Goal: Task Accomplishment & Management: Complete application form

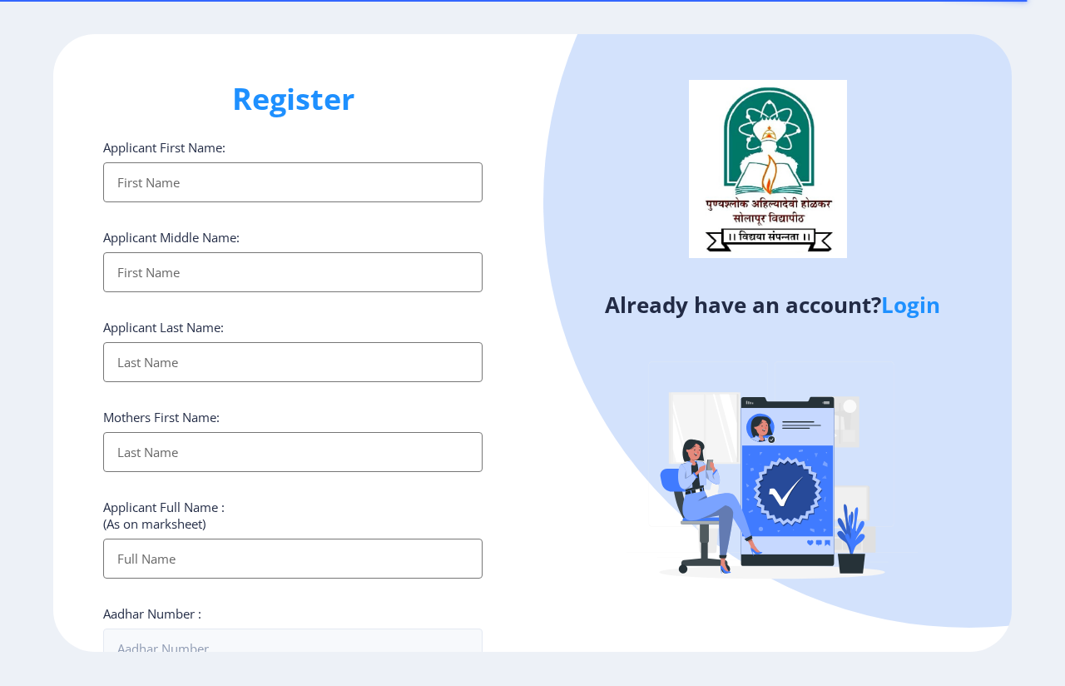
select select
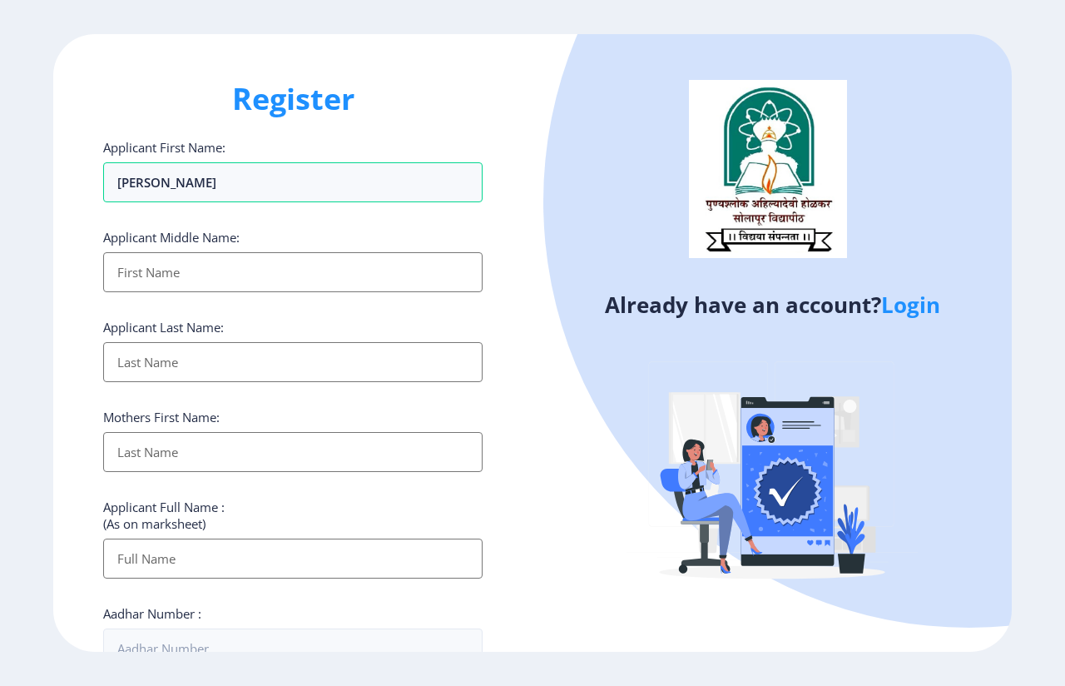
type input "[PERSON_NAME]"
type input "ashok"
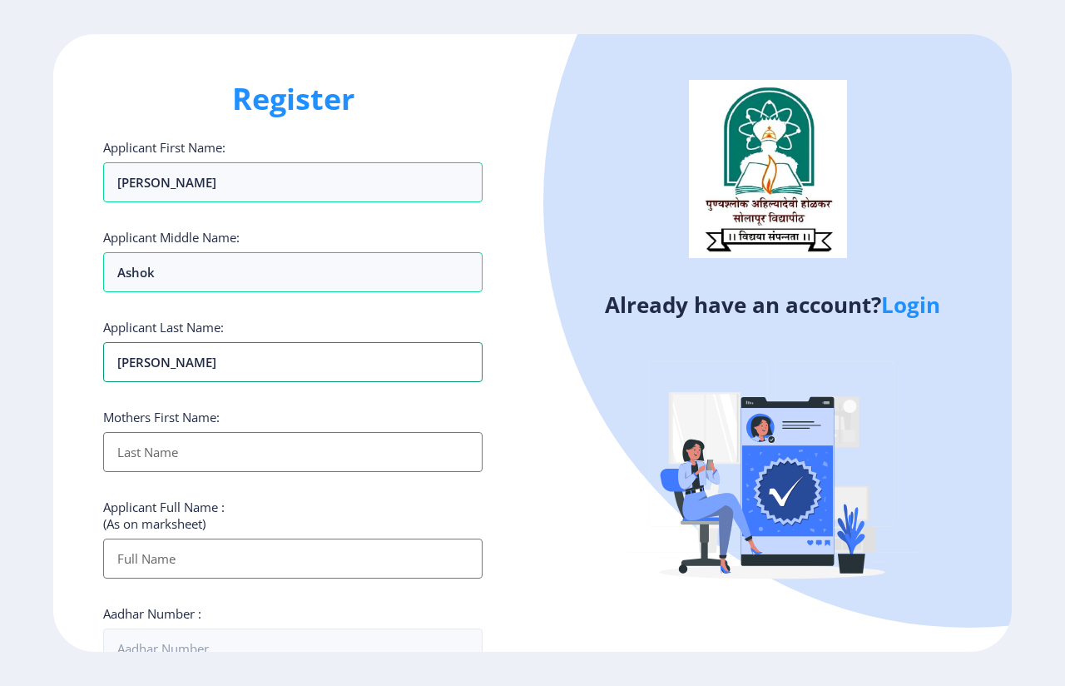
type input "[PERSON_NAME]"
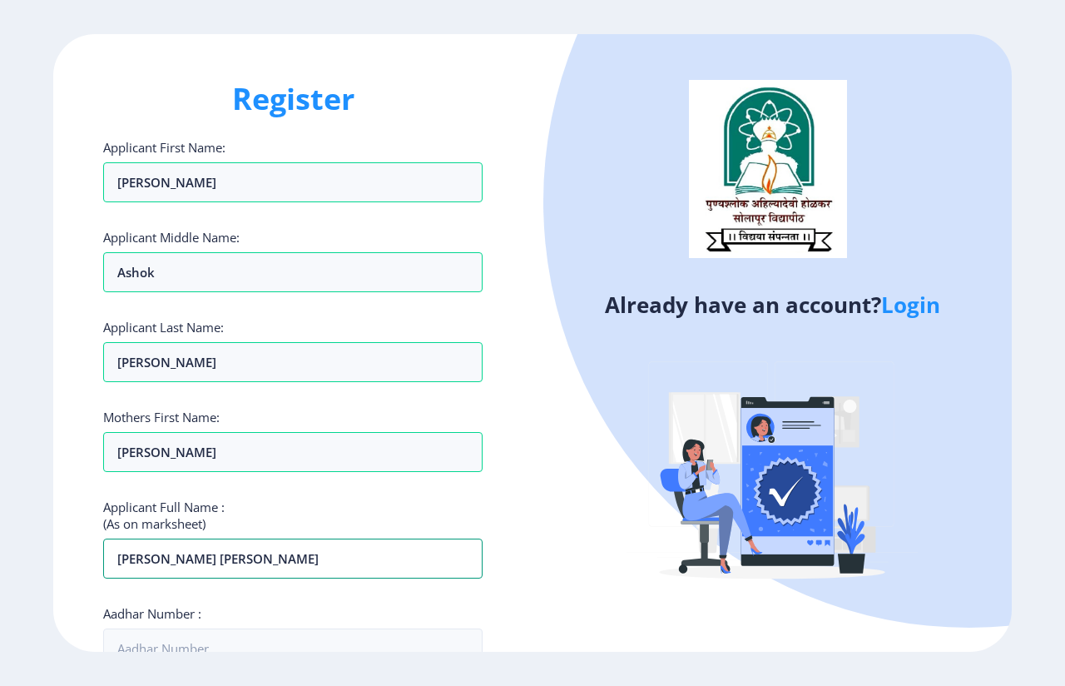
type input "[PERSON_NAME] [PERSON_NAME]"
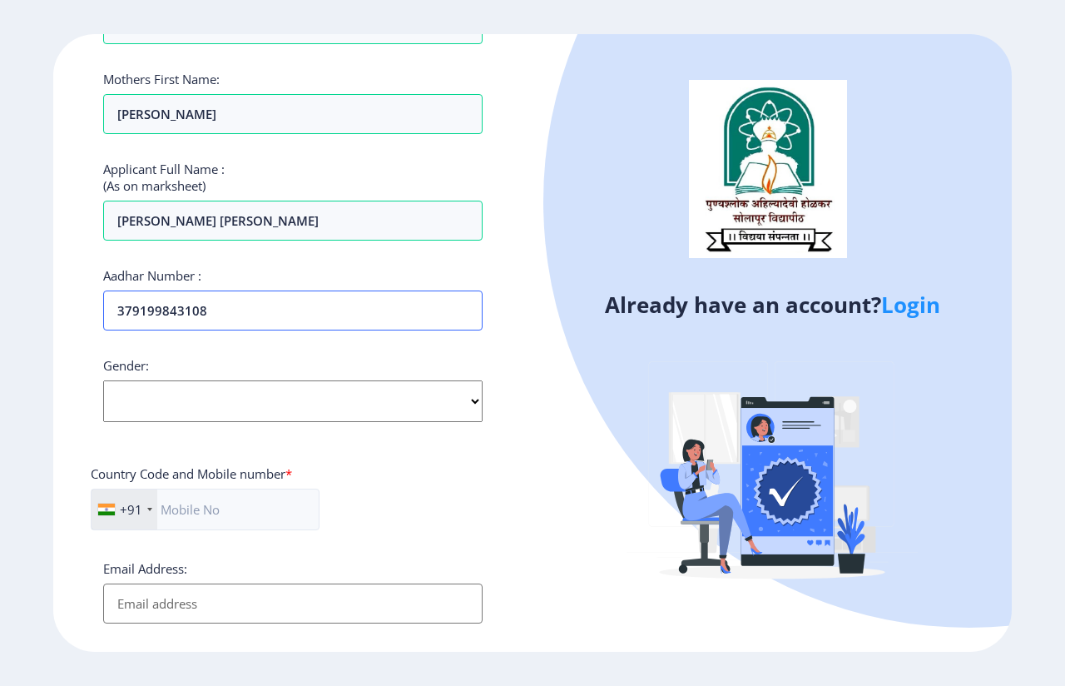
scroll to position [350, 0]
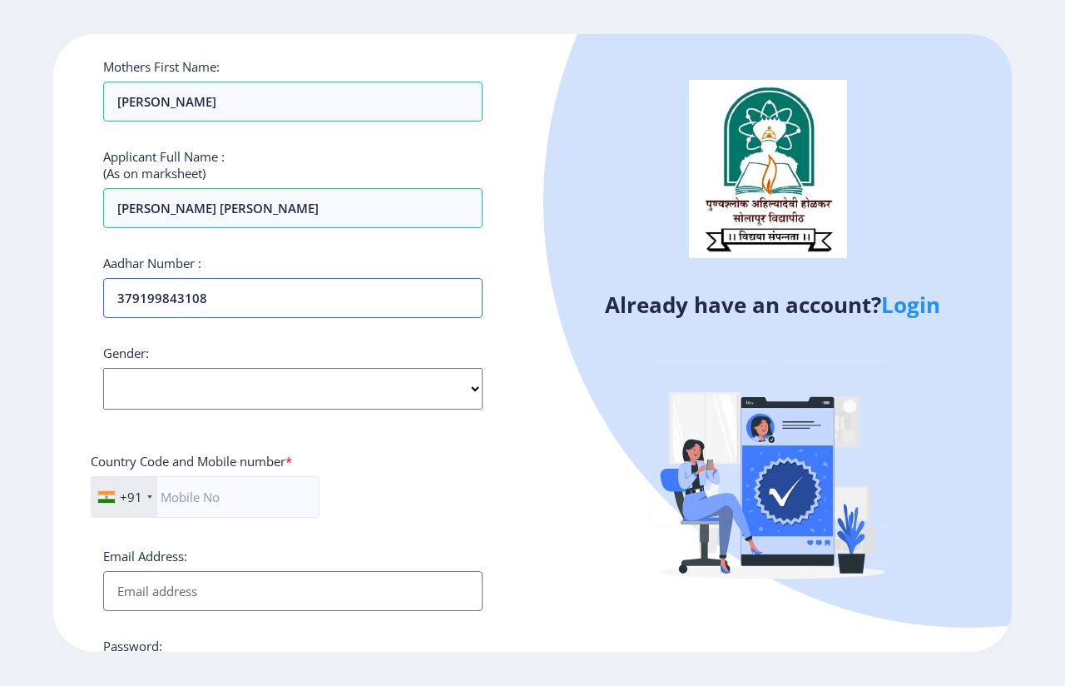
type input "379199843108"
click at [170, 393] on select "Select Gender Male Female Other" at bounding box center [293, 389] width 380 height 42
select select "[DEMOGRAPHIC_DATA]"
click at [103, 368] on select "Select Gender Male Female Other" at bounding box center [293, 389] width 380 height 42
click at [227, 516] on input "text" at bounding box center [205, 497] width 229 height 42
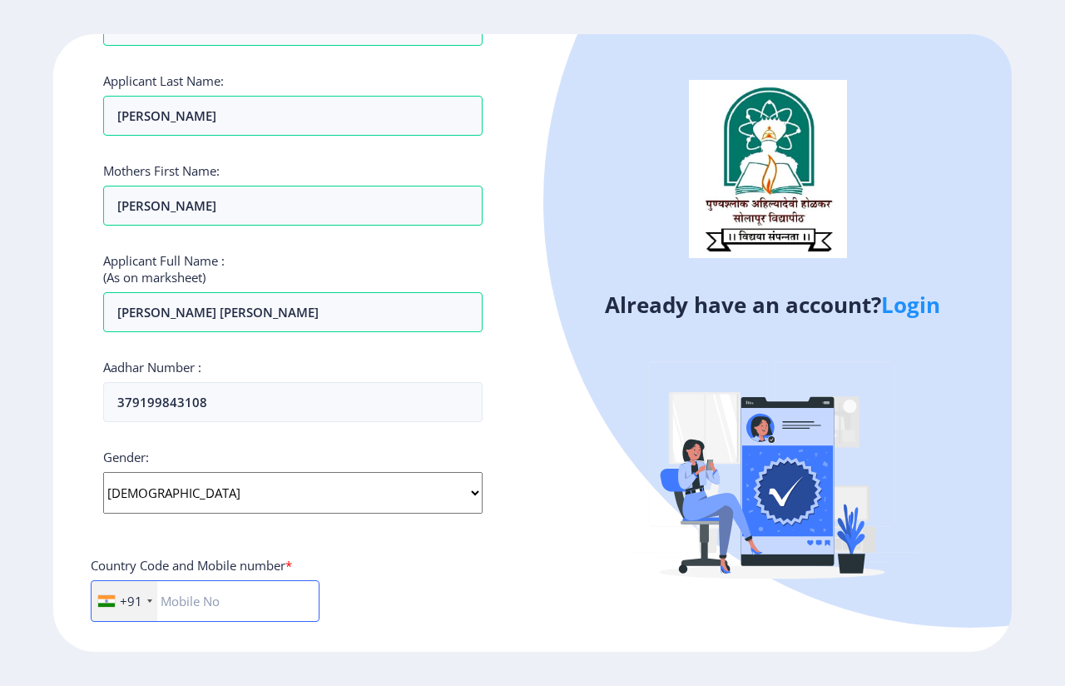
scroll to position [541, 0]
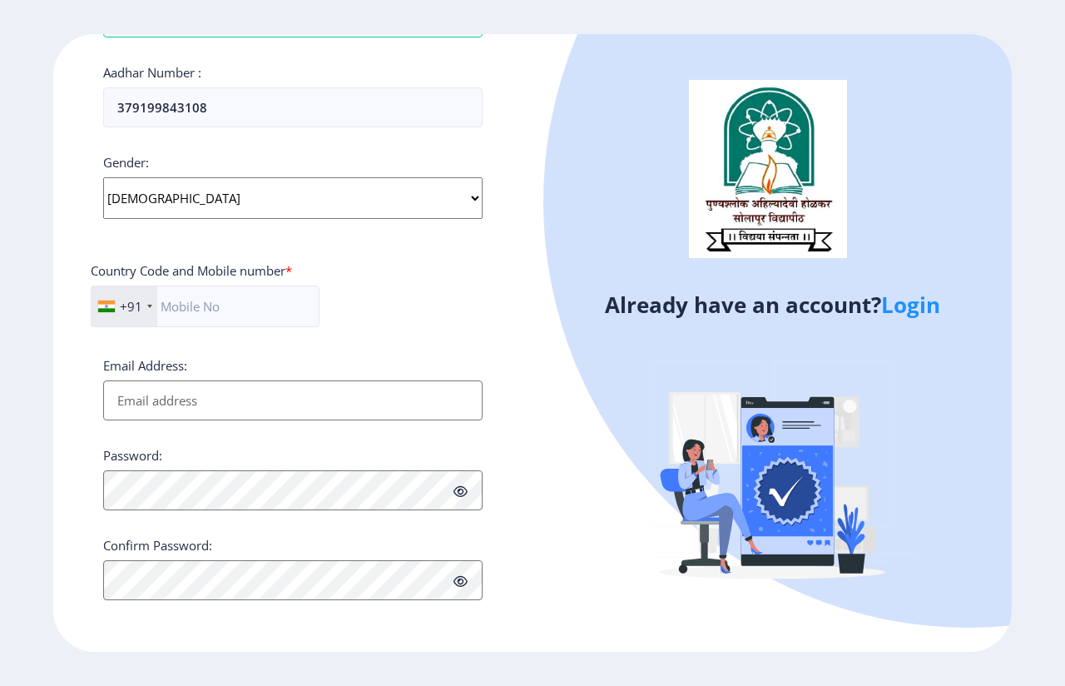
click at [203, 407] on div "Email Address:" at bounding box center [293, 388] width 380 height 63
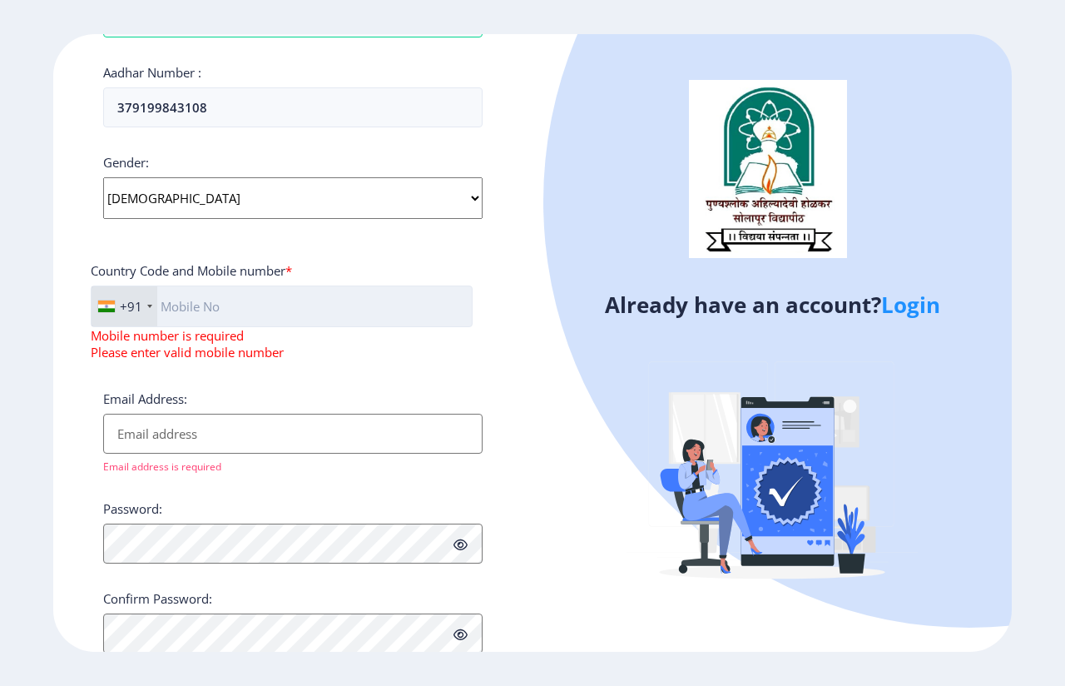
drag, startPoint x: 206, startPoint y: 290, endPoint x: 205, endPoint y: 306, distance: 15.9
click at [206, 291] on input "text" at bounding box center [282, 306] width 382 height 42
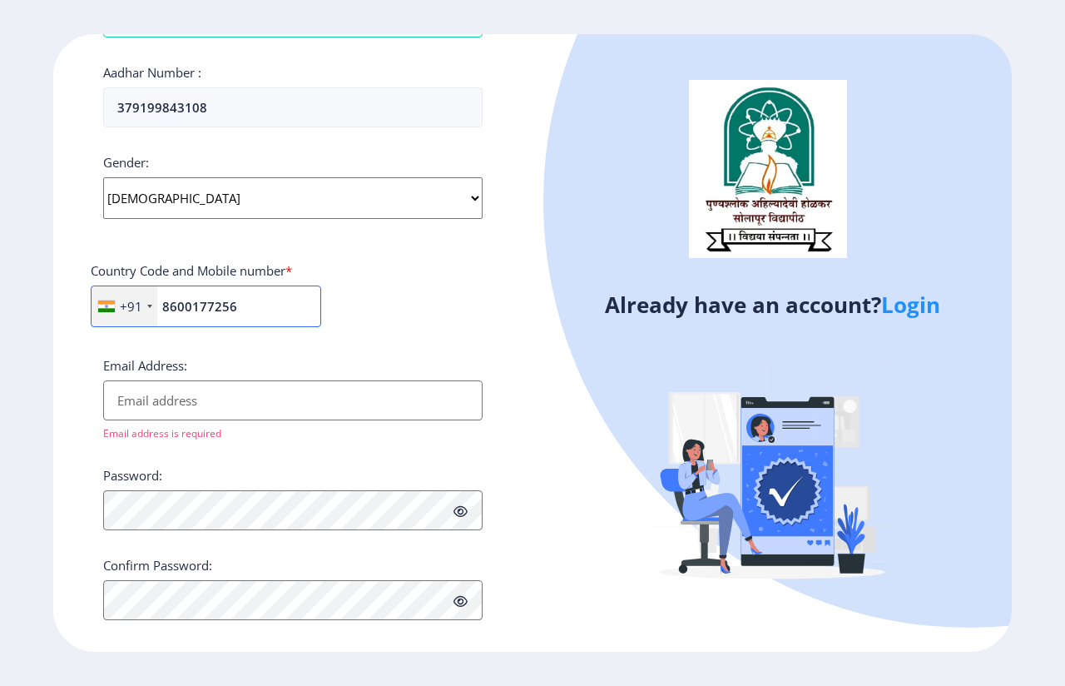
type input "8600177256"
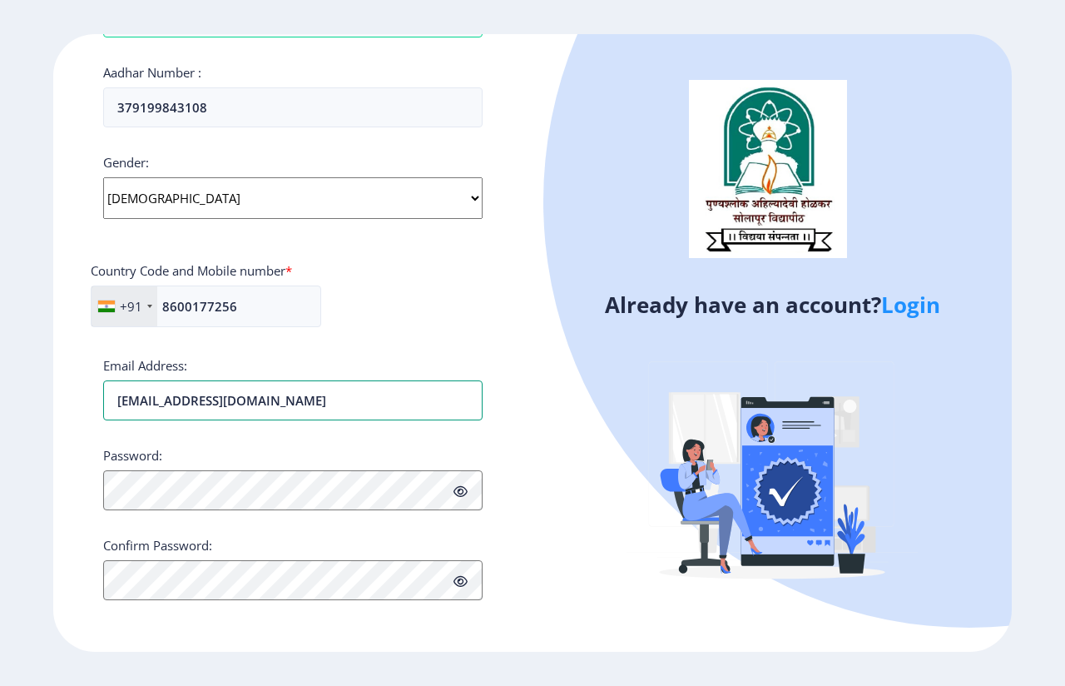
type input "[EMAIL_ADDRESS][DOMAIN_NAME]"
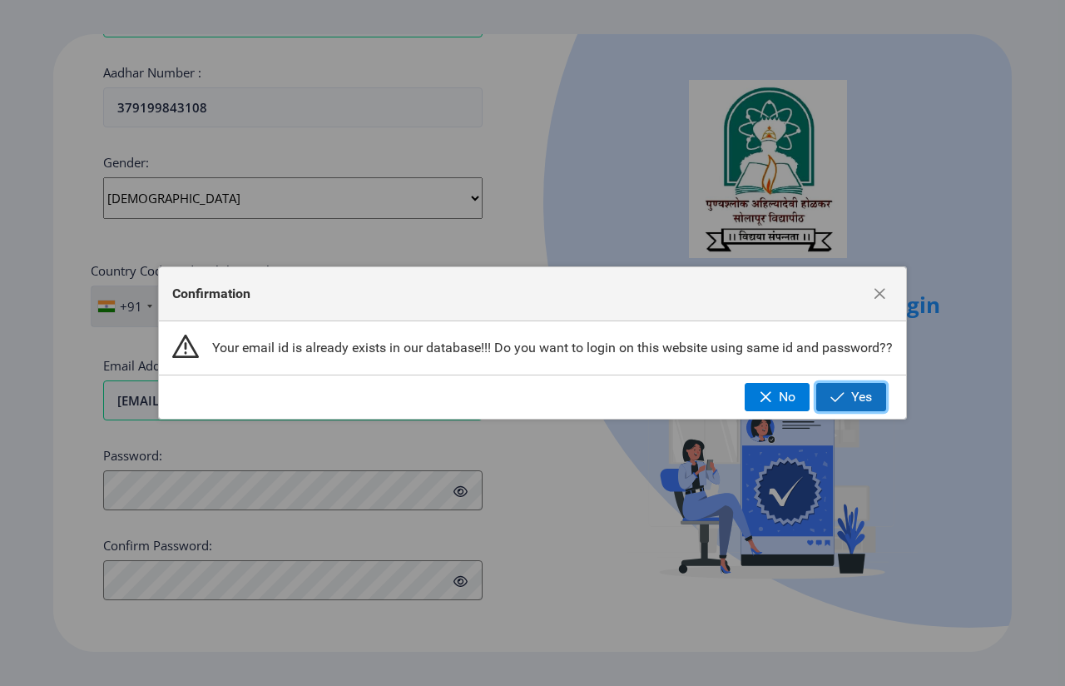
click at [865, 396] on span "Yes" at bounding box center [861, 397] width 21 height 15
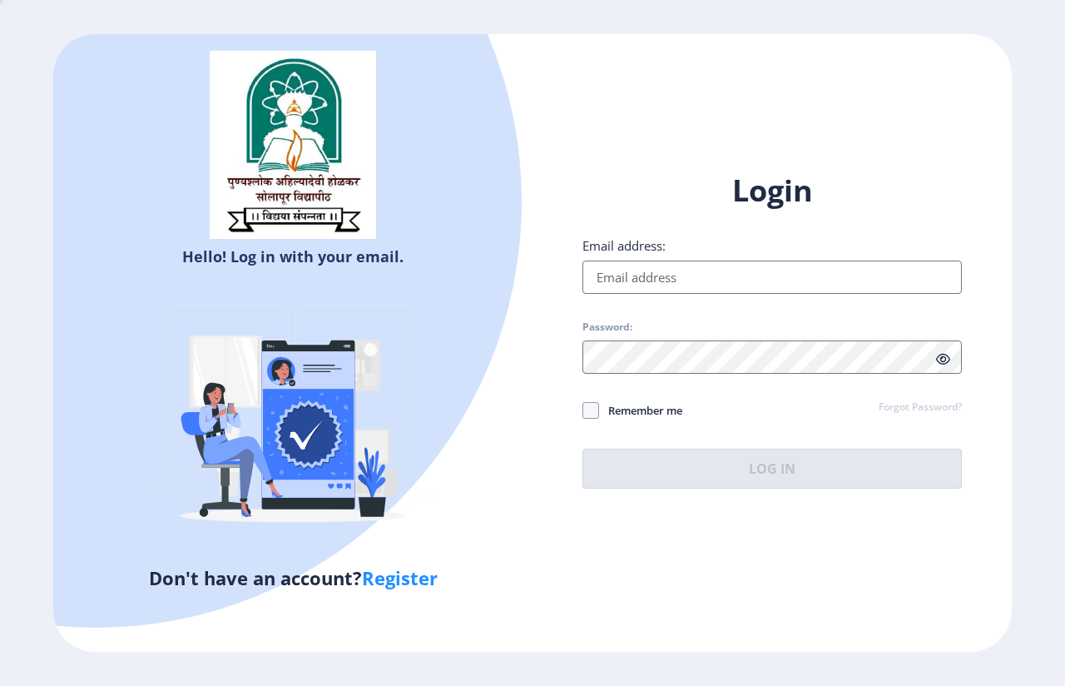
click at [199, 492] on img at bounding box center [292, 418] width 291 height 291
click at [395, 575] on link "Register" at bounding box center [400, 577] width 76 height 25
select select
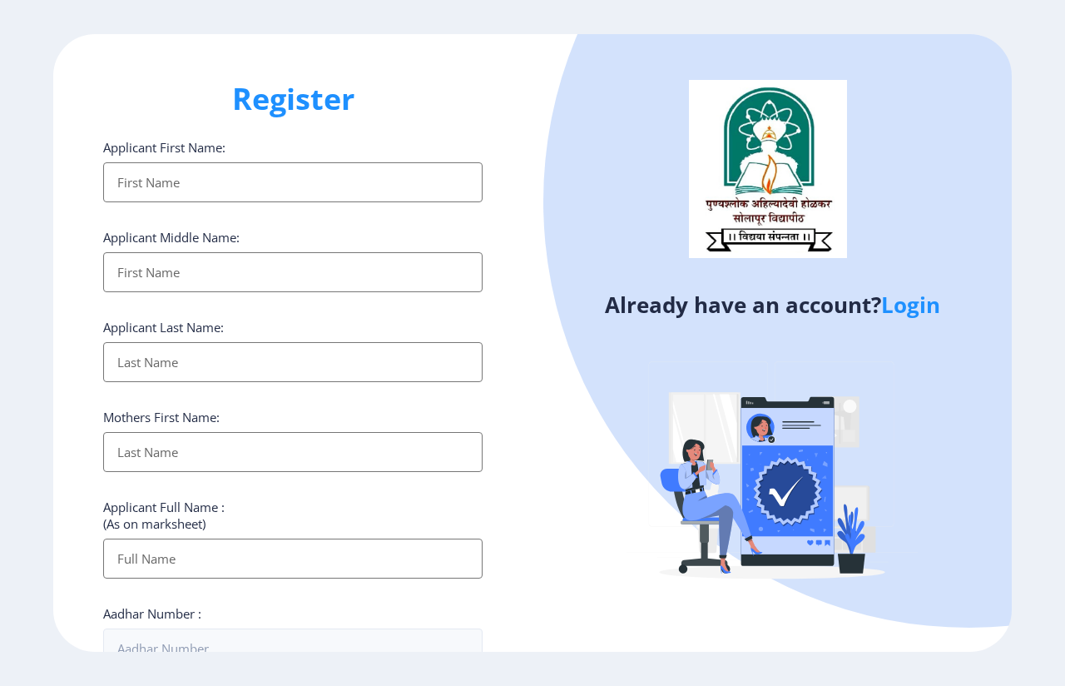
click at [228, 181] on input "Applicant First Name:" at bounding box center [293, 182] width 380 height 40
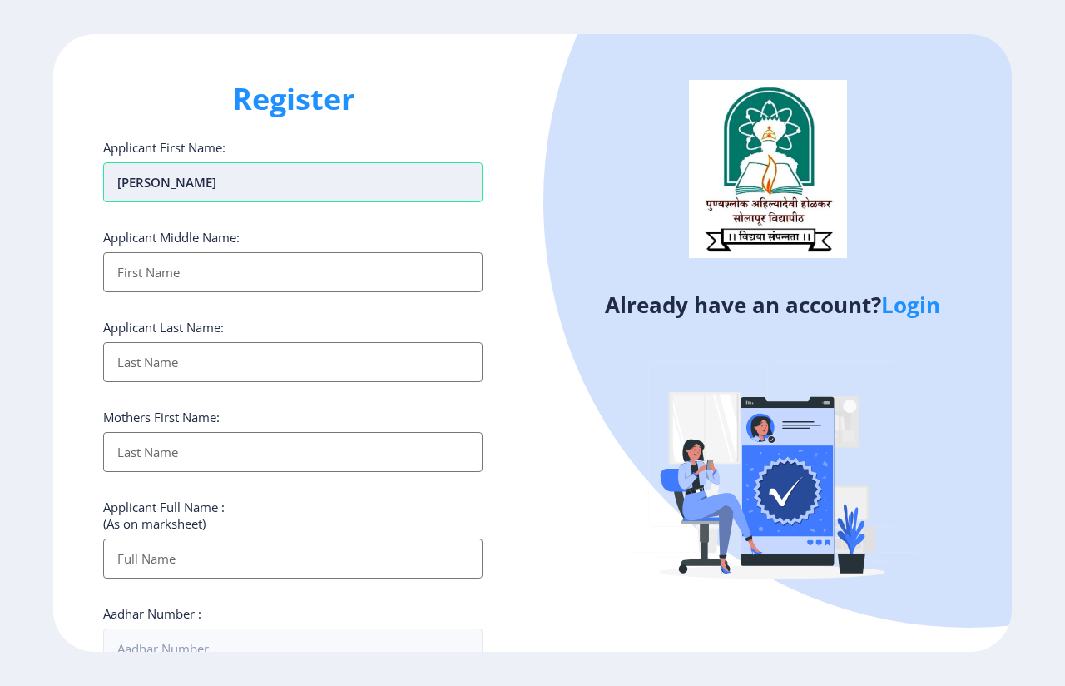
type input "dipali"
type input "ashok"
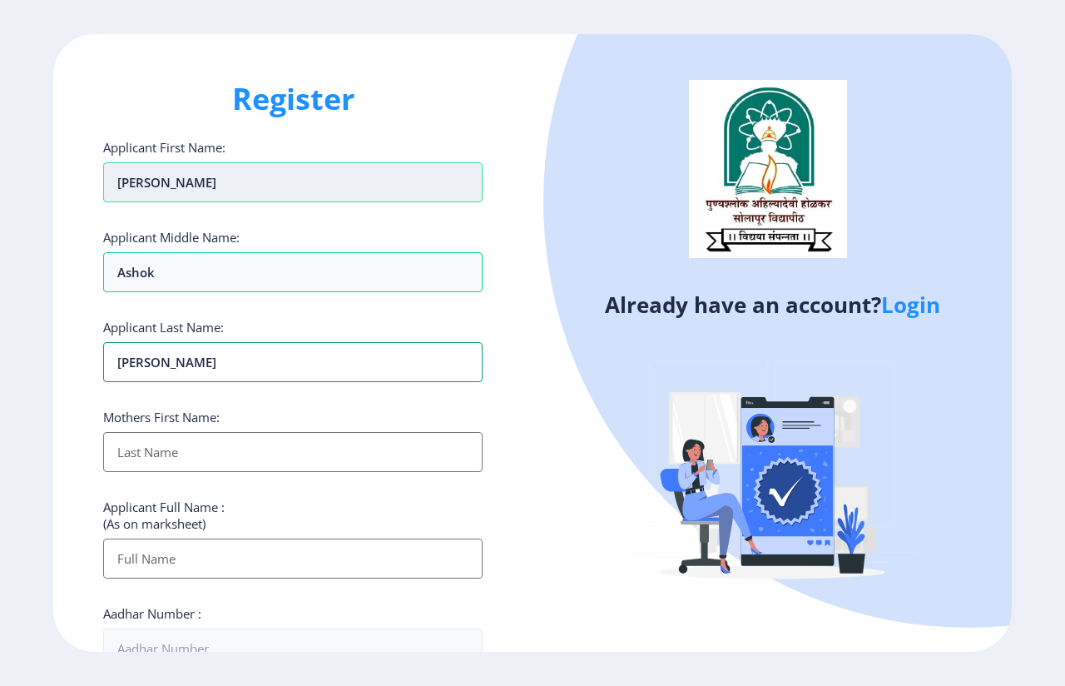
type input "kumbhar"
type input "s"
type input "keshar"
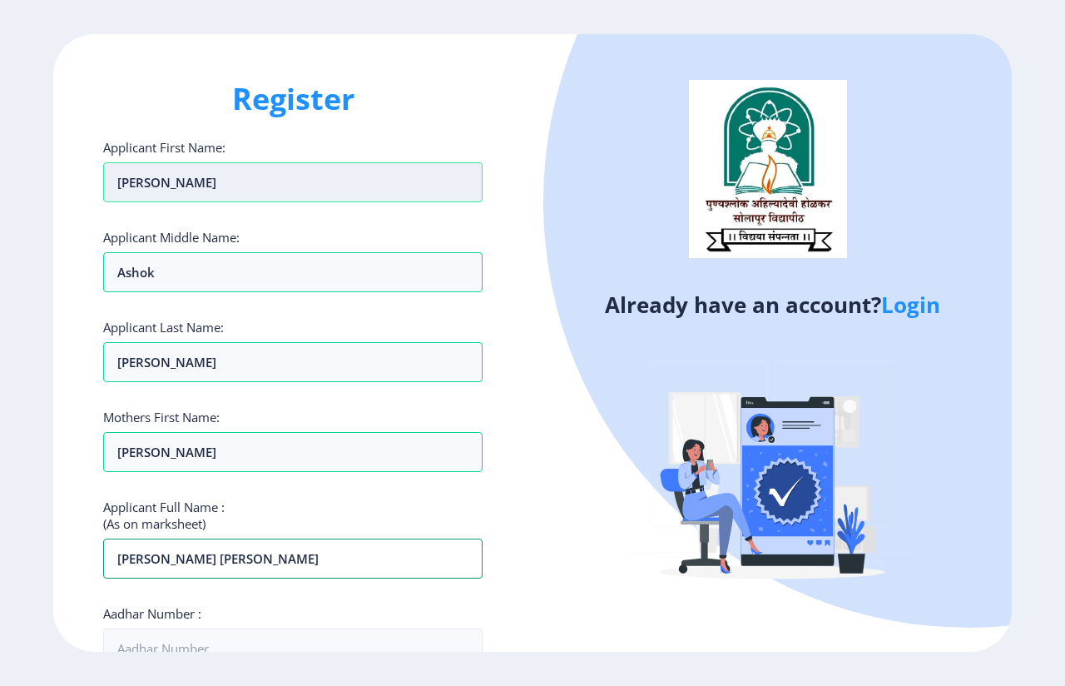
type input "KUMBHAR DIPALI ASHOK"
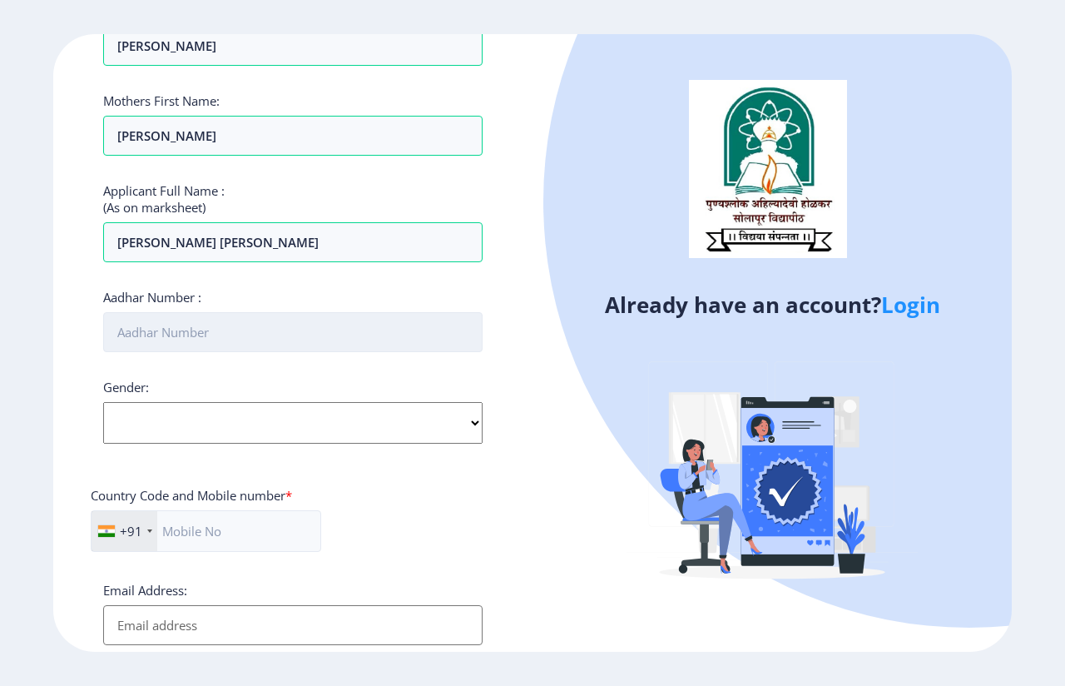
scroll to position [350, 0]
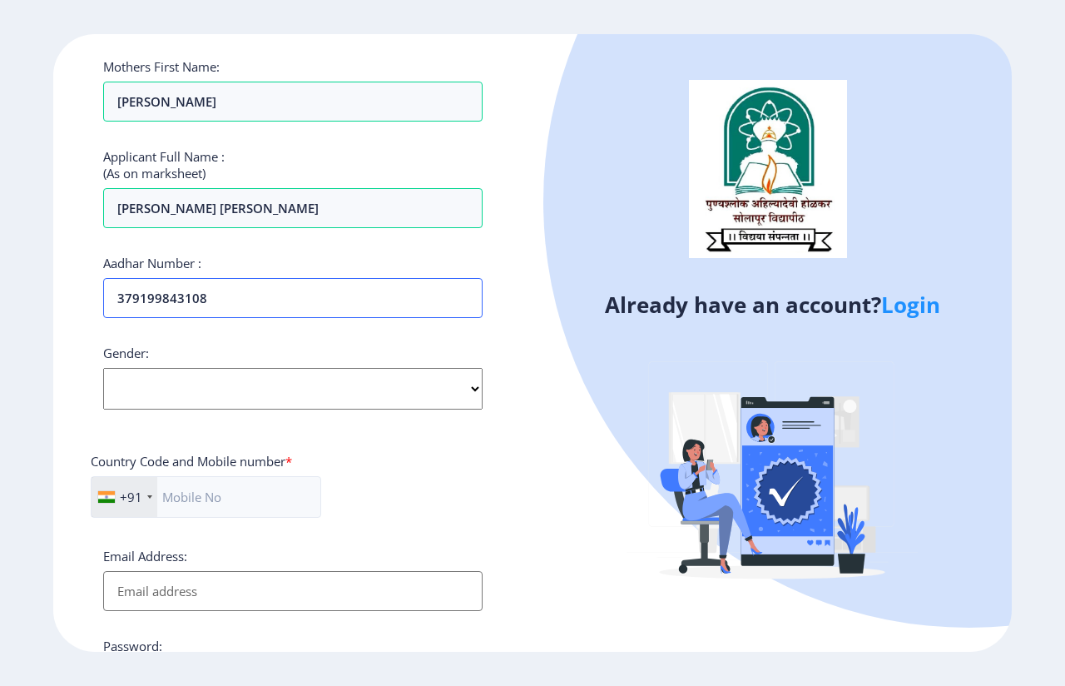
type input "379199843108"
click at [165, 393] on select "Select Gender Male Female Other" at bounding box center [293, 389] width 380 height 42
select select "[DEMOGRAPHIC_DATA]"
click at [103, 368] on select "Select Gender Male Female Other" at bounding box center [293, 389] width 380 height 42
click at [239, 512] on input "text" at bounding box center [206, 497] width 231 height 42
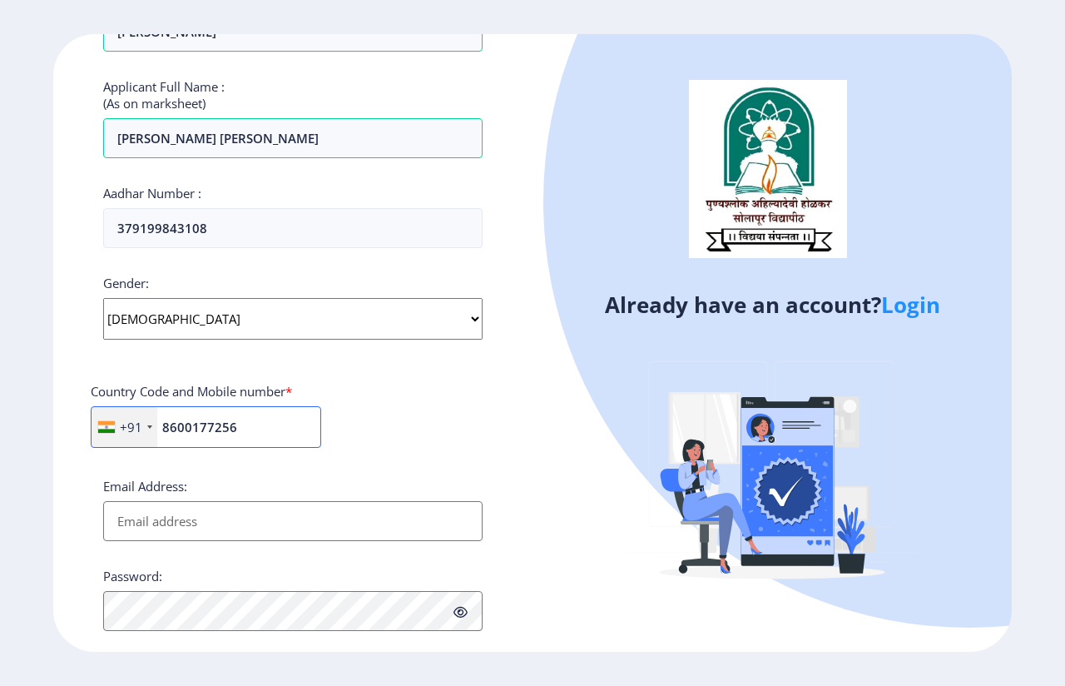
scroll to position [517, 0]
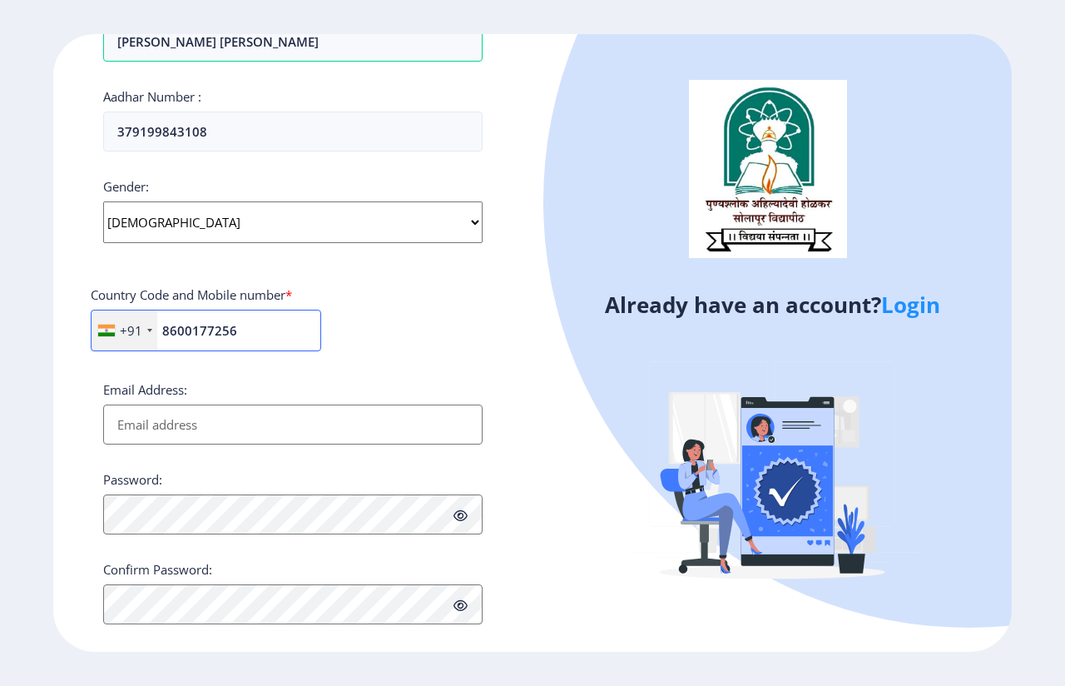
type input "8600177256"
click at [164, 425] on input "Email Address:" at bounding box center [293, 424] width 380 height 40
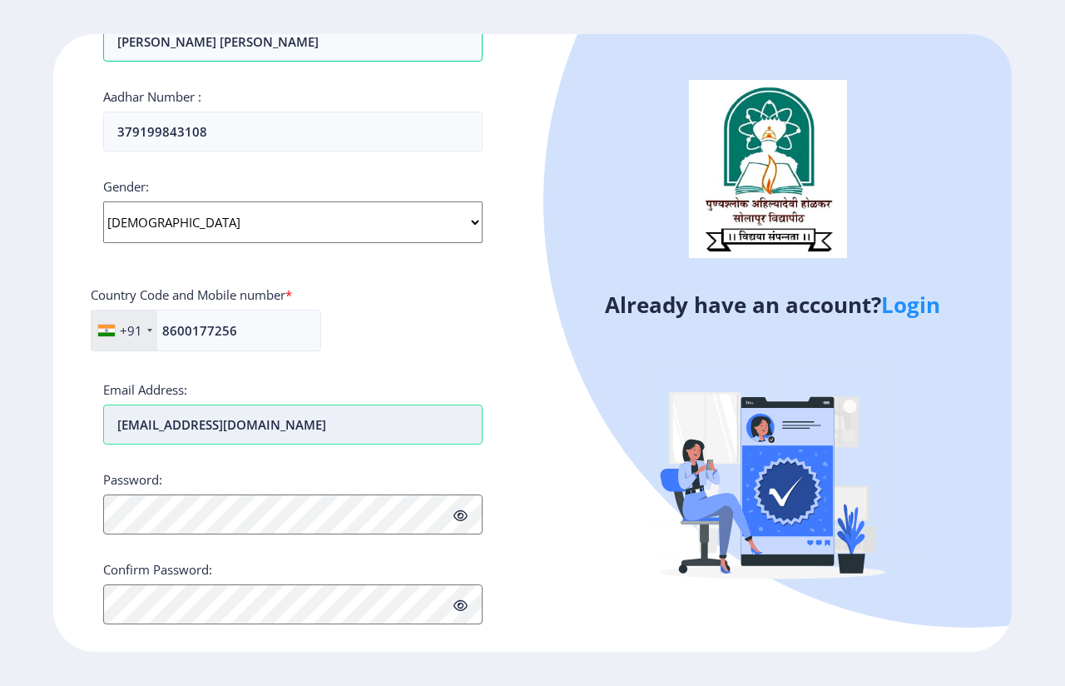
type input "[EMAIL_ADDRESS][DOMAIN_NAME]"
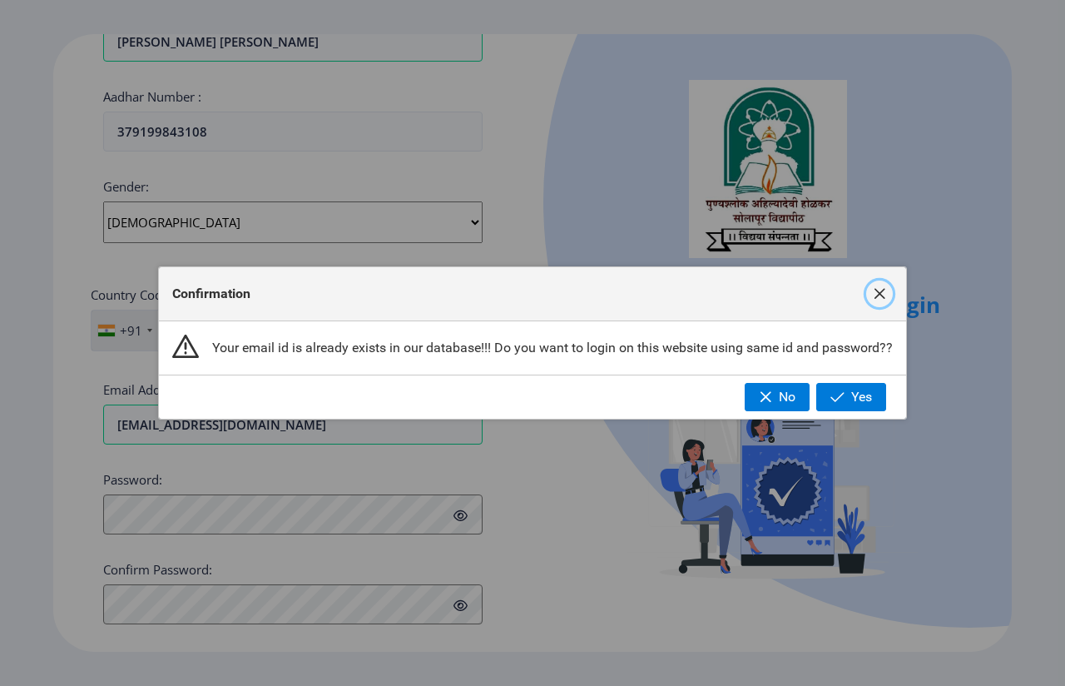
click at [883, 291] on span "button" at bounding box center [879, 293] width 13 height 13
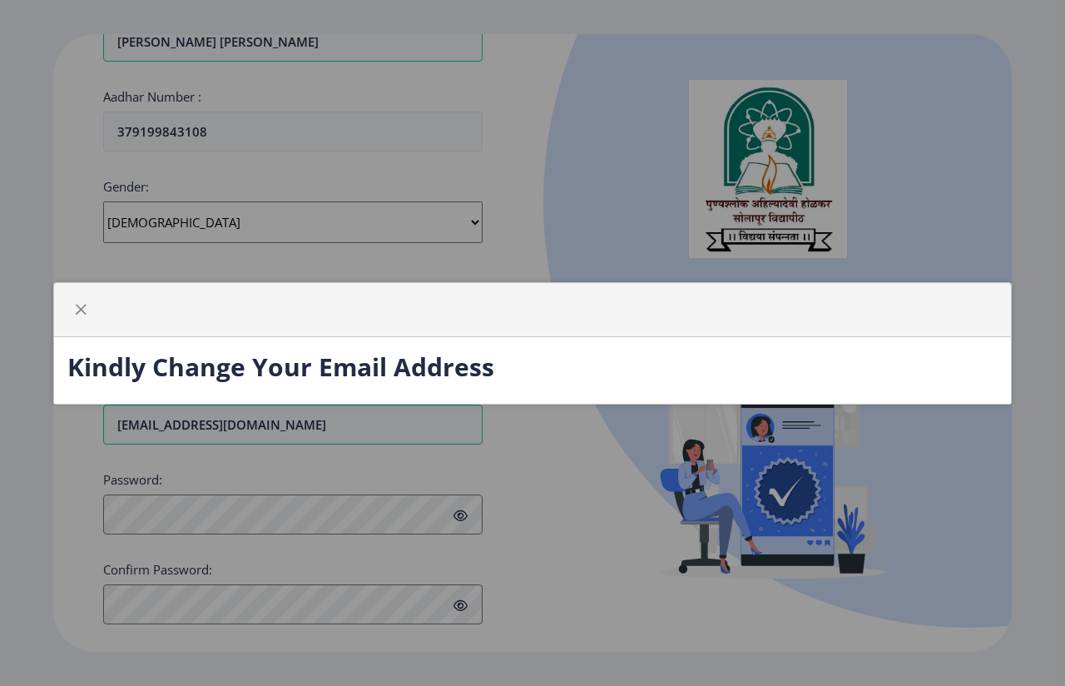
click at [83, 295] on div at bounding box center [532, 310] width 957 height 54
click at [78, 303] on span "button" at bounding box center [82, 309] width 13 height 13
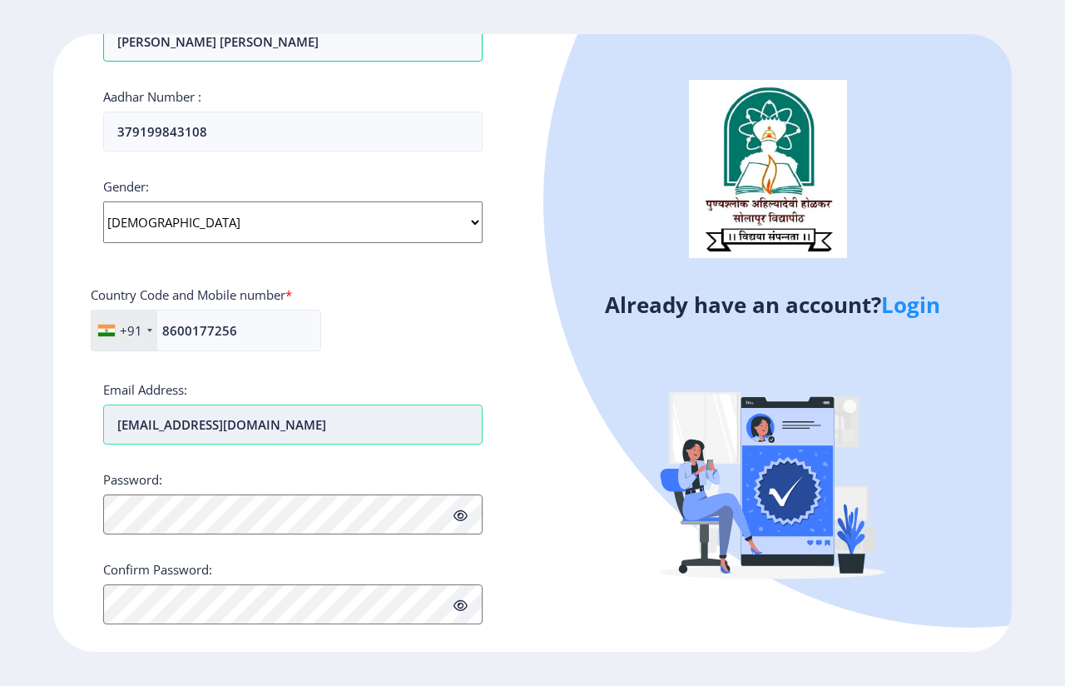
click at [267, 434] on input "[EMAIL_ADDRESS][DOMAIN_NAME]" at bounding box center [293, 424] width 380 height 40
click at [266, 431] on input "[EMAIL_ADDRESS][DOMAIN_NAME]" at bounding box center [293, 424] width 380 height 40
click at [266, 431] on input "dipalikumbhar624@gmail.com" at bounding box center [293, 424] width 380 height 40
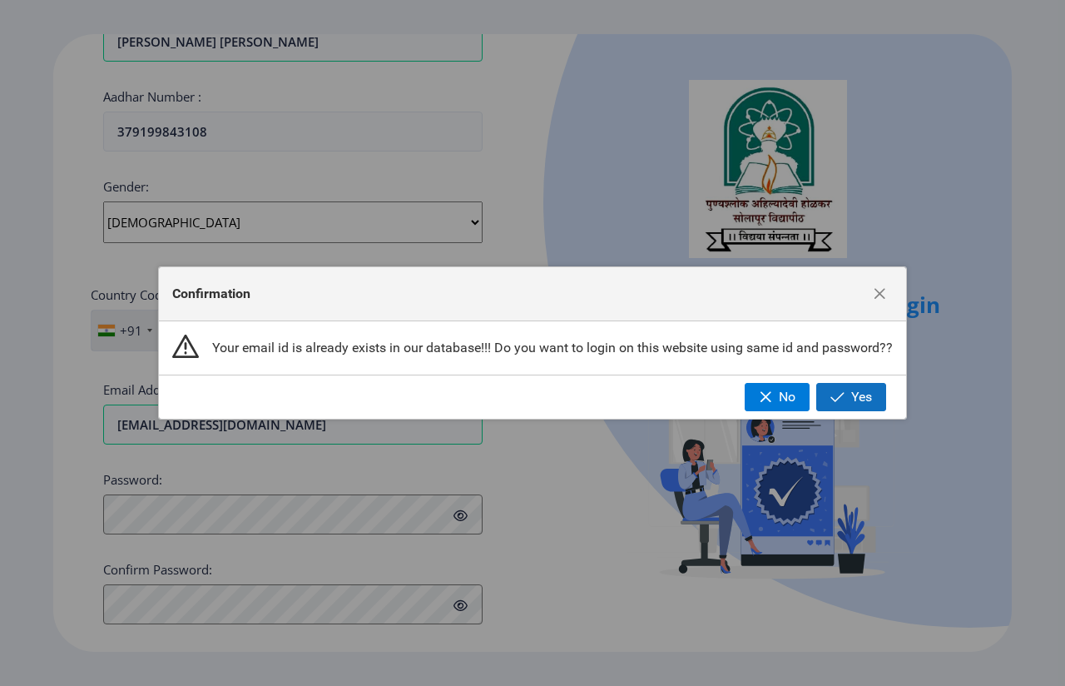
click at [866, 395] on span "Yes" at bounding box center [861, 397] width 21 height 15
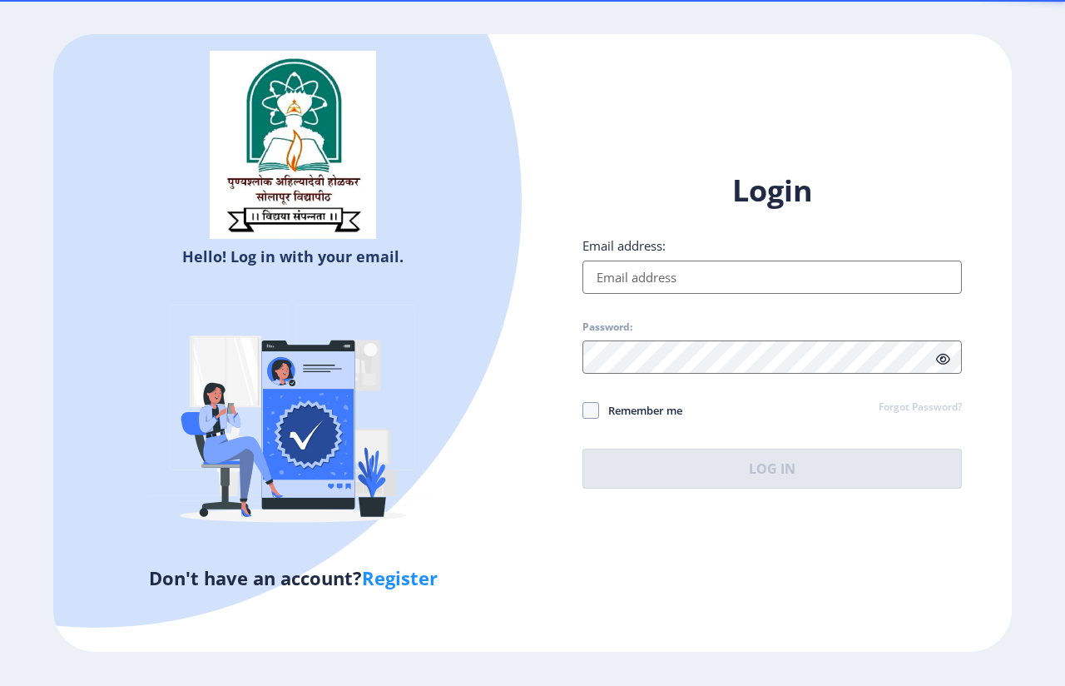
click at [644, 277] on input "Email address:" at bounding box center [773, 277] width 380 height 33
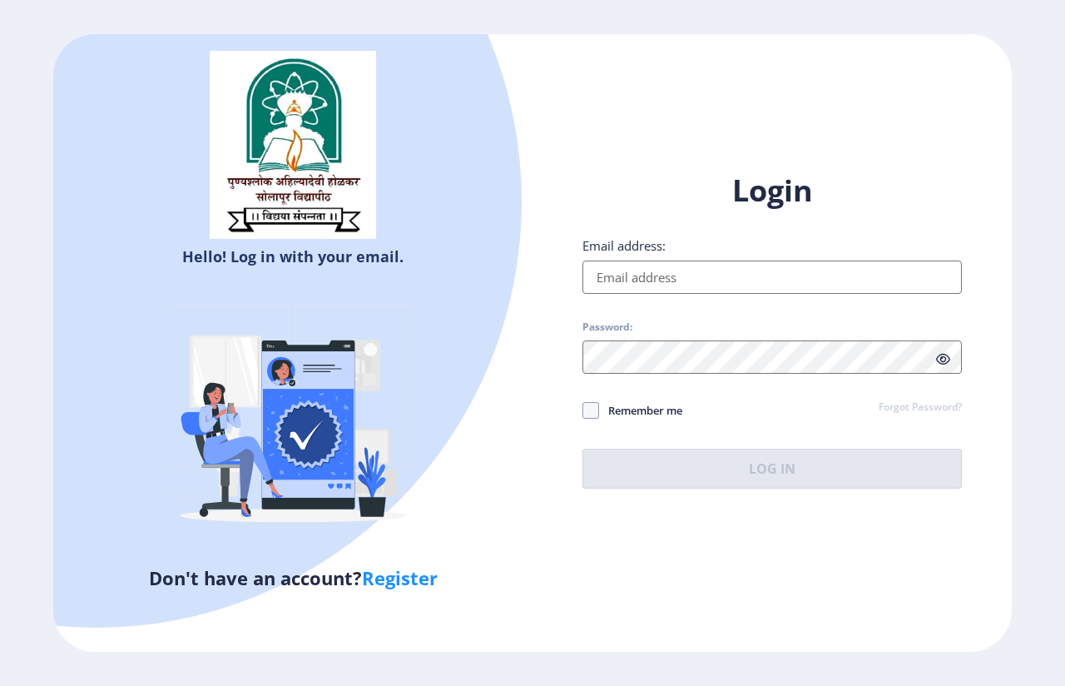
paste input "dipalikumbhar624@gmail.com"
type input "dipalikumbhar624@gmail.com"
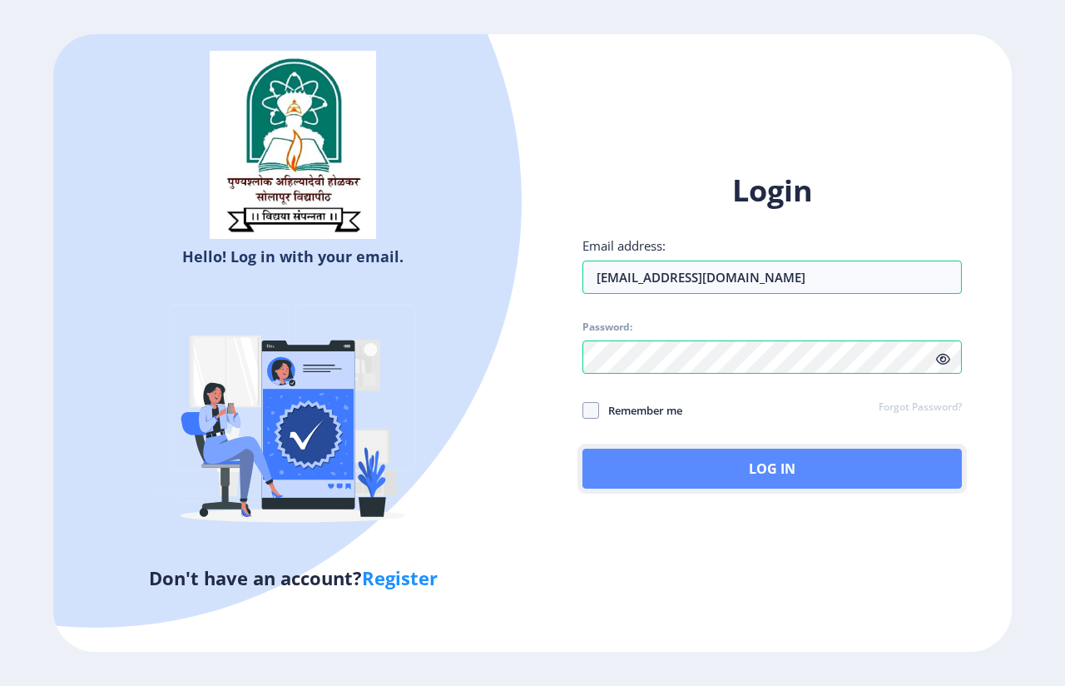
click at [640, 462] on button "Log In" at bounding box center [773, 469] width 380 height 40
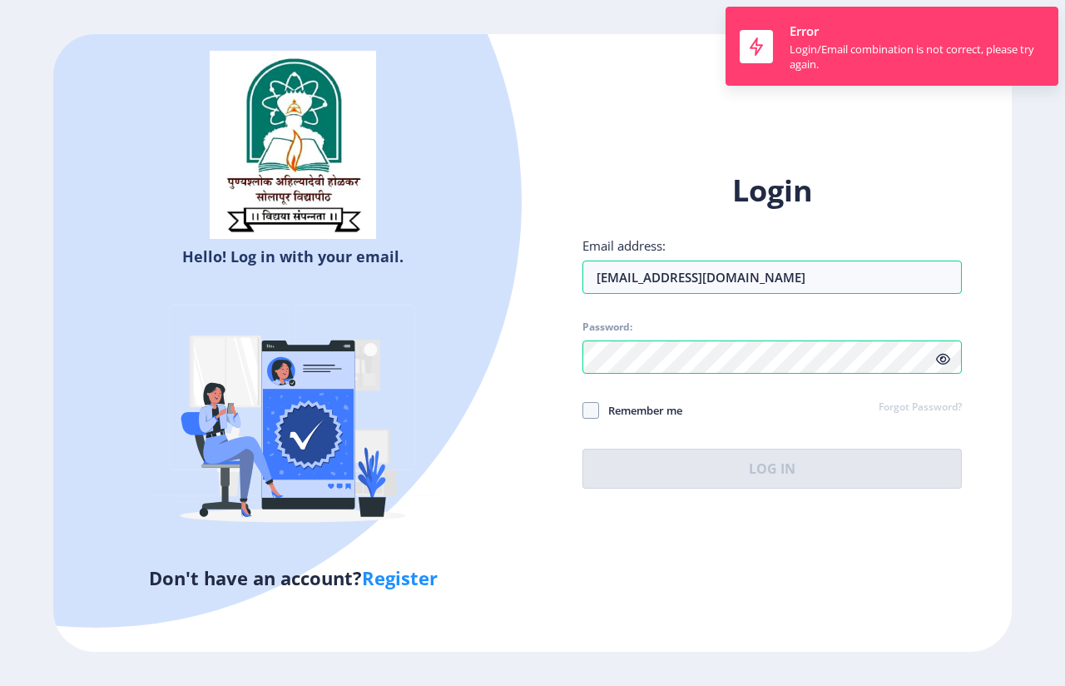
click at [949, 360] on icon at bounding box center [943, 359] width 14 height 12
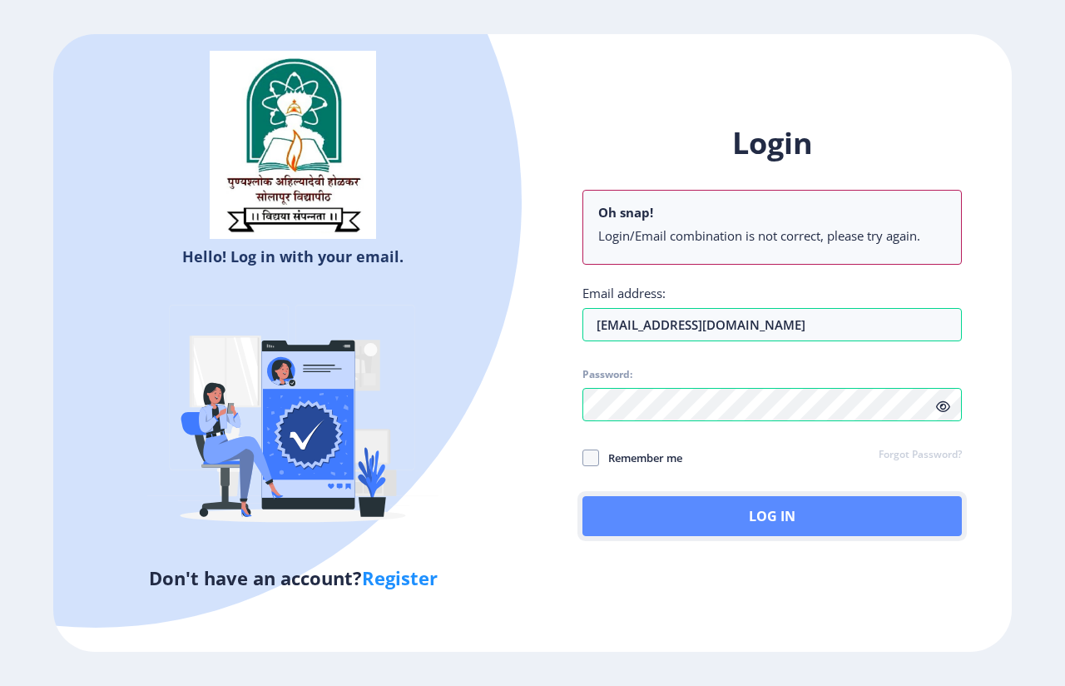
click at [669, 512] on button "Log In" at bounding box center [773, 516] width 380 height 40
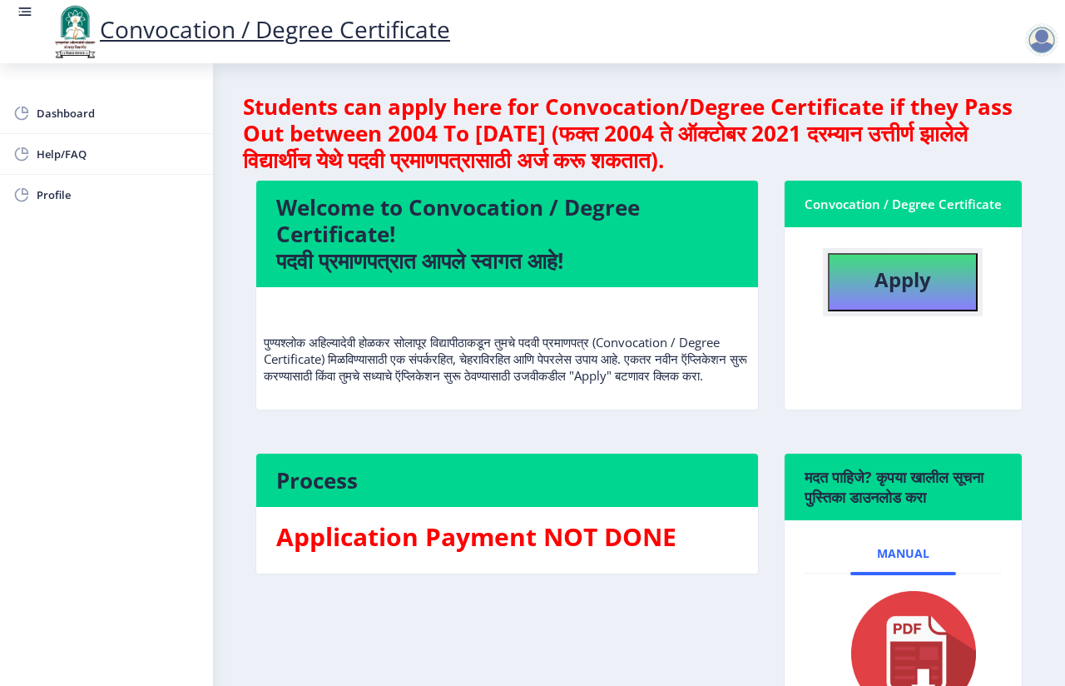
click at [868, 291] on button "Apply" at bounding box center [903, 282] width 150 height 58
select select
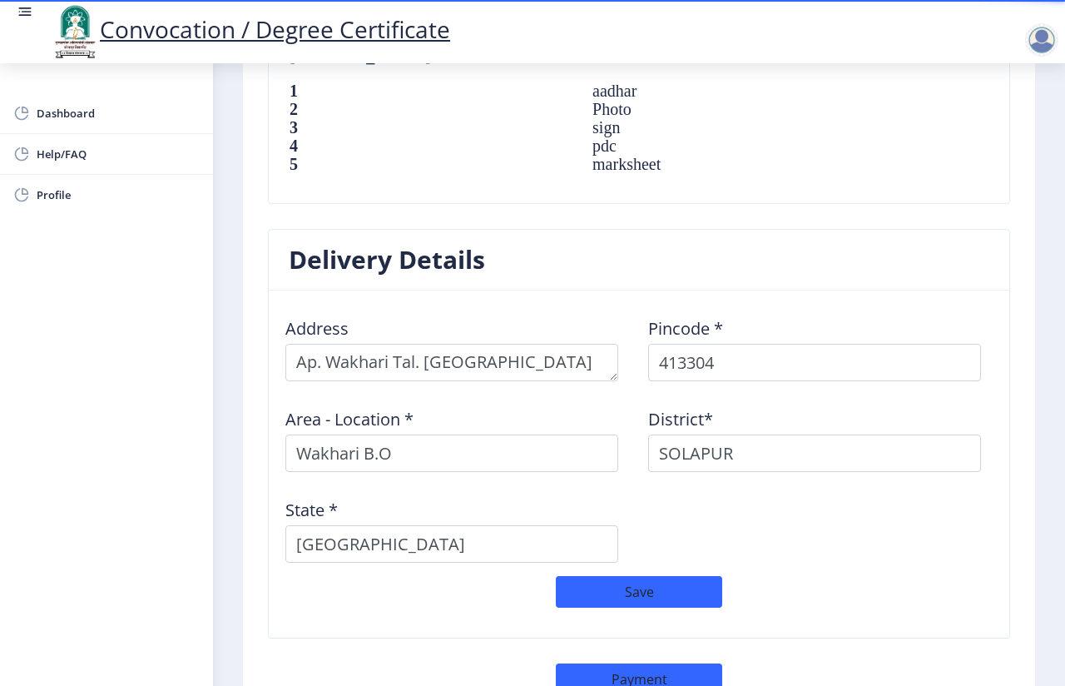
scroll to position [1306, 0]
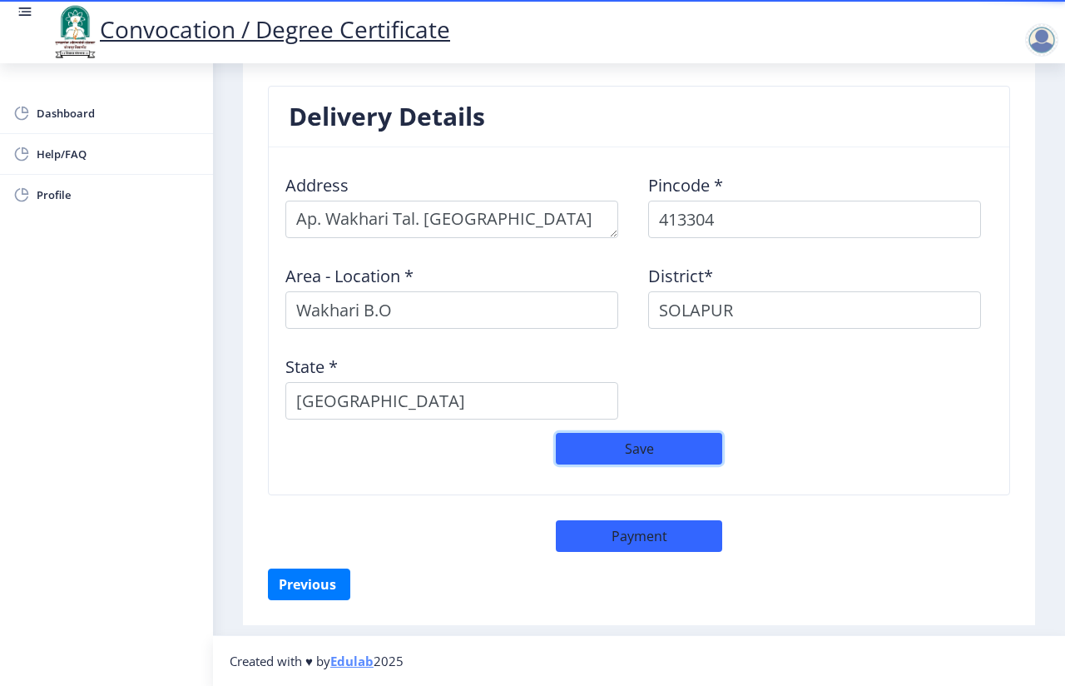
click at [598, 459] on button "Save" at bounding box center [639, 449] width 166 height 32
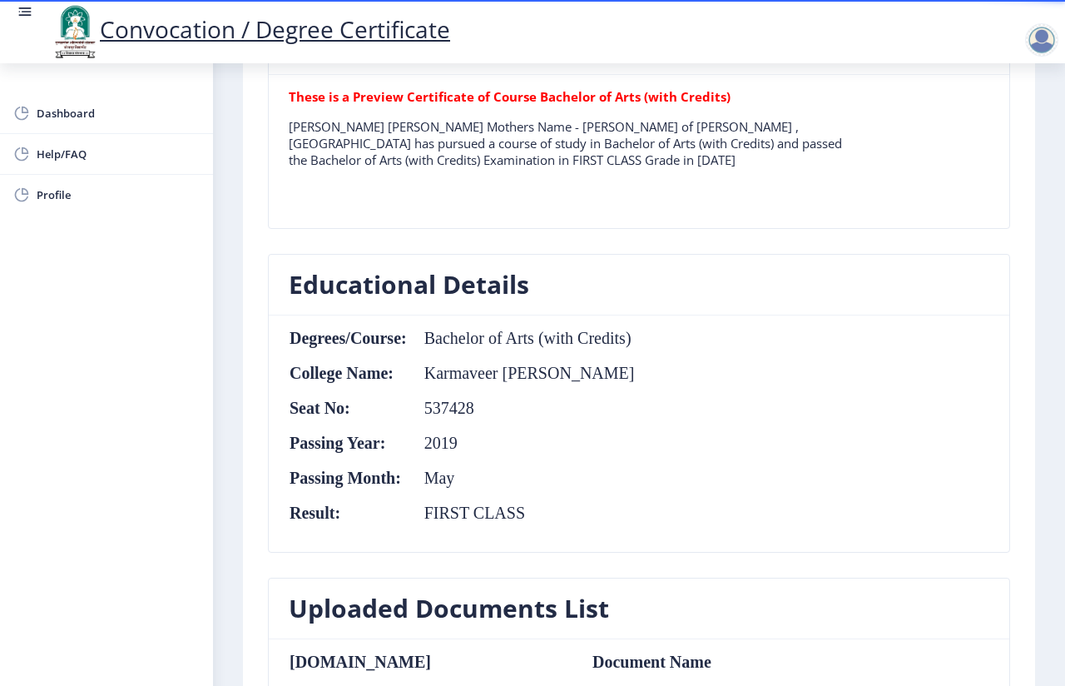
scroll to position [224, 0]
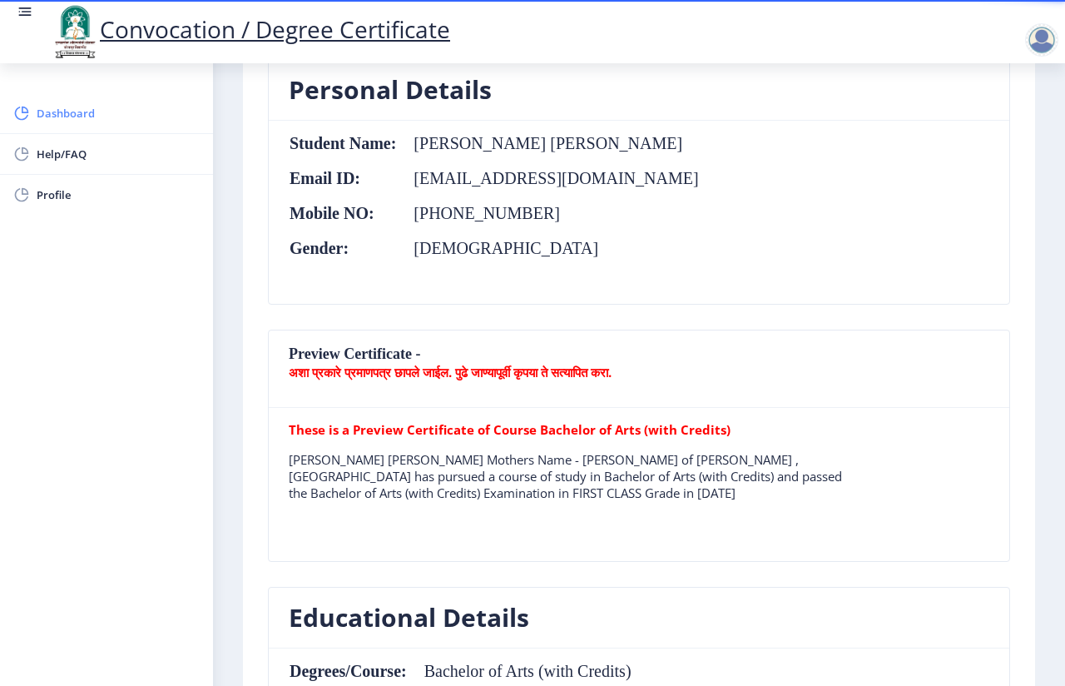
click at [110, 115] on span "Dashboard" at bounding box center [118, 113] width 163 height 20
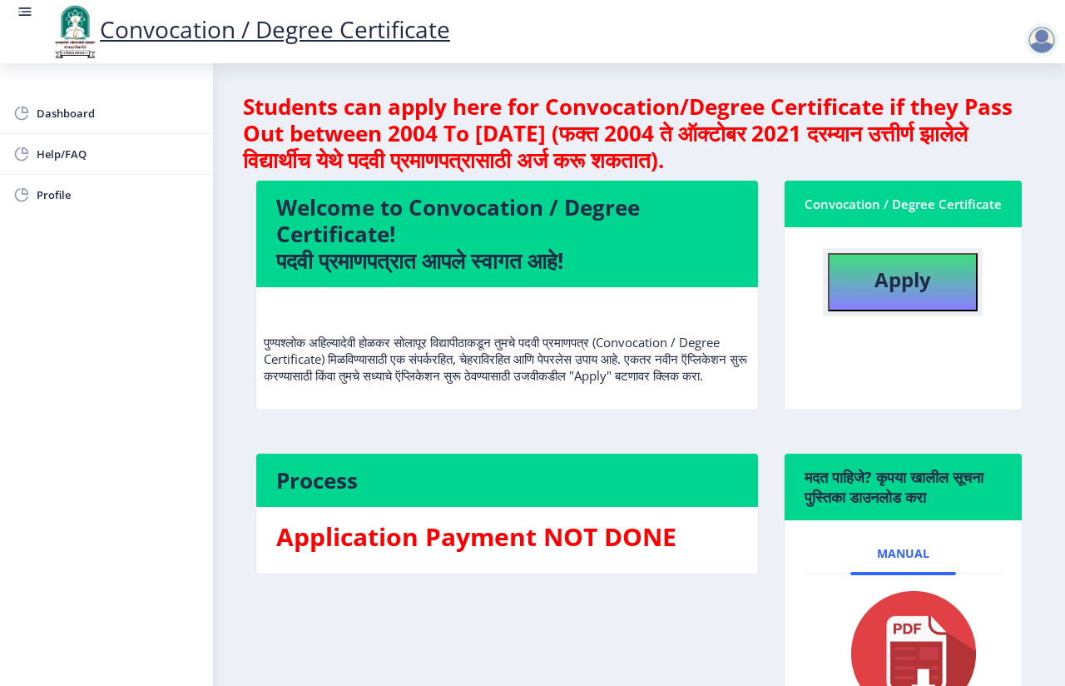
click at [906, 293] on b "Apply" at bounding box center [903, 279] width 57 height 27
select select
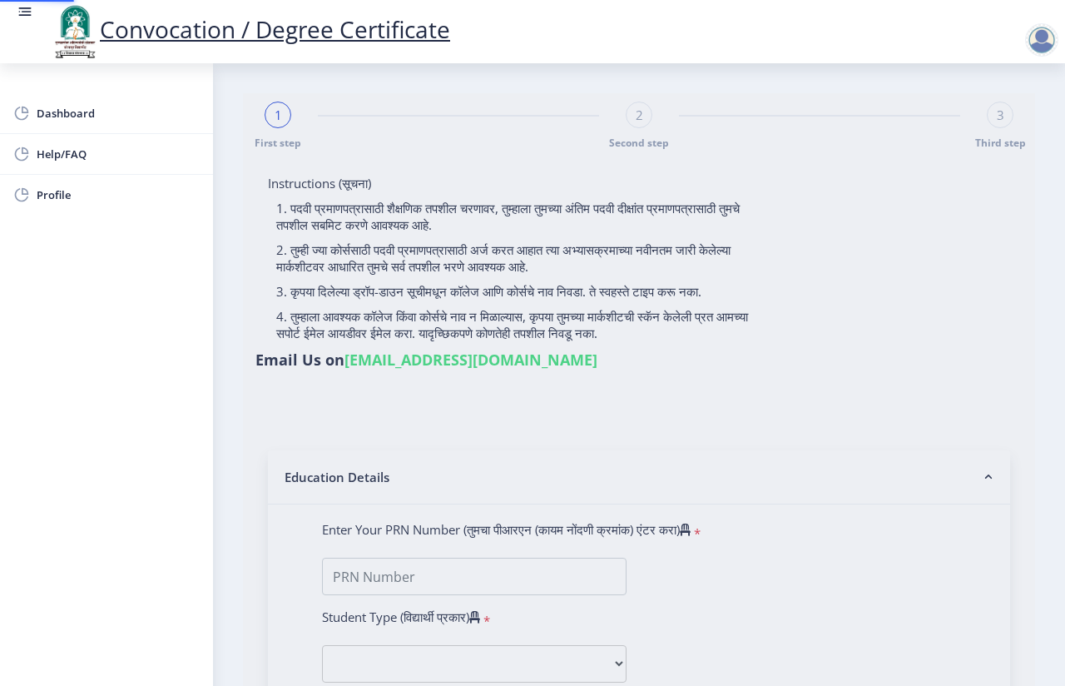
type input "Dipali Ashok Kumbhar"
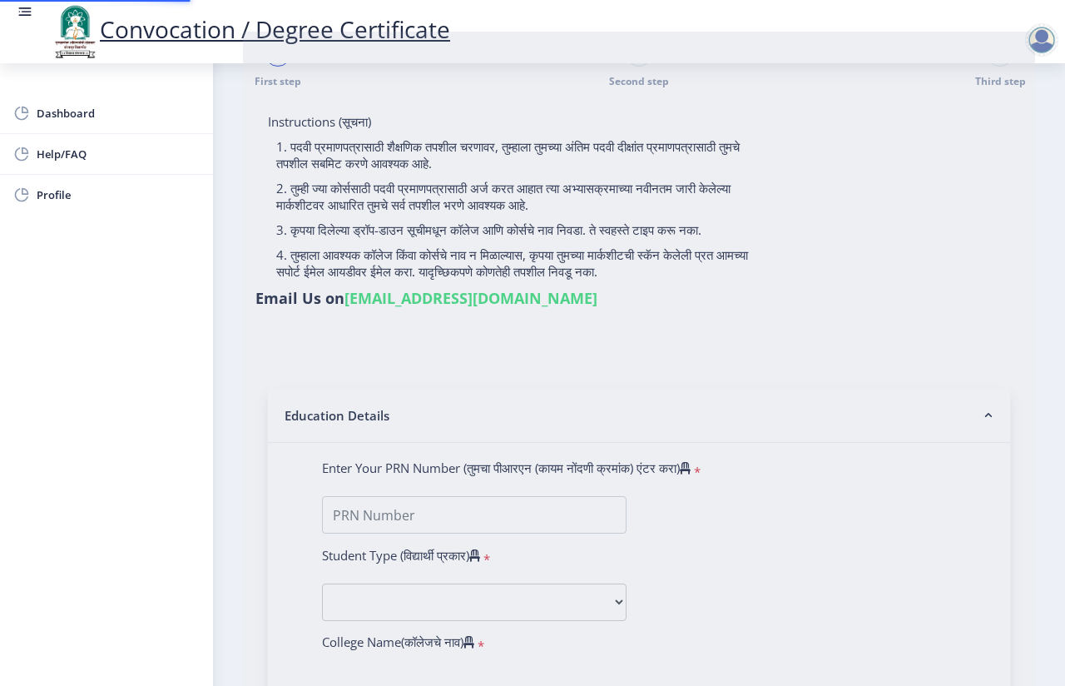
type input "2016032500262664"
select select "External"
select select "2019"
select select "May"
select select "FIRST CLASS"
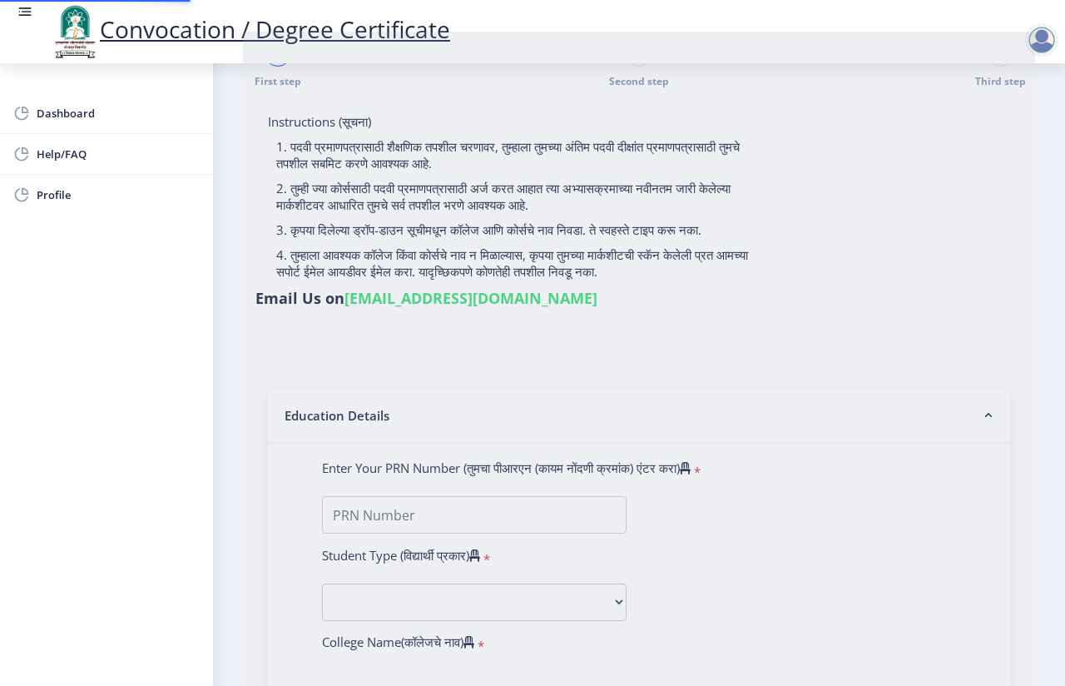
type input "537428"
type input "Dipali Ashok Kumbhar"
type input "Keshar"
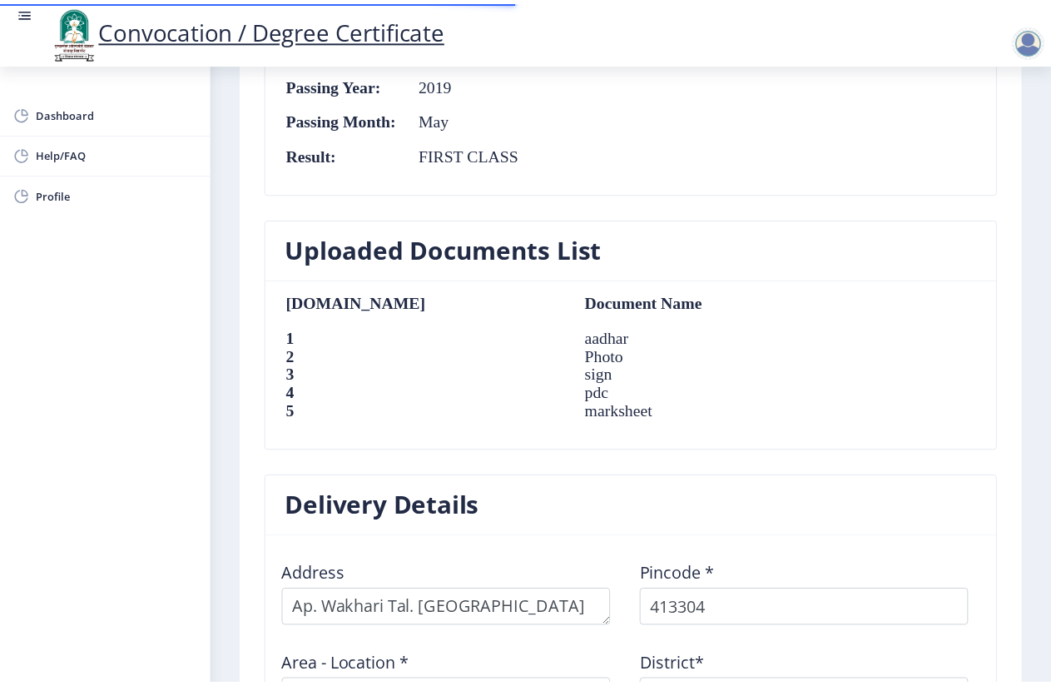
scroll to position [1306, 0]
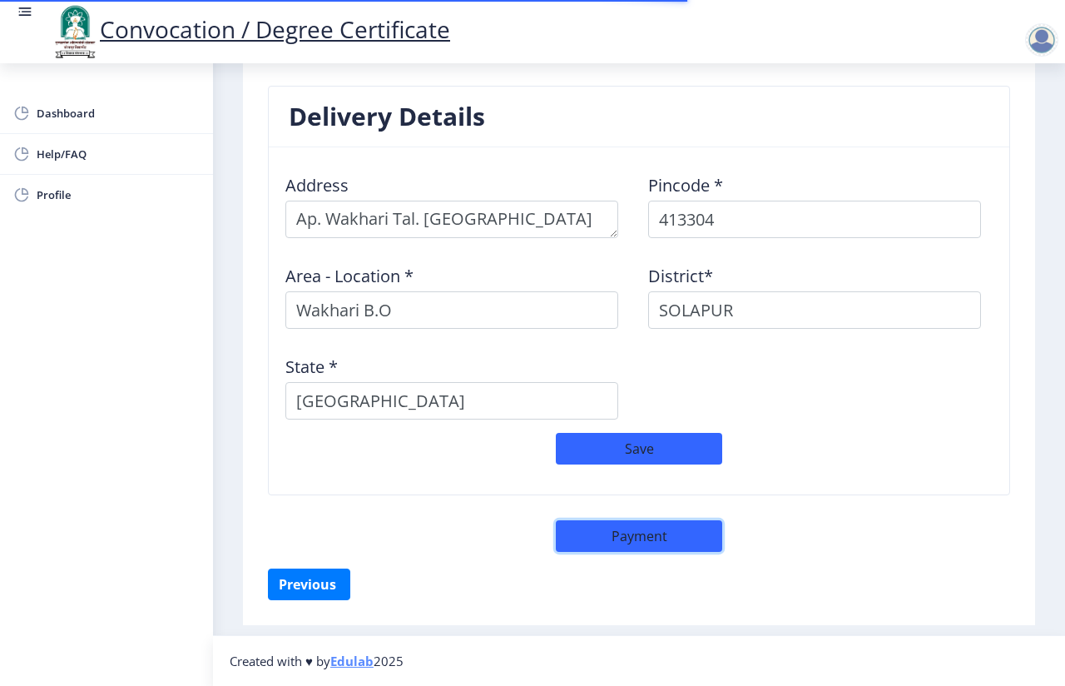
click at [611, 533] on button "Payment" at bounding box center [639, 536] width 166 height 32
select select "sealed"
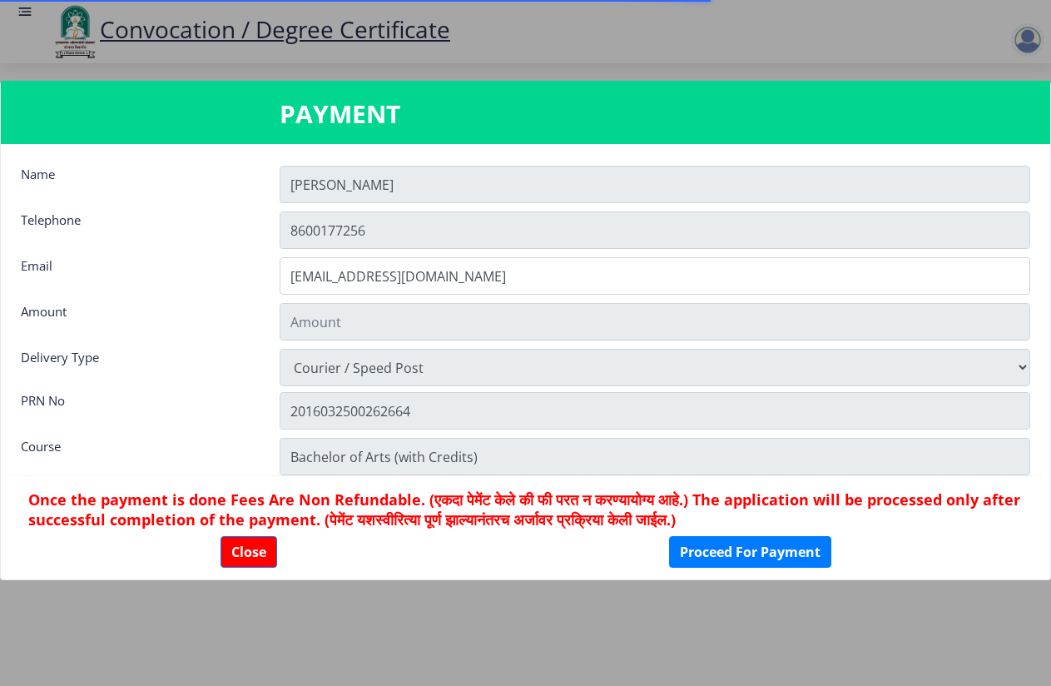
type input "1885"
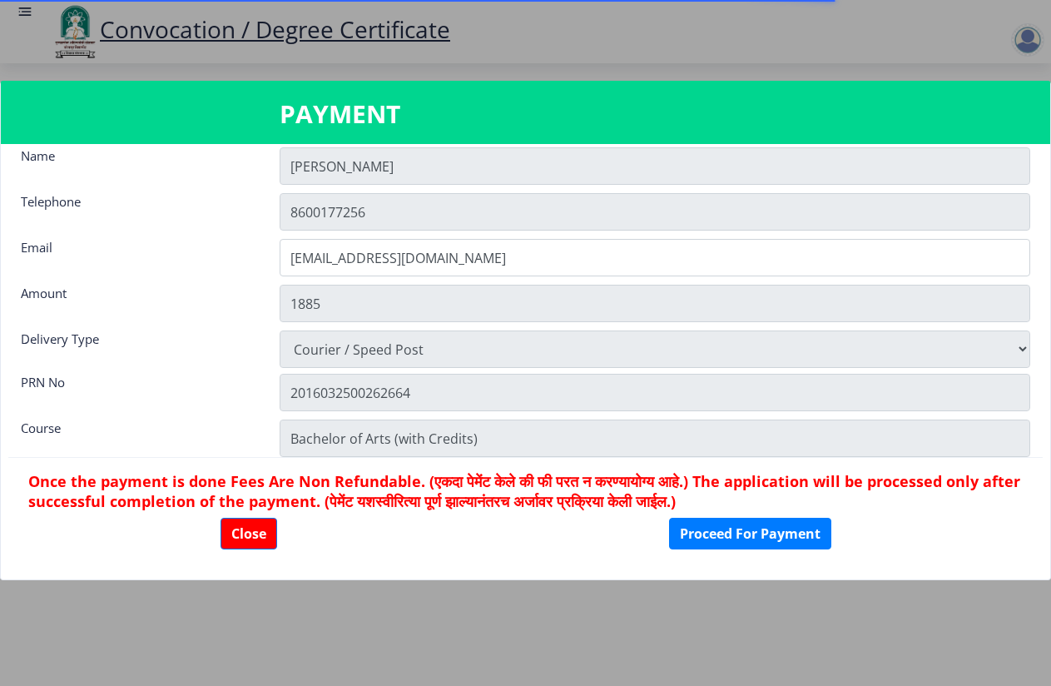
scroll to position [23, 0]
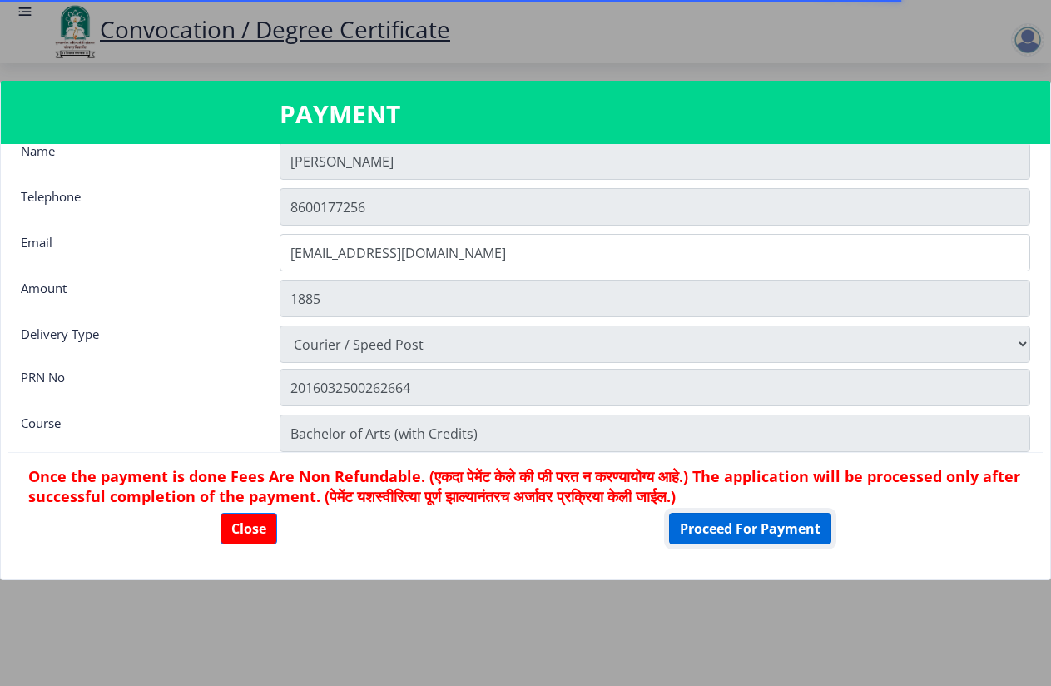
click at [687, 518] on button "Proceed For Payment" at bounding box center [750, 529] width 162 height 32
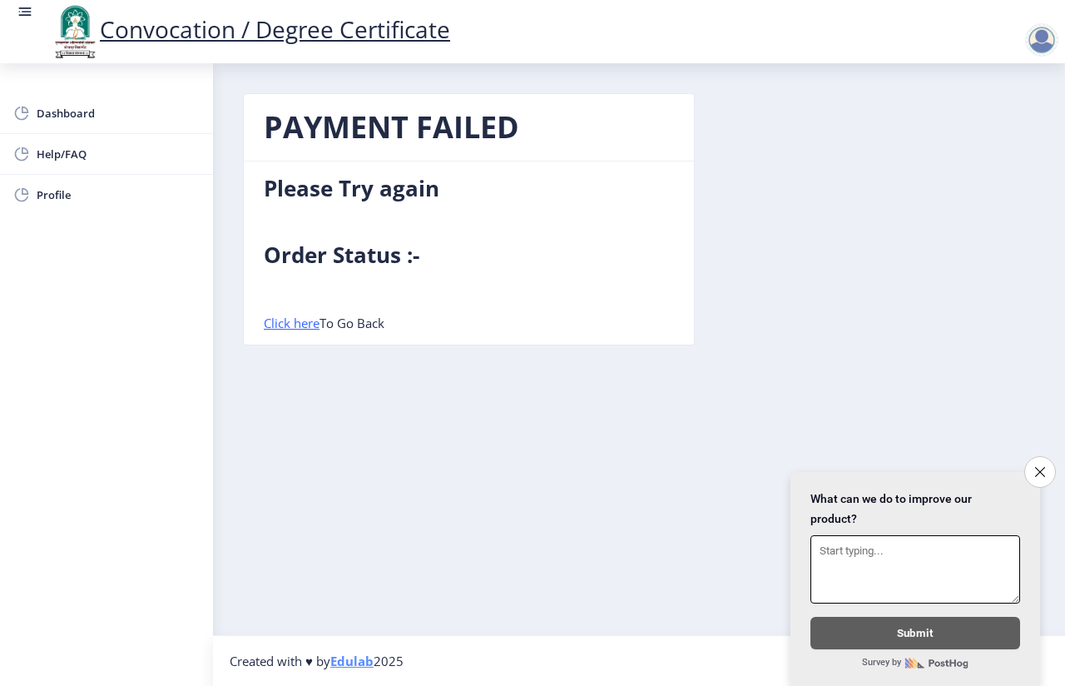
click at [846, 548] on textarea at bounding box center [916, 569] width 210 height 68
click at [1032, 461] on button "Close survey" at bounding box center [1040, 471] width 35 height 35
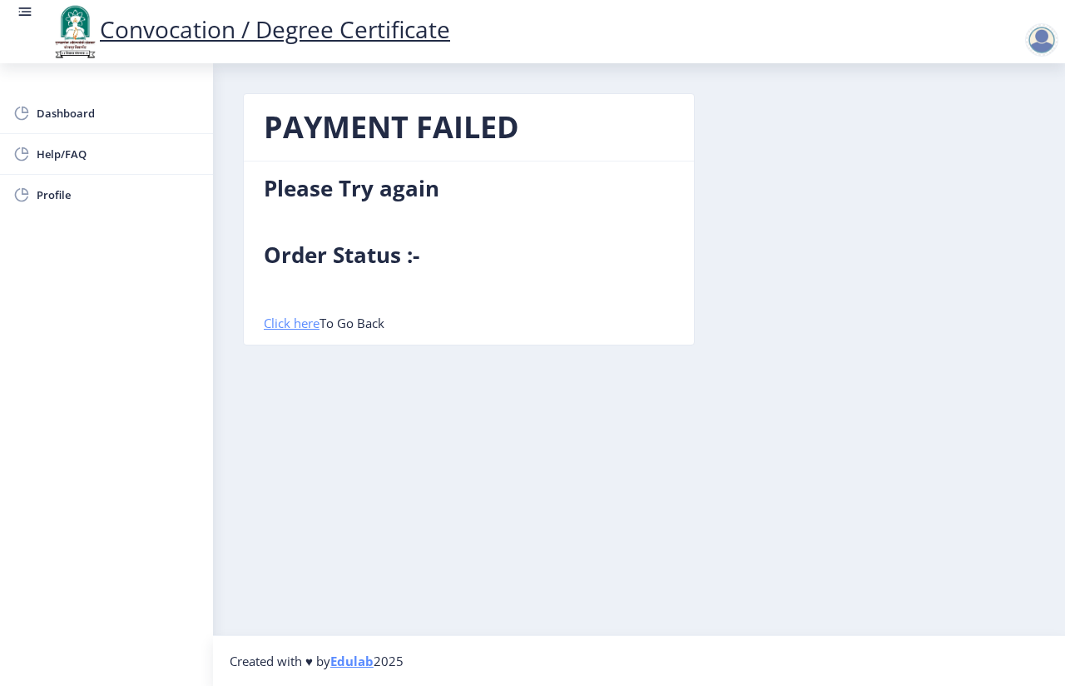
click at [292, 325] on link "Click here" at bounding box center [292, 323] width 56 height 17
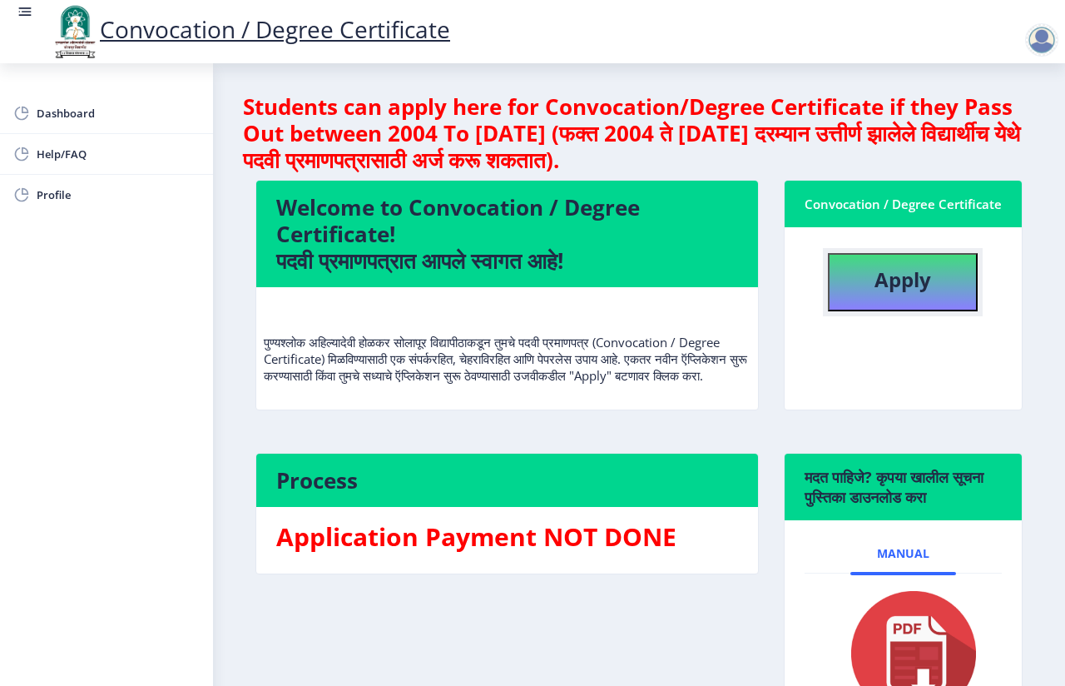
click at [901, 293] on b "Apply" at bounding box center [903, 279] width 57 height 27
select select
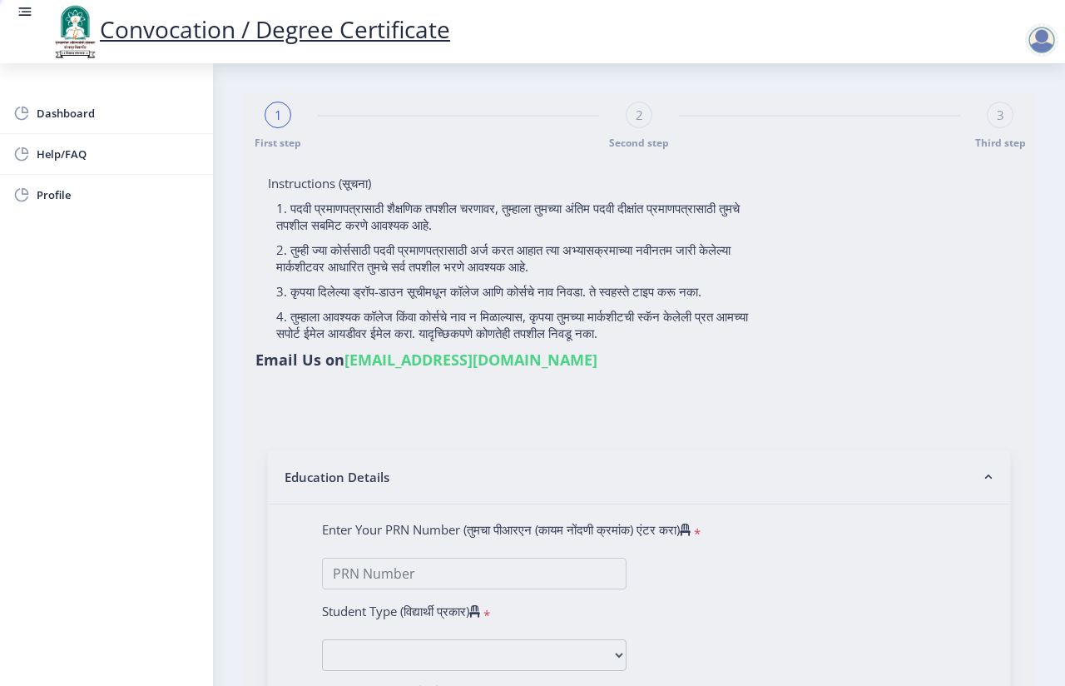
type input "Dipali Ashok Kumbhar"
type input "2016032500262664"
select select "External"
select select "2019"
select select "May"
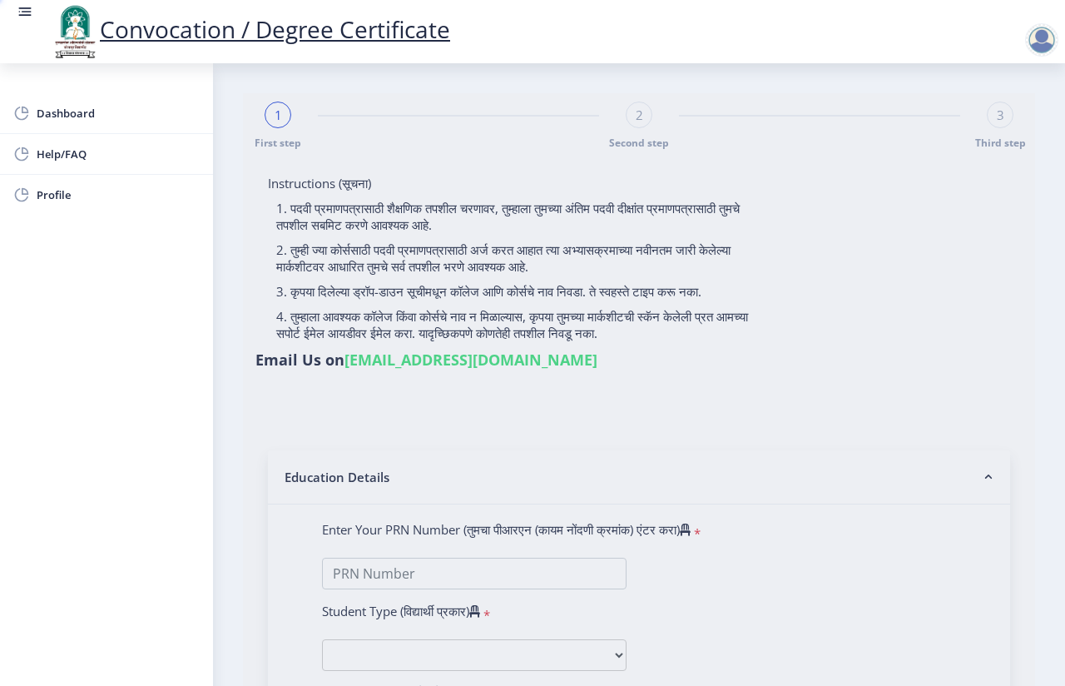
select select "FIRST CLASS"
type input "537428"
type input "Dipali Ashok Kumbhar"
type input "Keshar"
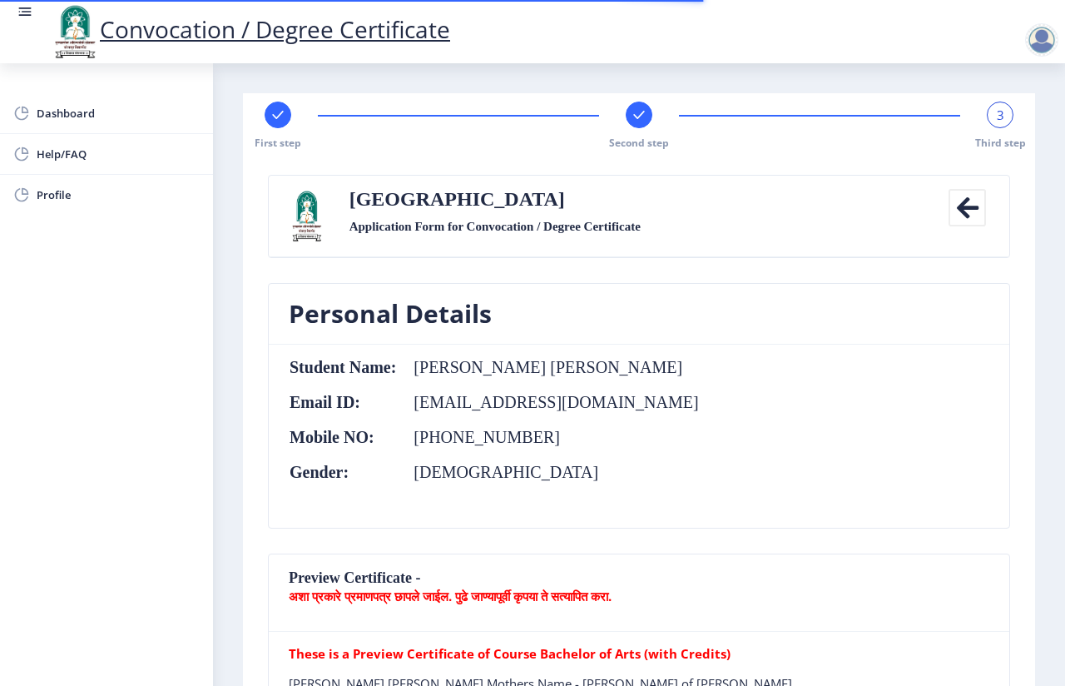
click at [638, 127] on div at bounding box center [639, 115] width 27 height 27
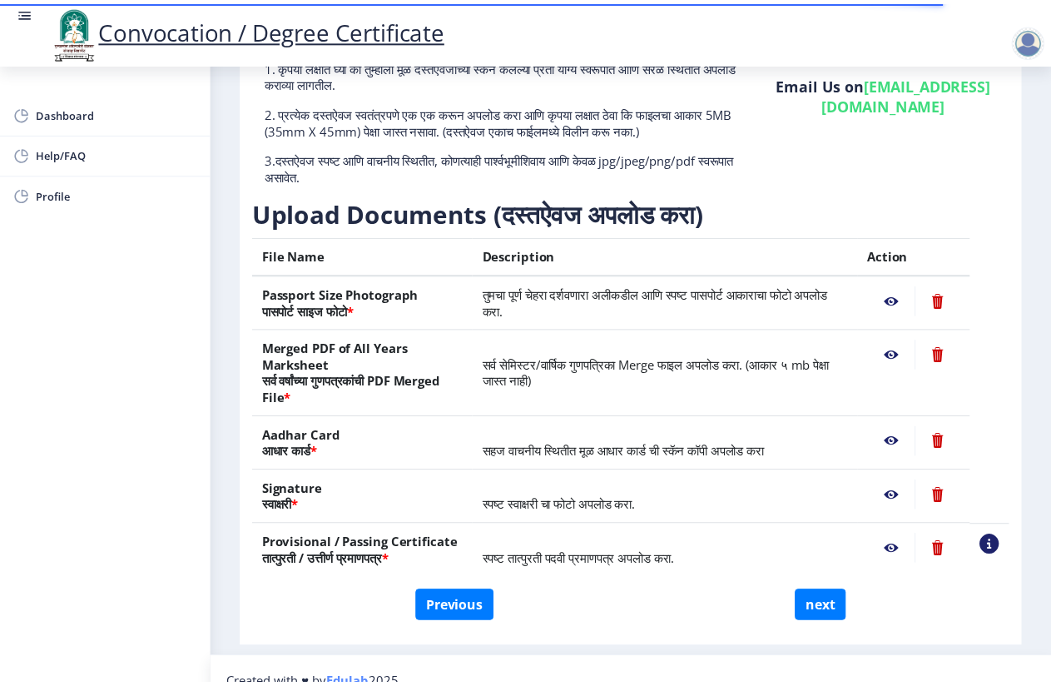
scroll to position [166, 0]
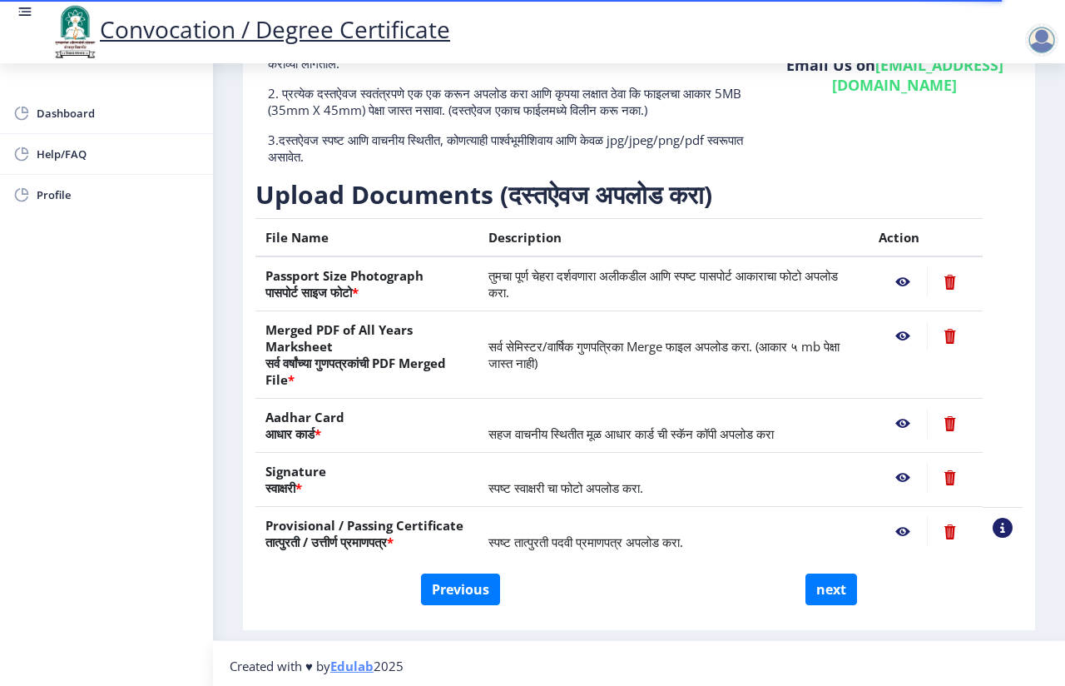
click at [899, 284] on nb-action at bounding box center [903, 282] width 48 height 30
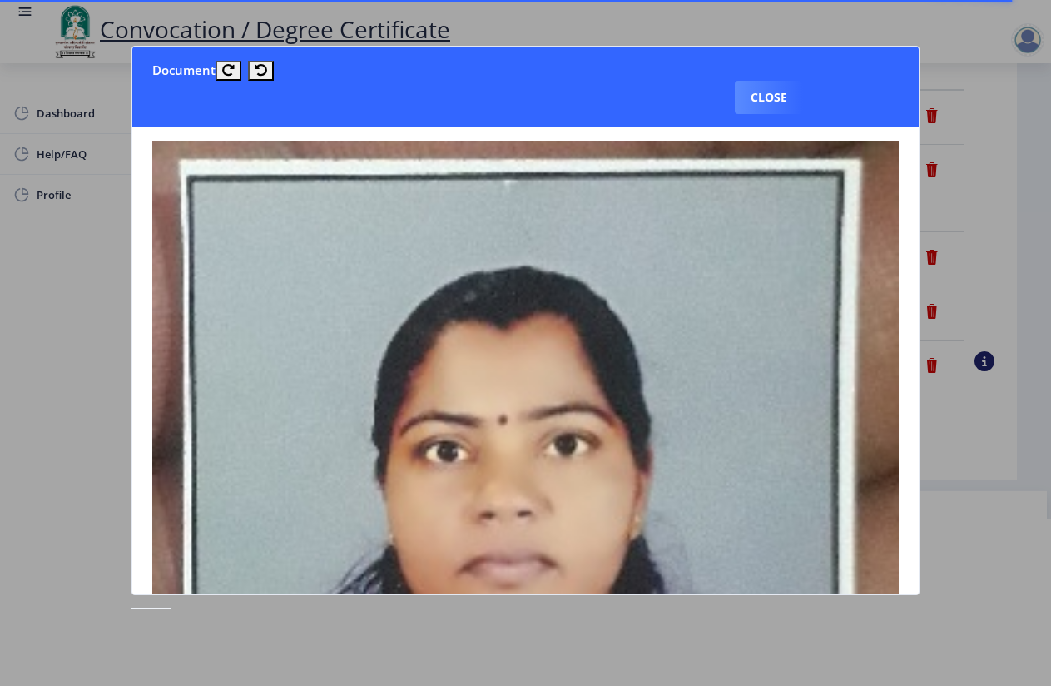
click at [784, 97] on button "Close" at bounding box center [769, 97] width 68 height 33
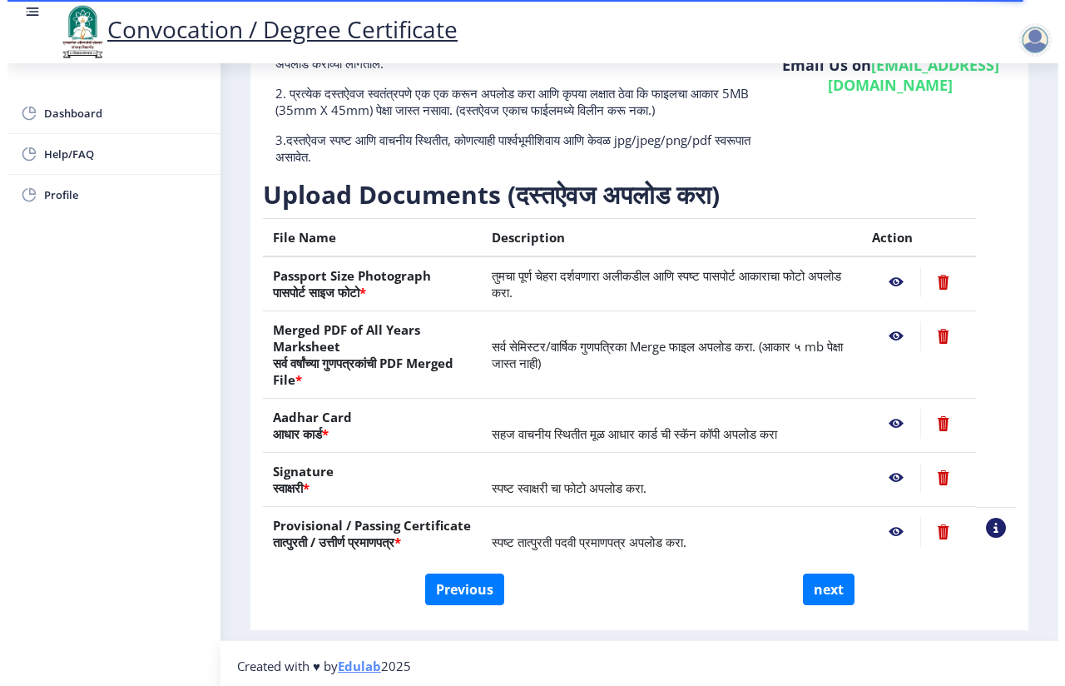
scroll to position [8, 0]
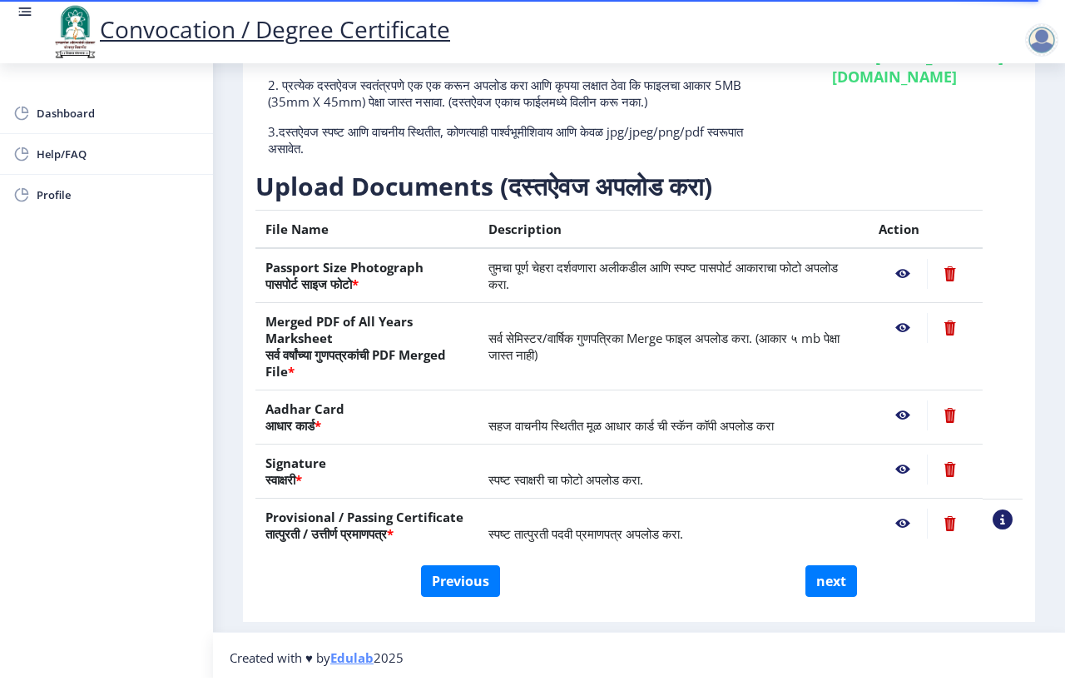
click at [903, 321] on nb-action at bounding box center [903, 328] width 48 height 30
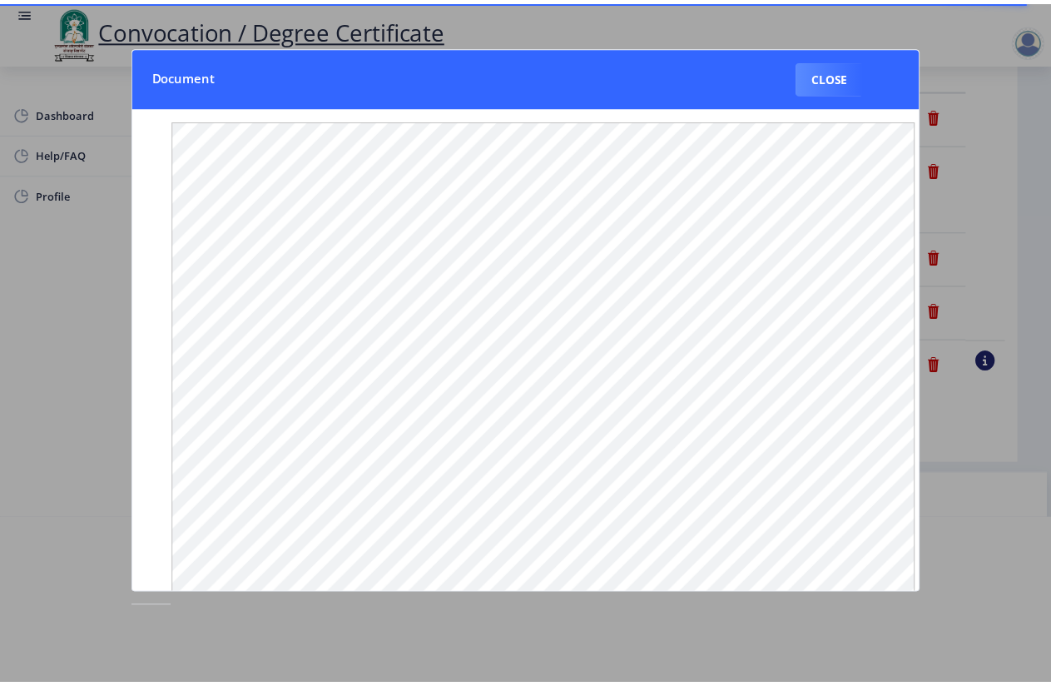
scroll to position [0, 0]
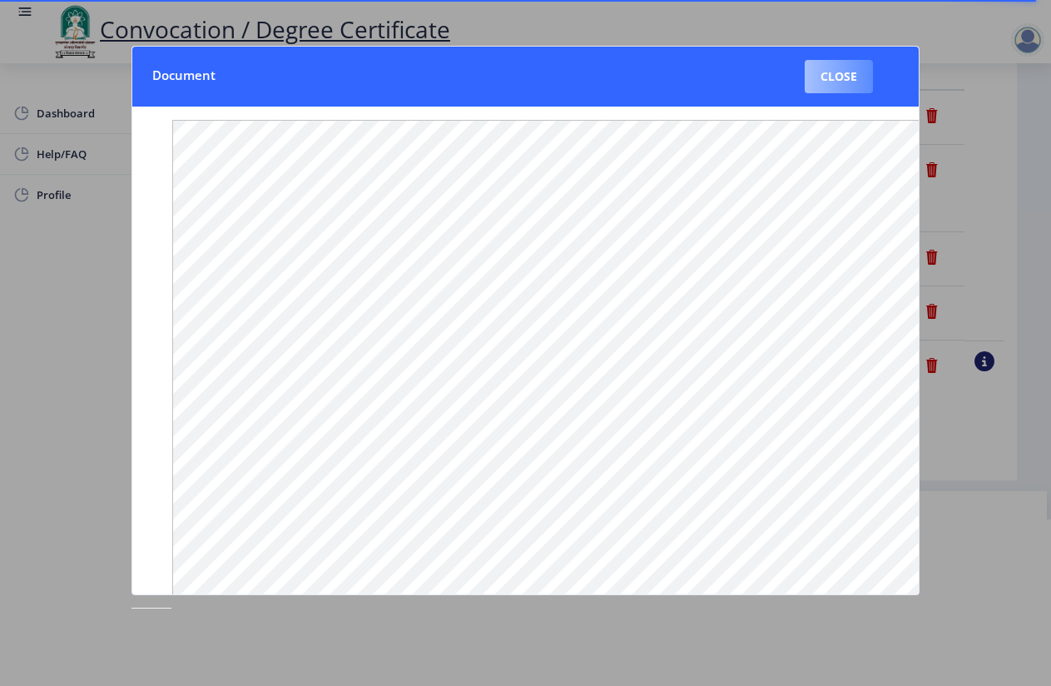
click at [847, 80] on button "Close" at bounding box center [839, 76] width 68 height 33
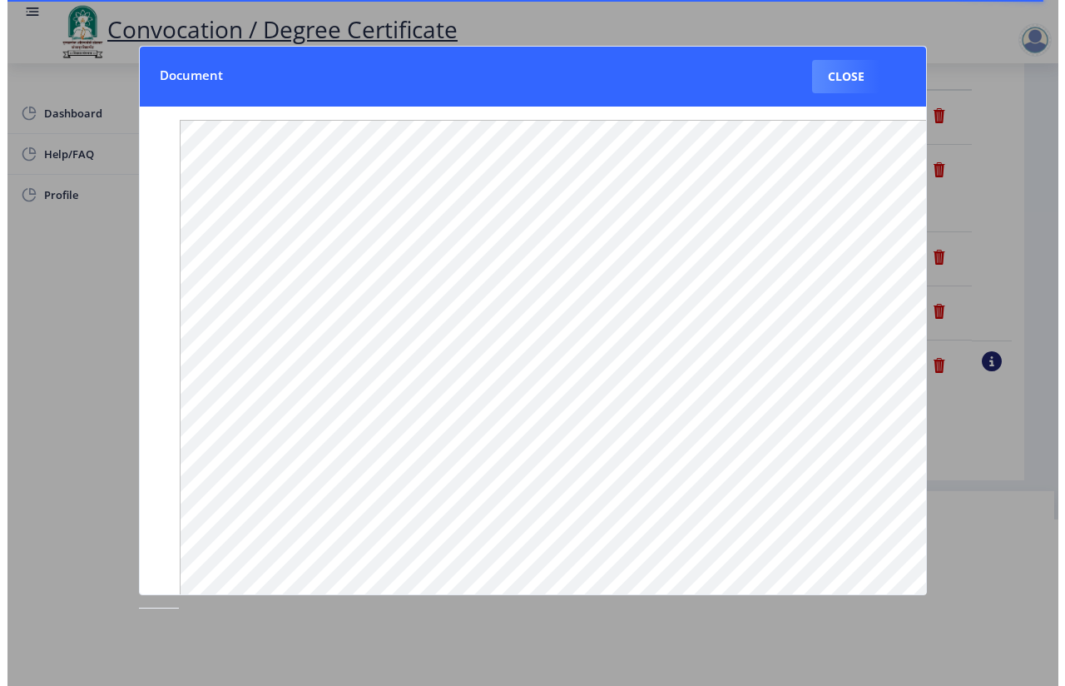
scroll to position [8, 0]
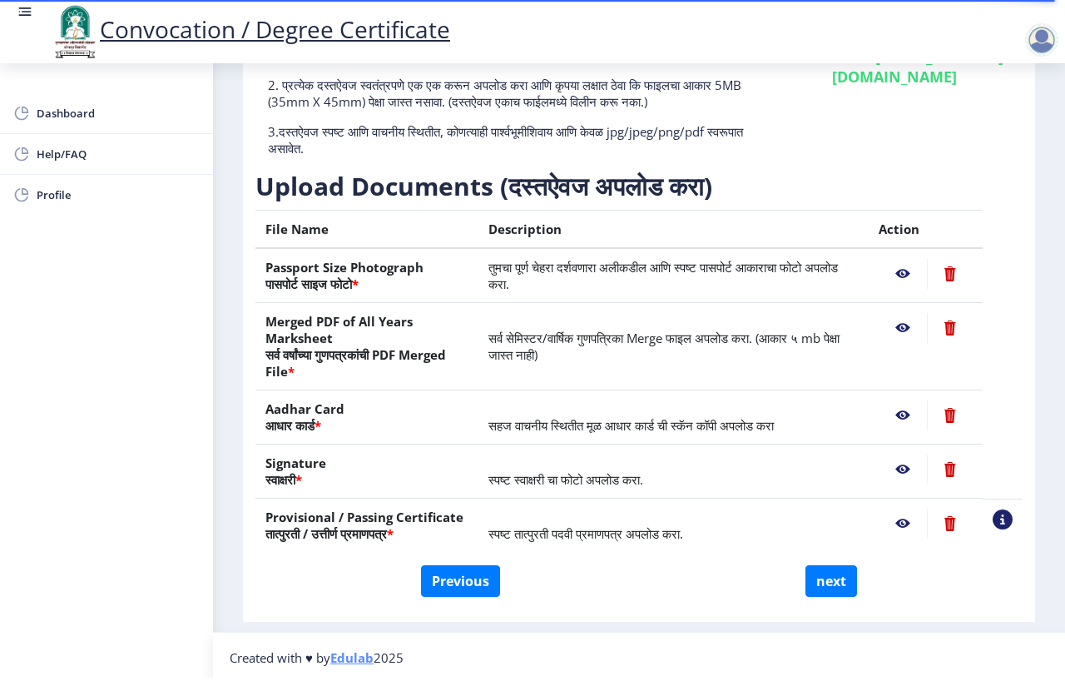
click at [916, 413] on nb-action at bounding box center [903, 415] width 48 height 30
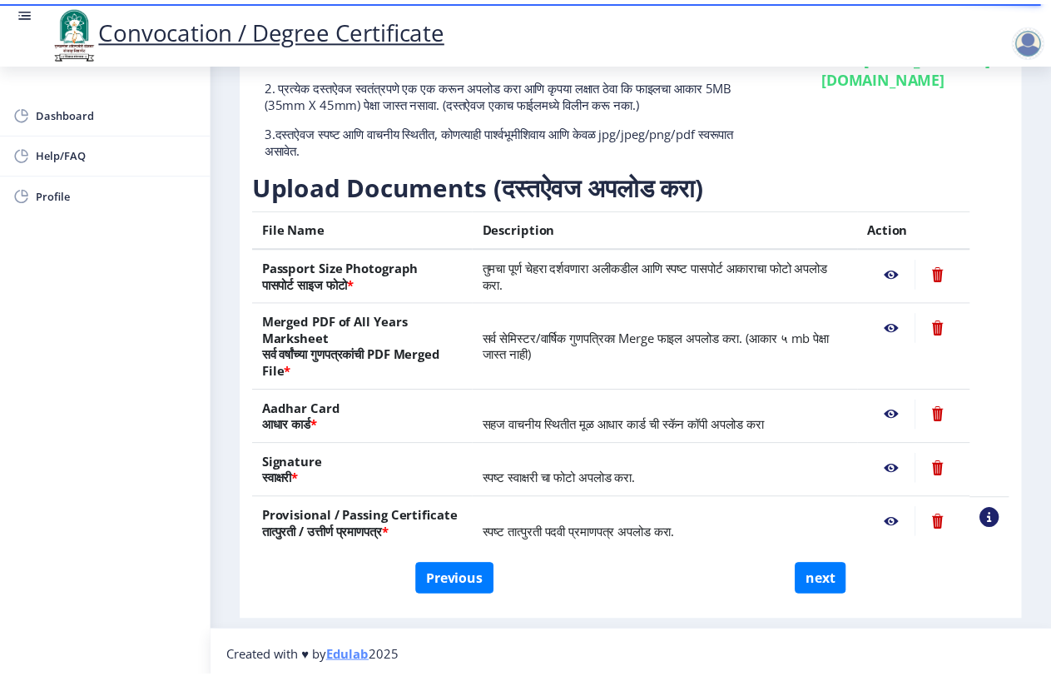
scroll to position [0, 0]
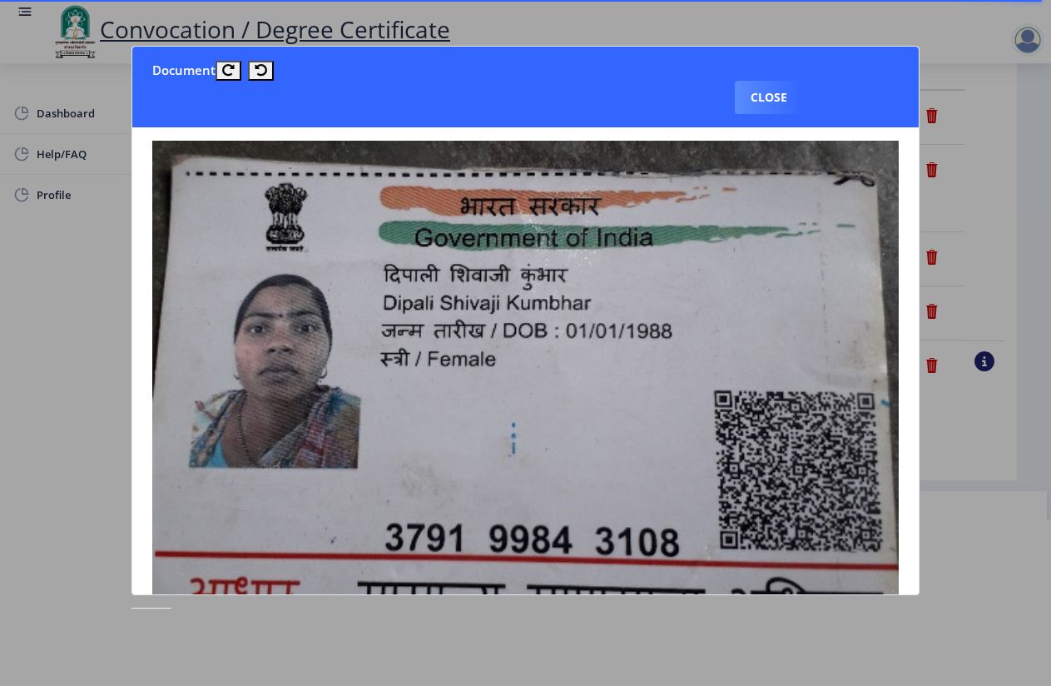
click at [897, 416] on img at bounding box center [525, 404] width 747 height 527
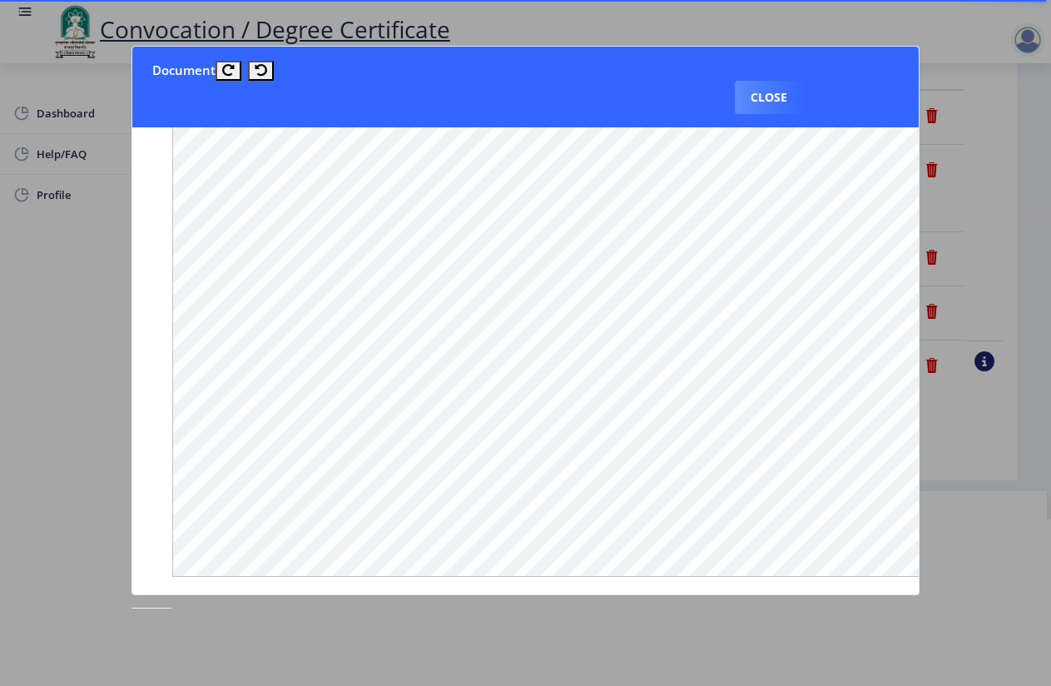
scroll to position [181, 0]
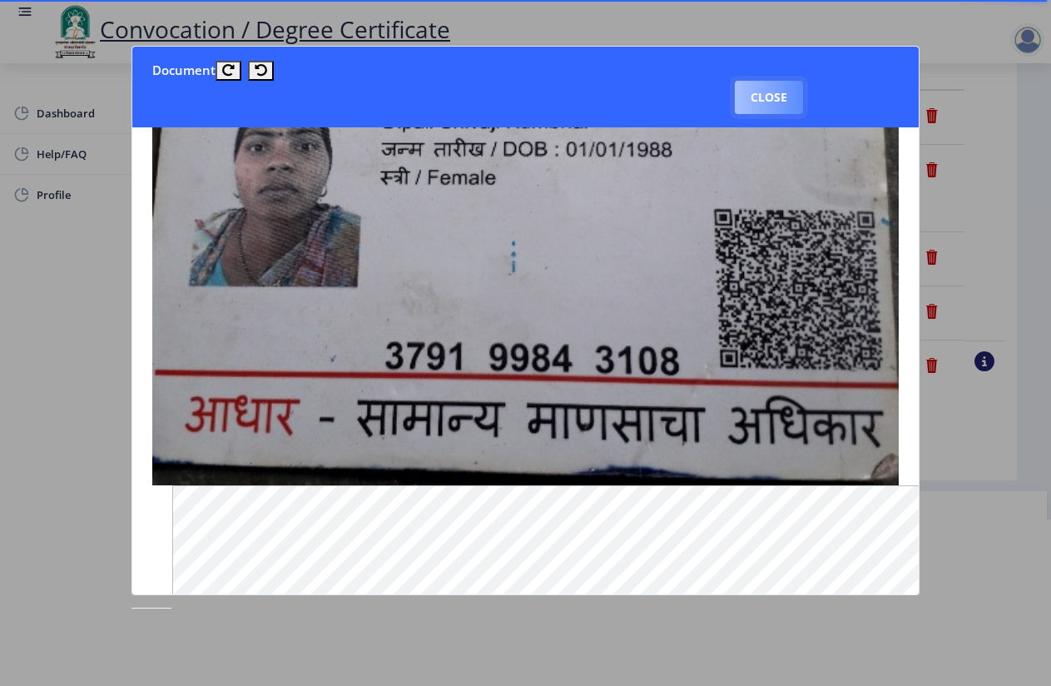
click at [755, 103] on button "Close" at bounding box center [769, 97] width 68 height 33
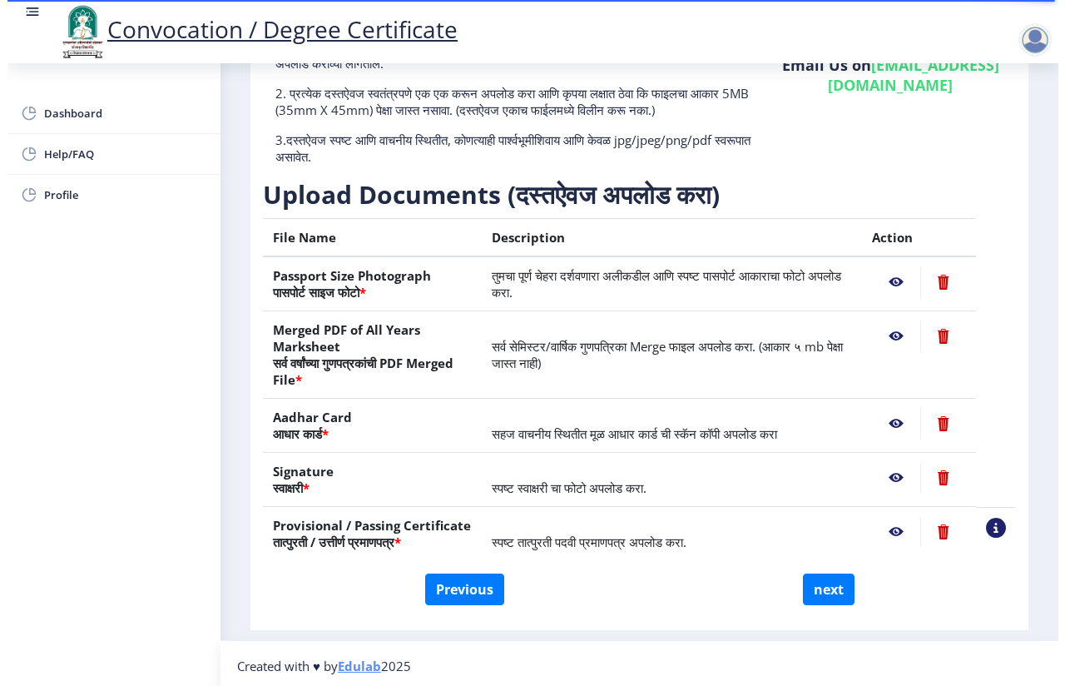
scroll to position [8, 0]
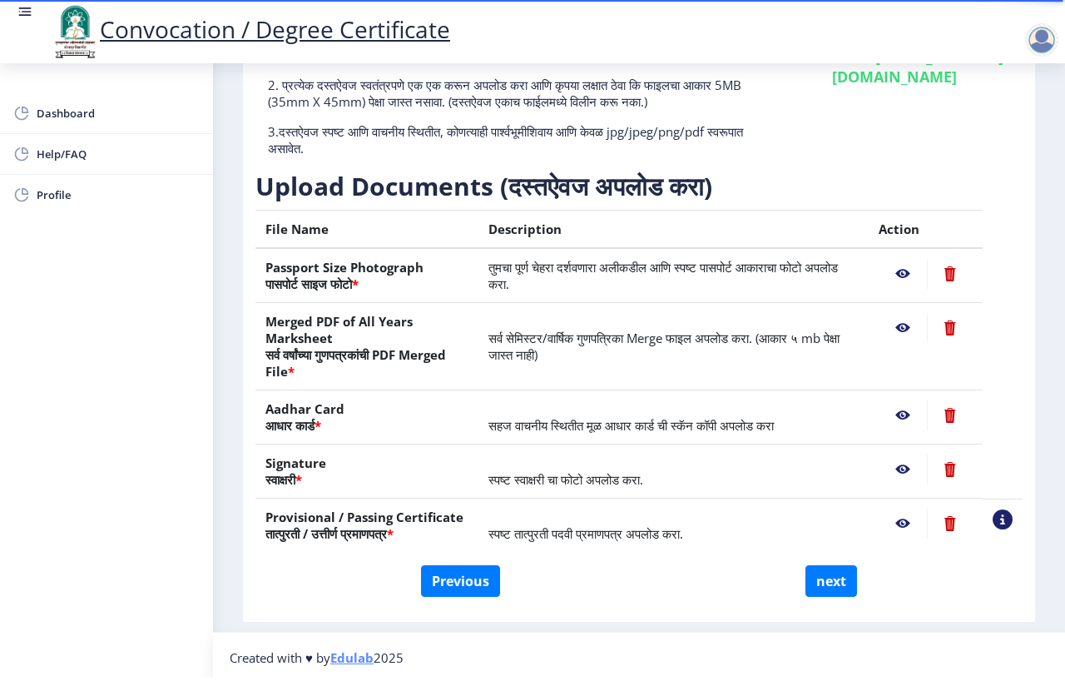
click at [906, 414] on nb-action at bounding box center [903, 415] width 48 height 30
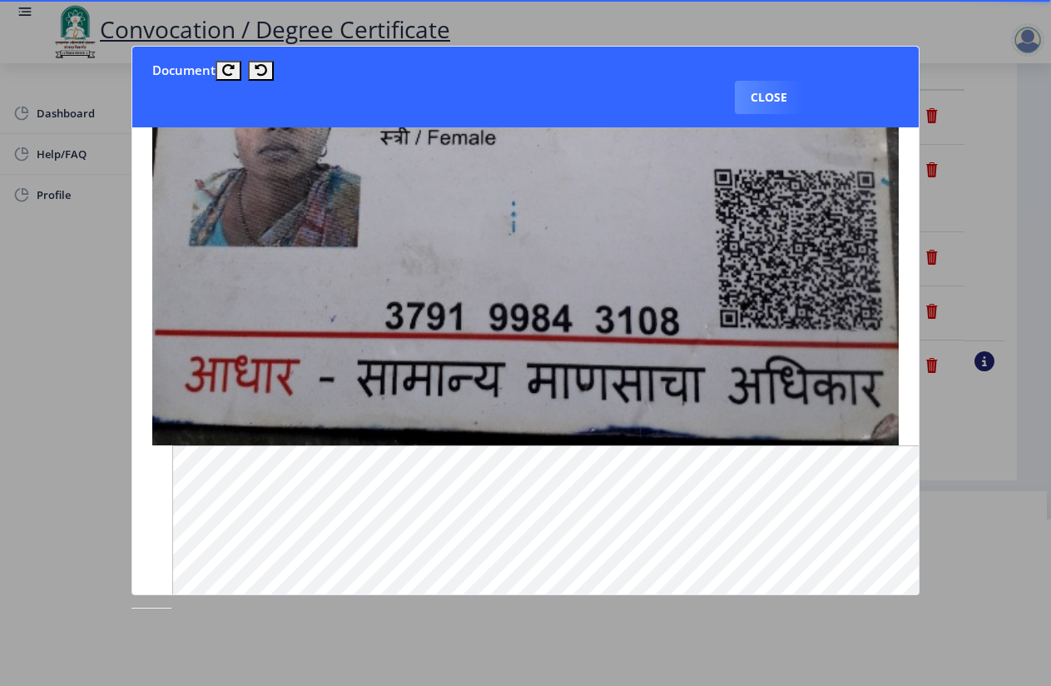
scroll to position [181, 0]
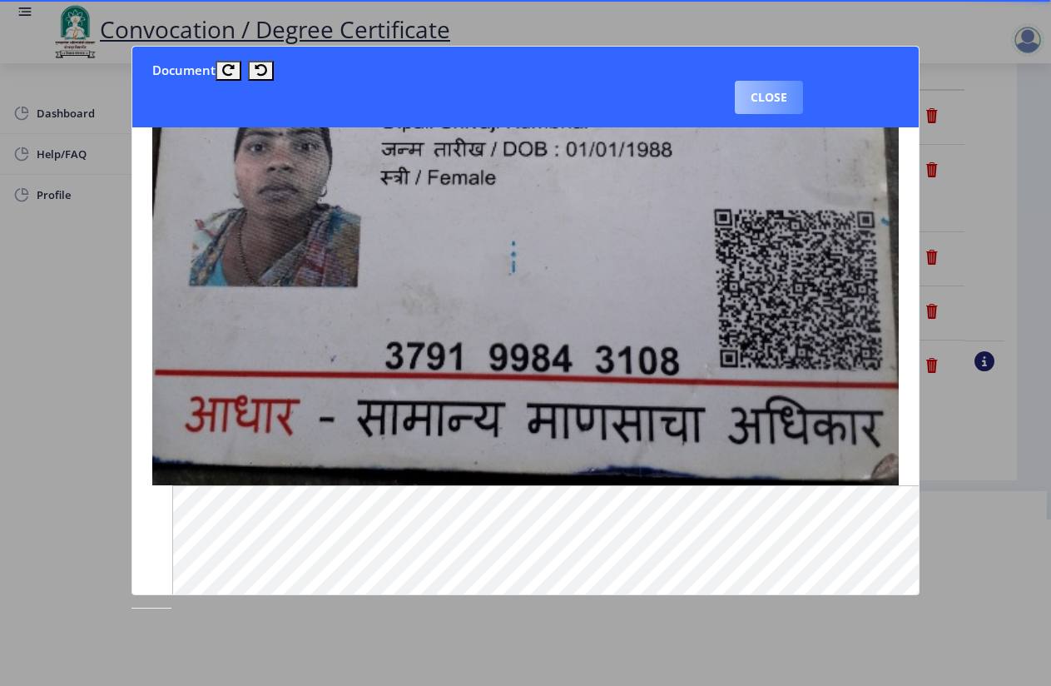
drag, startPoint x: 754, startPoint y: 87, endPoint x: 731, endPoint y: 113, distance: 35.4
click at [754, 87] on button "Close" at bounding box center [769, 97] width 68 height 33
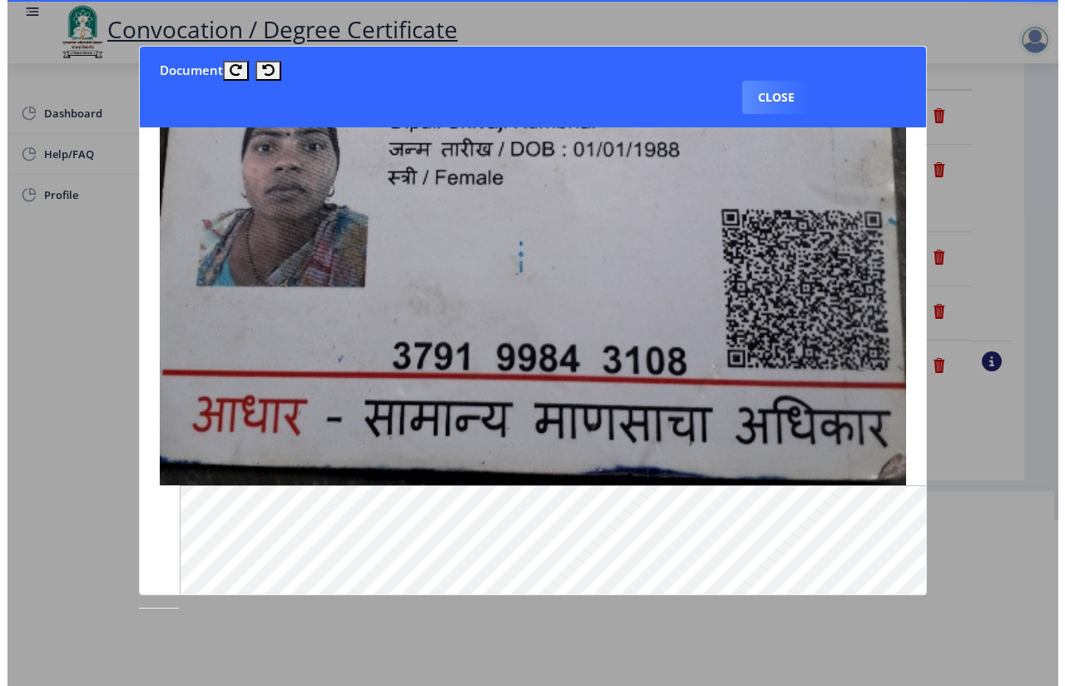
scroll to position [8, 0]
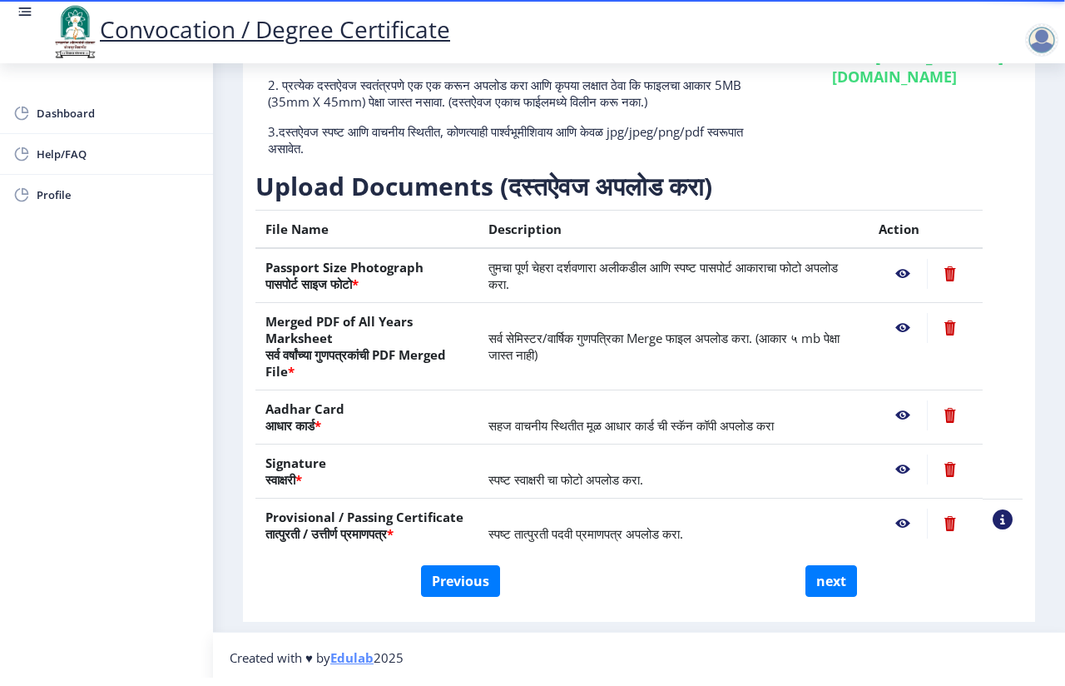
click at [903, 416] on nb-action at bounding box center [903, 415] width 48 height 30
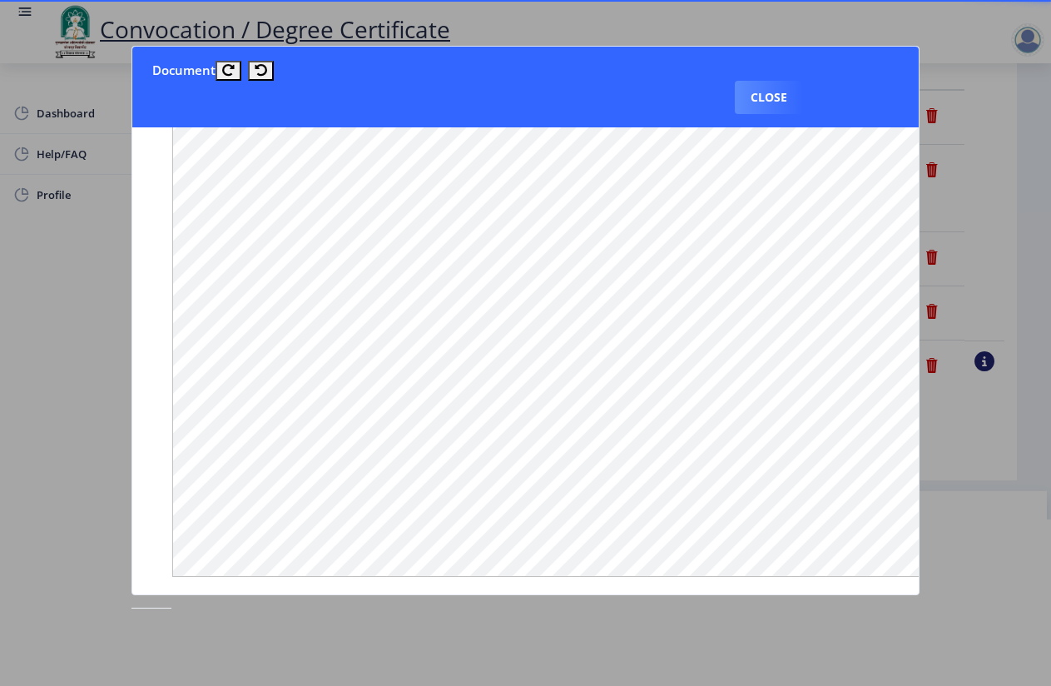
scroll to position [98, 0]
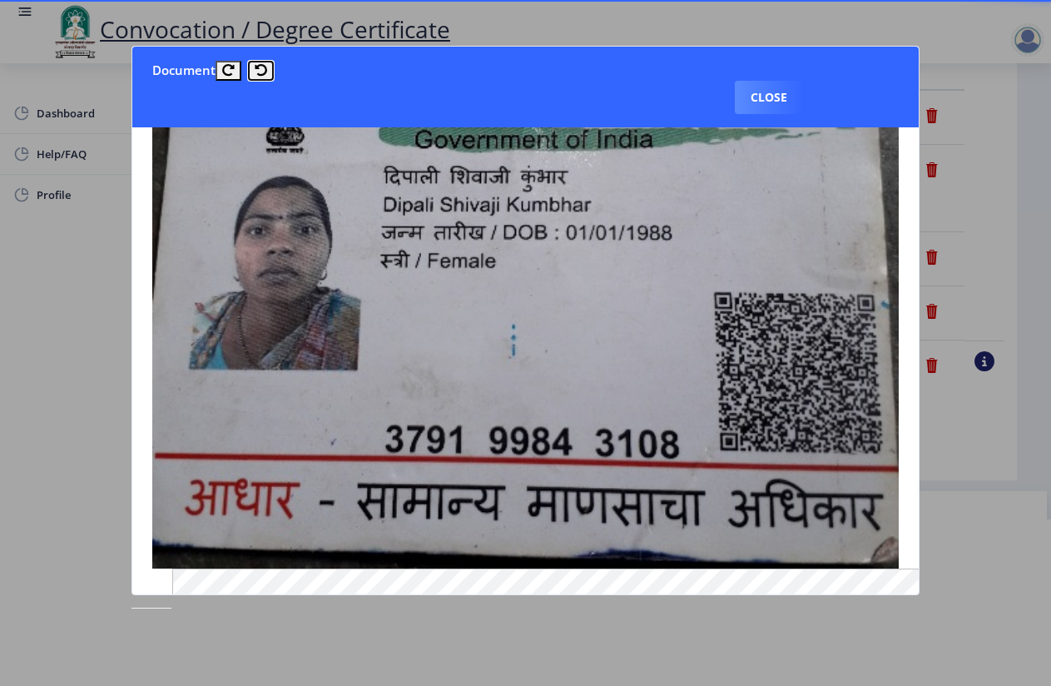
click at [259, 67] on icon at bounding box center [261, 70] width 12 height 12
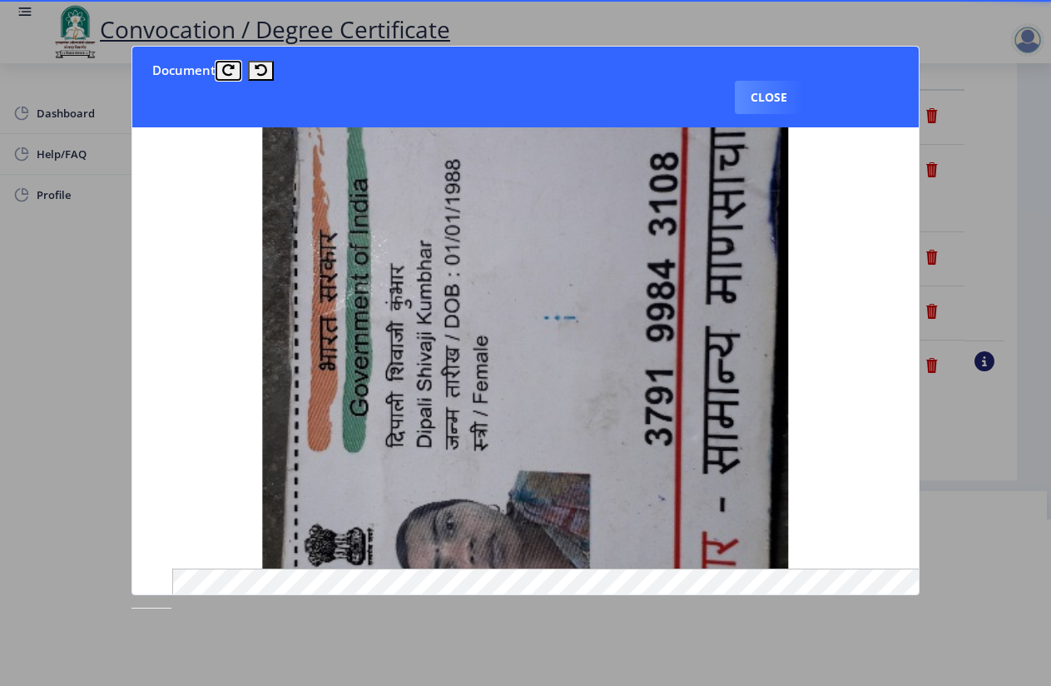
click at [235, 77] on button at bounding box center [229, 70] width 26 height 19
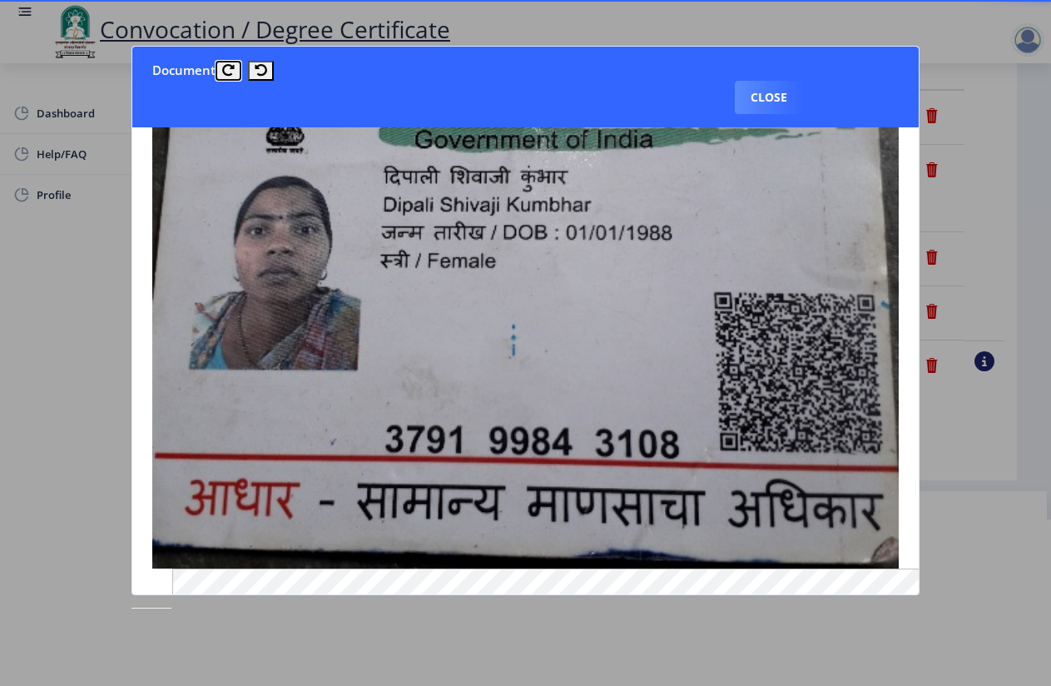
click at [234, 77] on button at bounding box center [229, 70] width 26 height 19
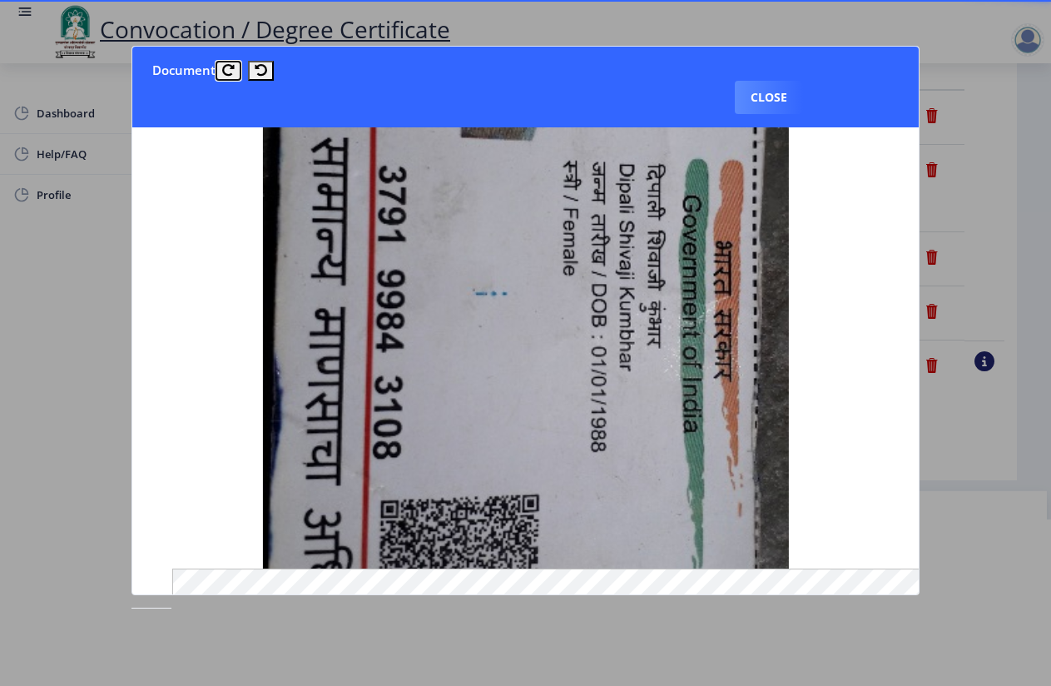
click at [234, 77] on button at bounding box center [229, 70] width 26 height 19
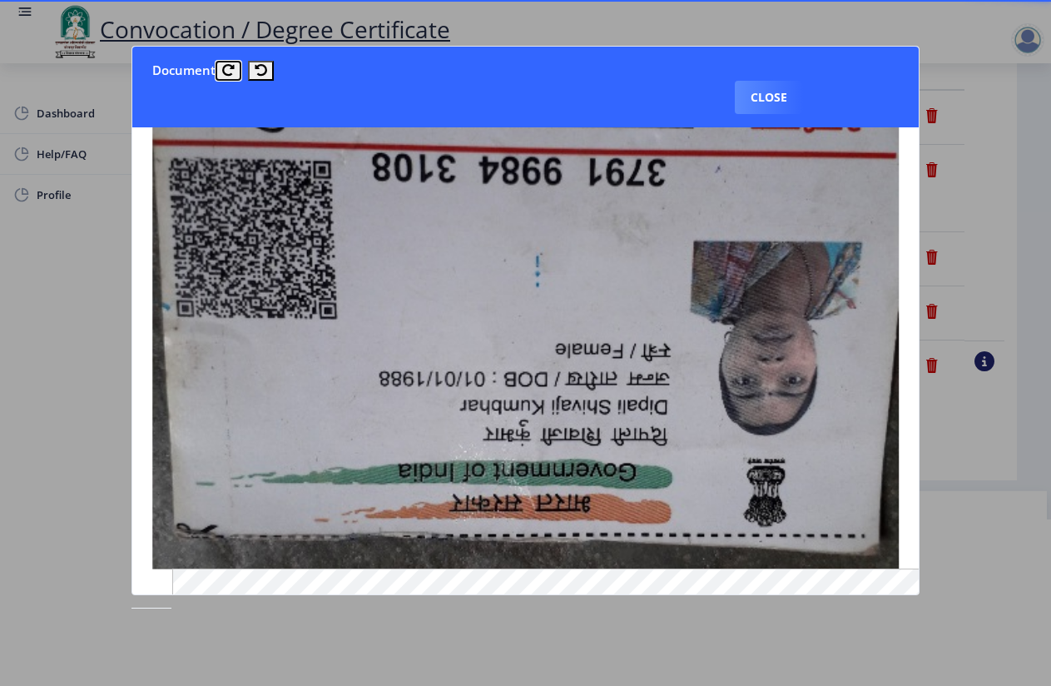
click at [234, 77] on button at bounding box center [229, 70] width 26 height 19
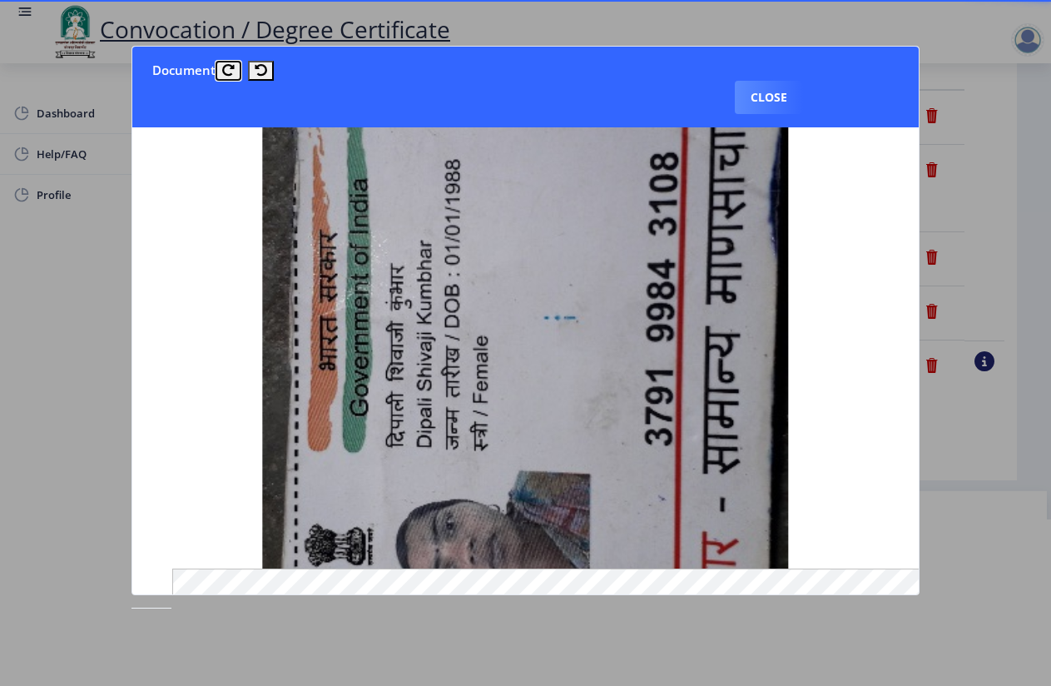
click at [234, 77] on button at bounding box center [229, 70] width 26 height 19
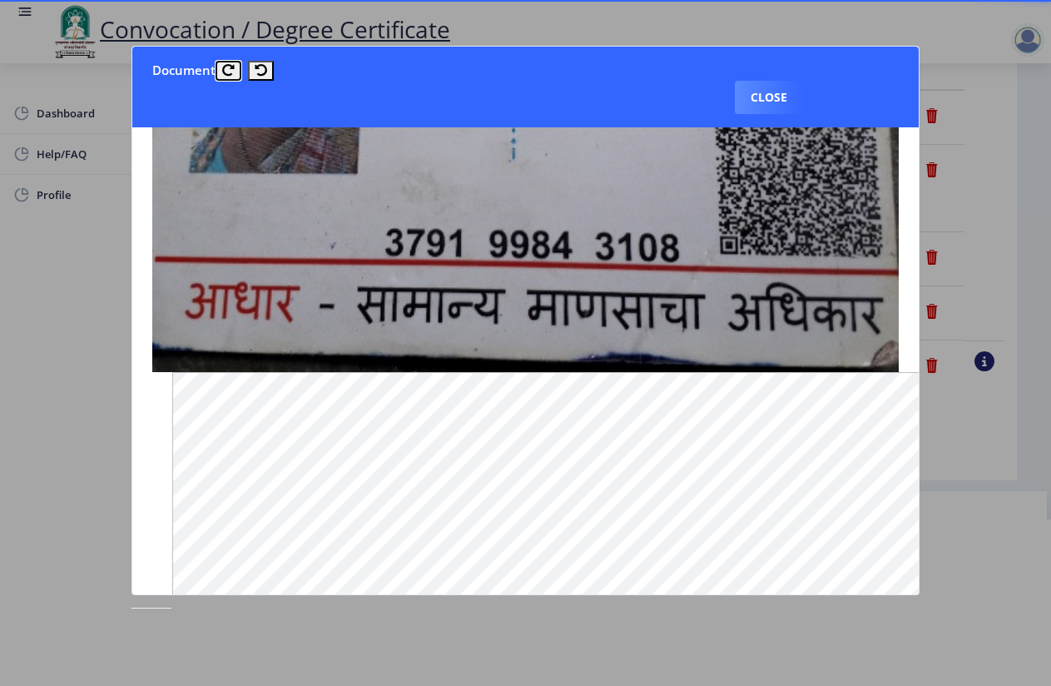
scroll to position [681, 0]
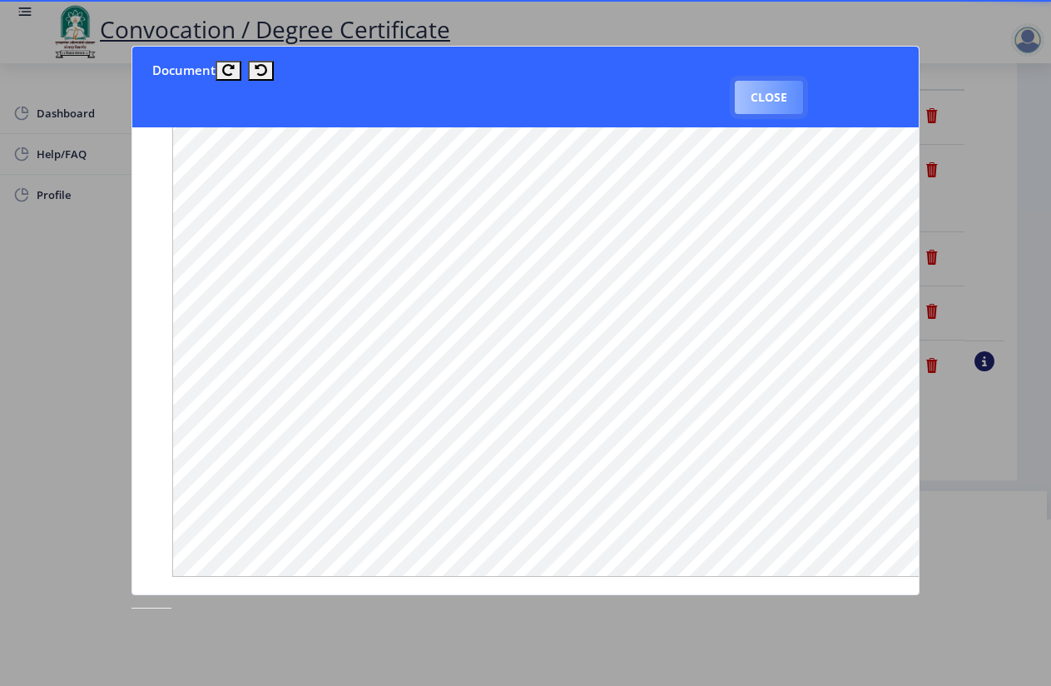
click at [753, 95] on button "Close" at bounding box center [769, 97] width 68 height 33
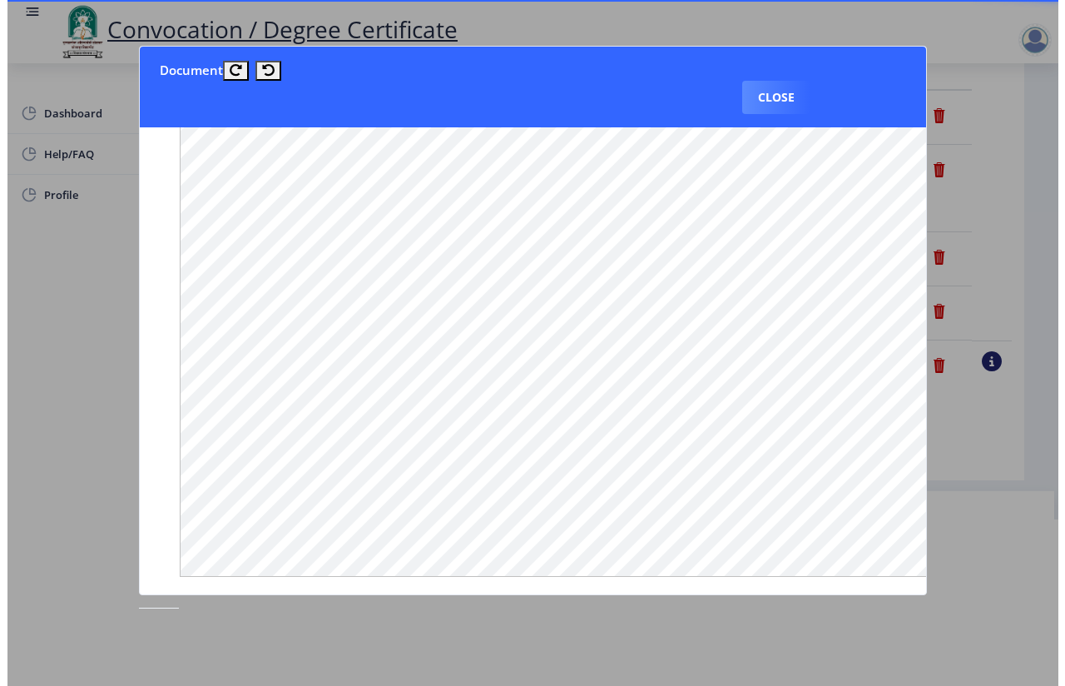
scroll to position [8, 0]
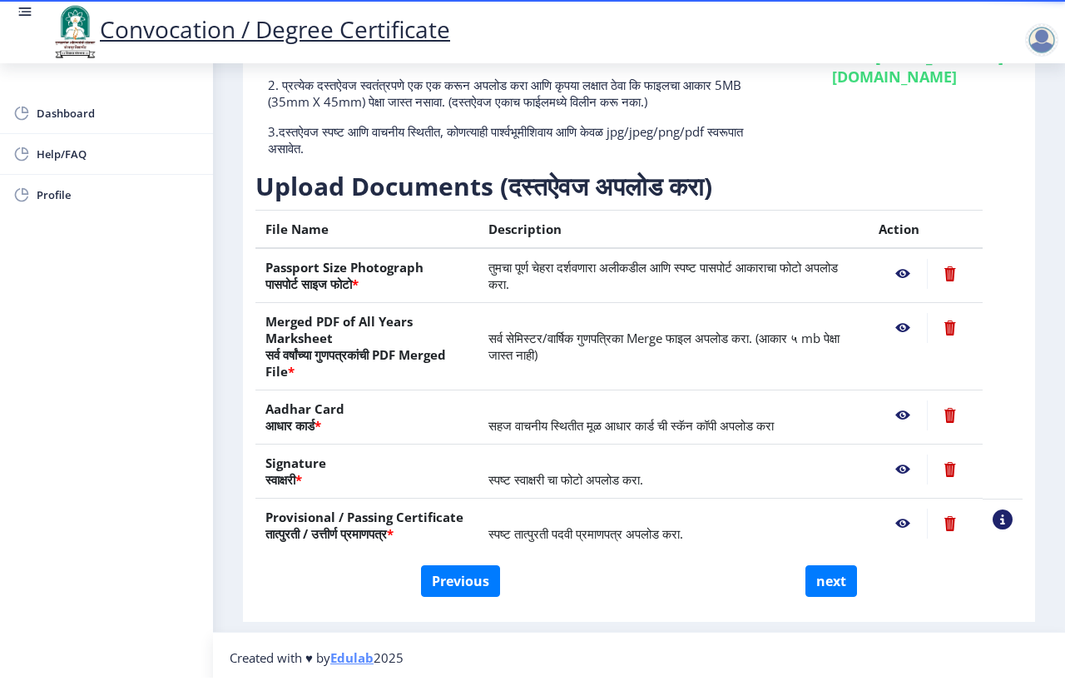
click at [896, 476] on nb-action at bounding box center [903, 469] width 48 height 30
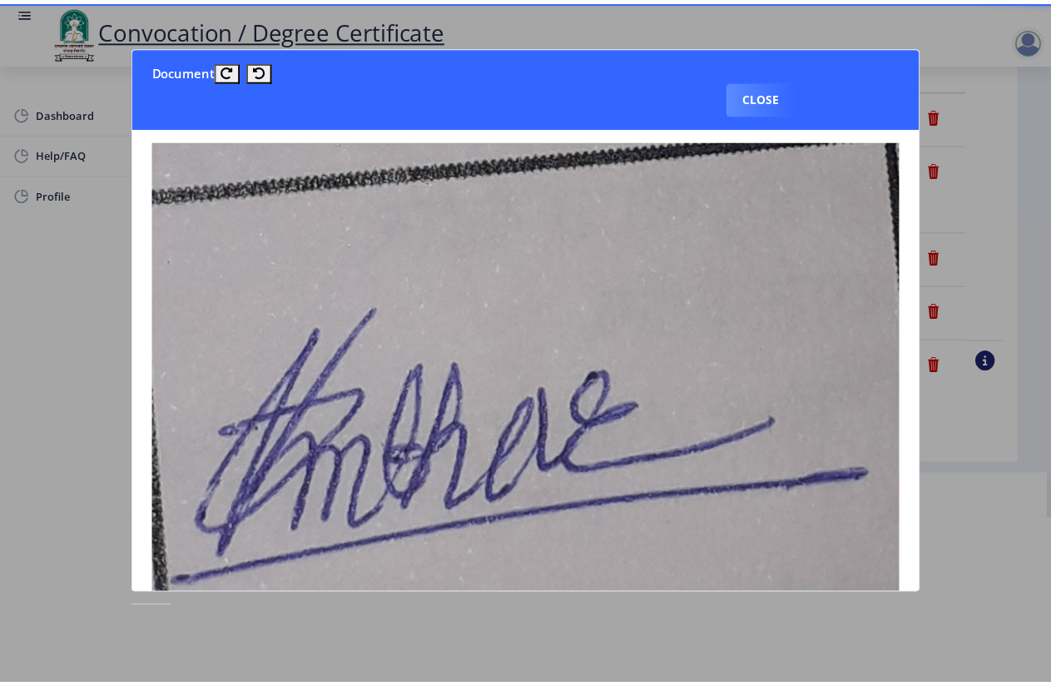
scroll to position [0, 0]
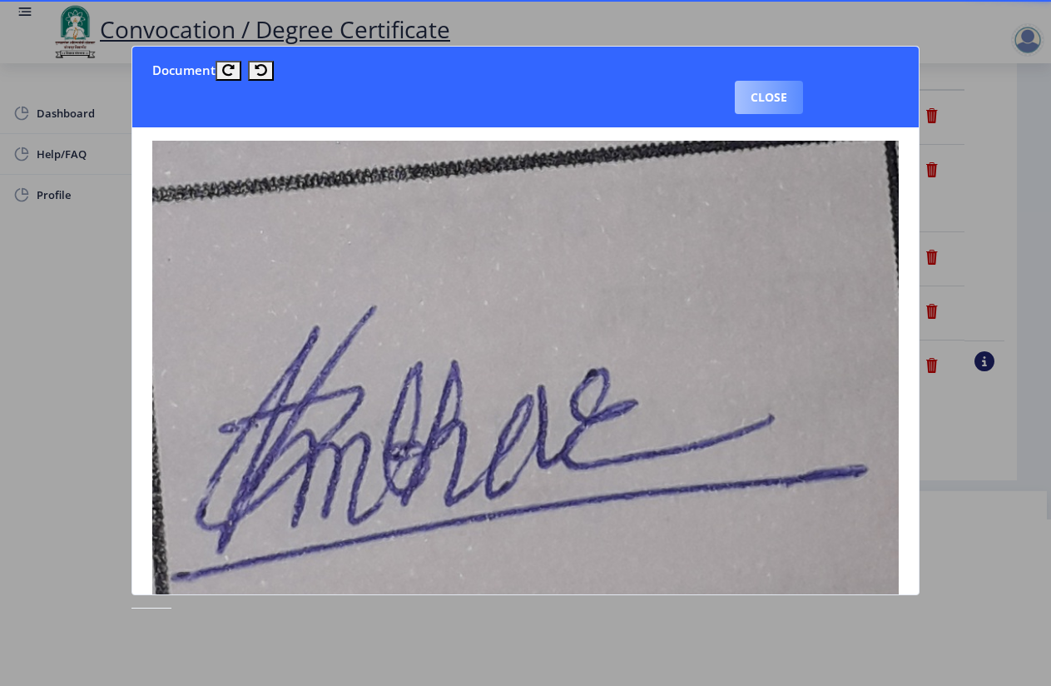
click at [777, 105] on button "Close" at bounding box center [769, 97] width 68 height 33
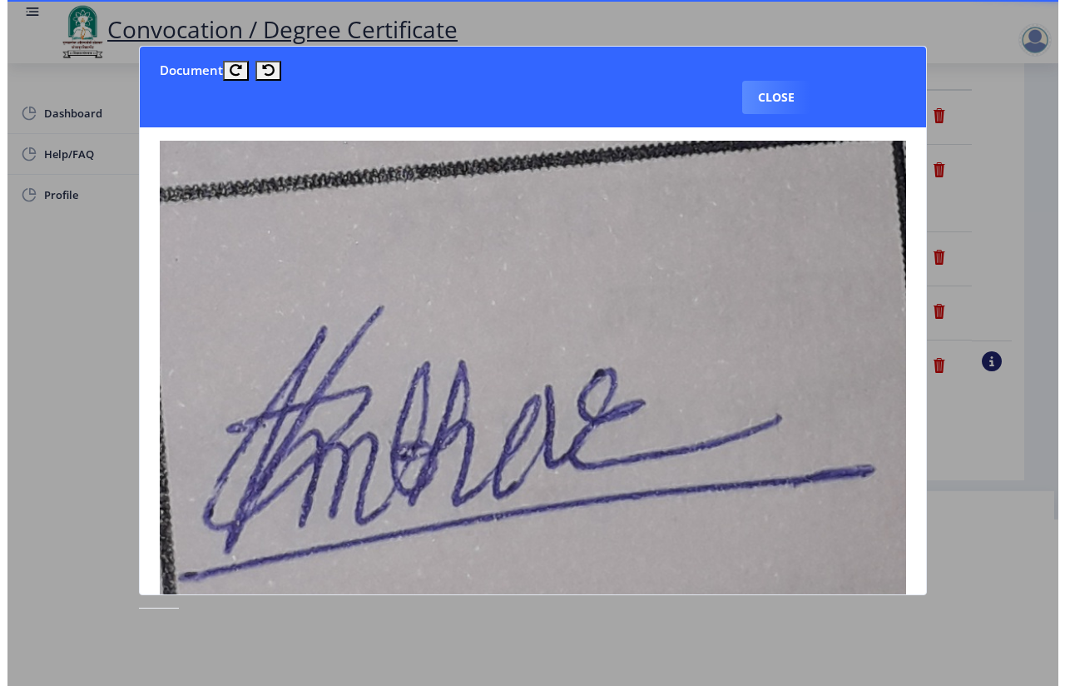
scroll to position [8, 0]
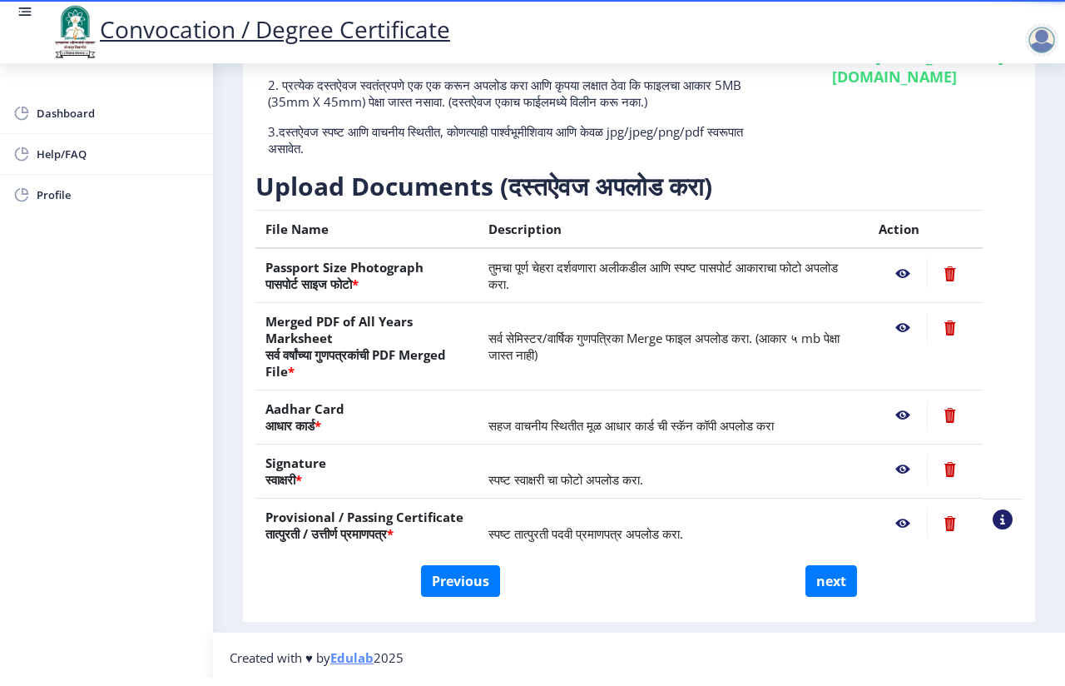
click at [900, 524] on nb-action at bounding box center [903, 524] width 48 height 30
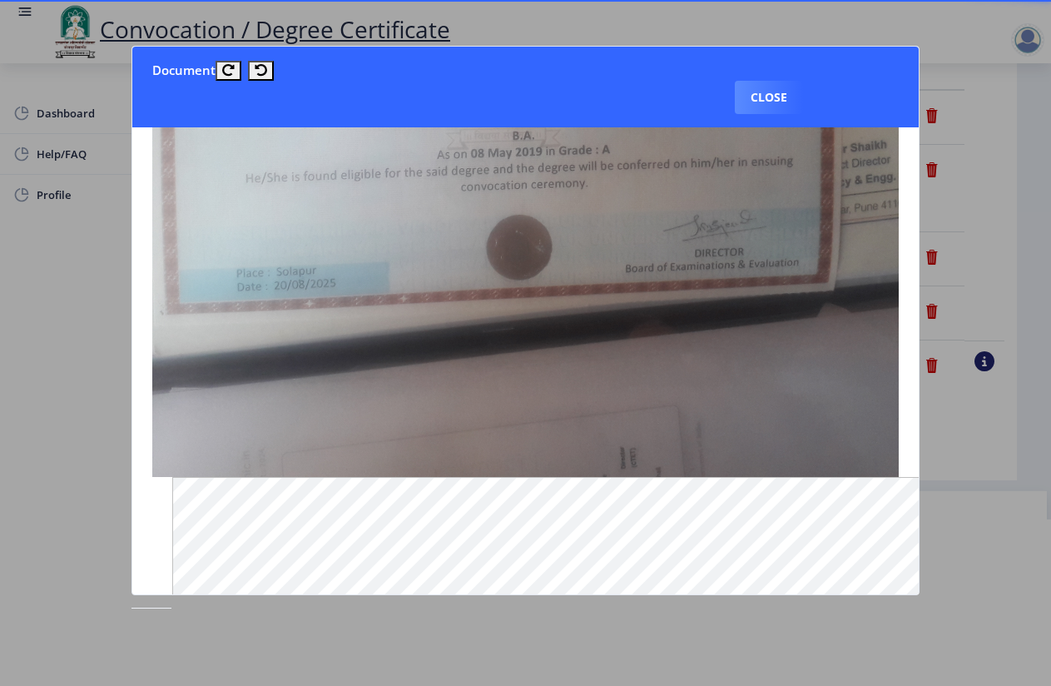
scroll to position [83, 0]
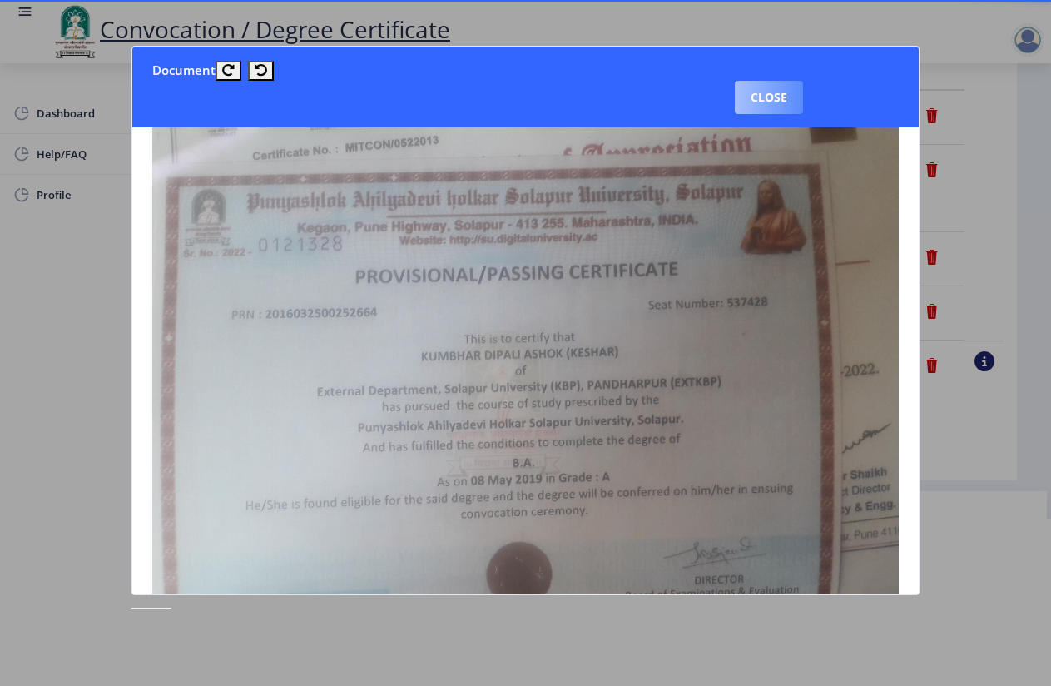
click at [781, 92] on button "Close" at bounding box center [769, 97] width 68 height 33
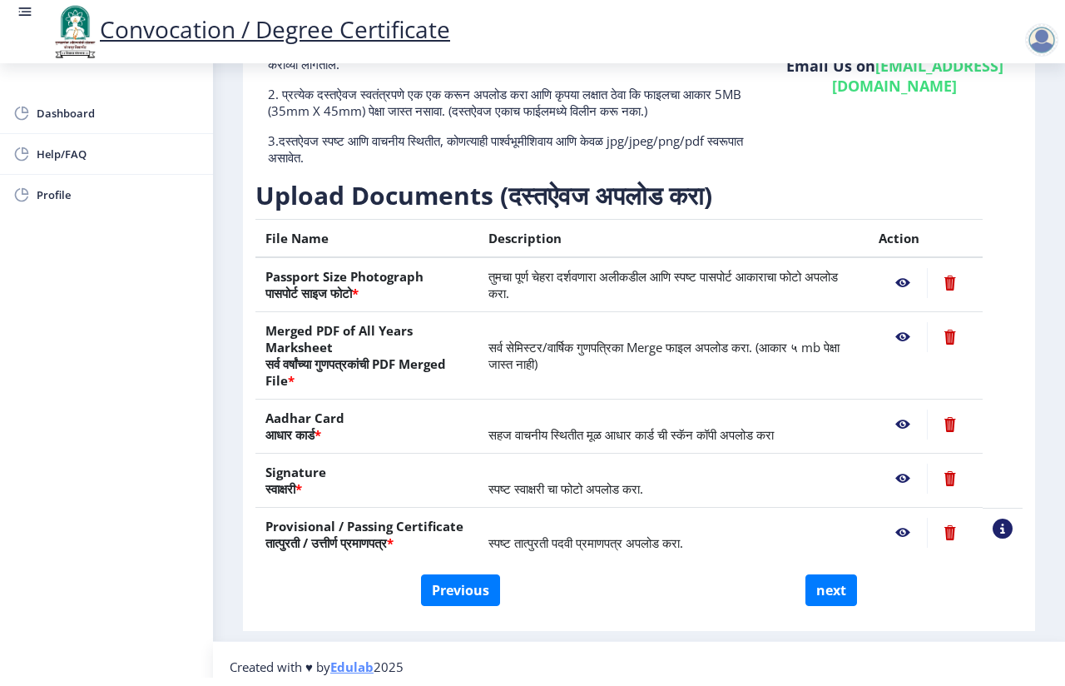
scroll to position [171, 0]
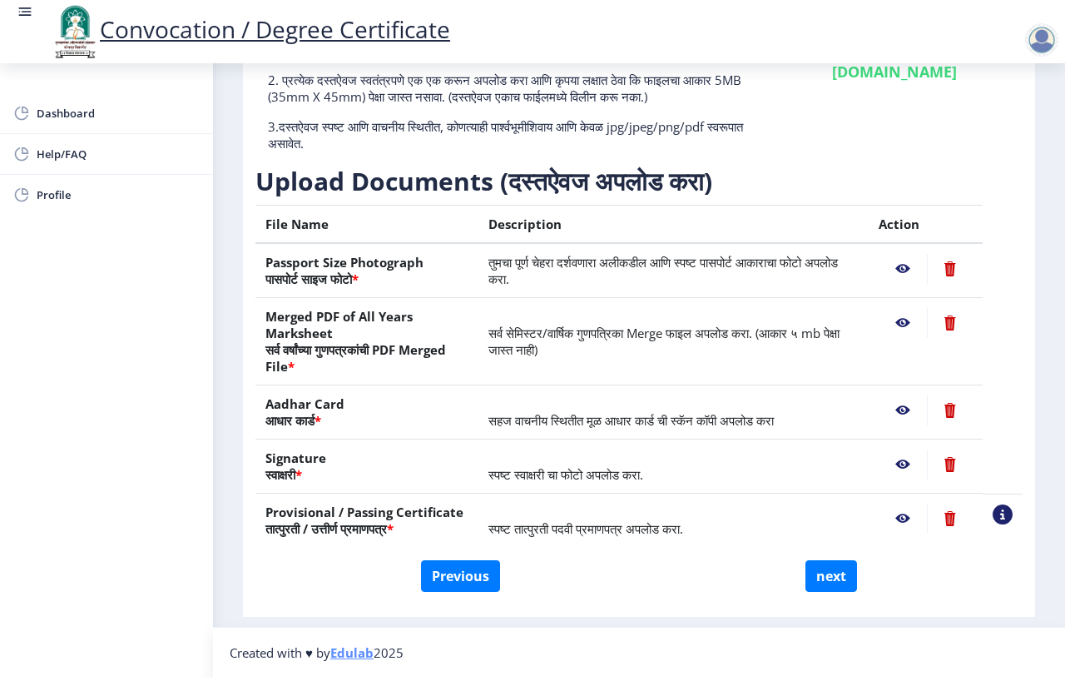
click at [943, 404] on nb-action at bounding box center [950, 410] width 46 height 30
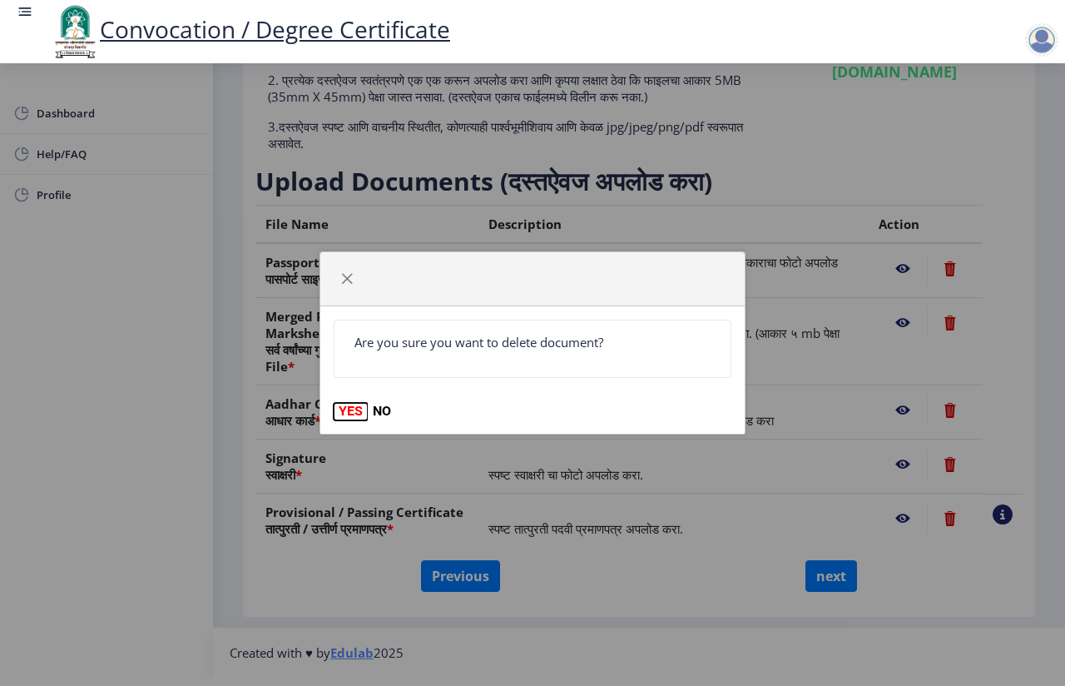
click at [355, 412] on button "YES" at bounding box center [351, 411] width 34 height 17
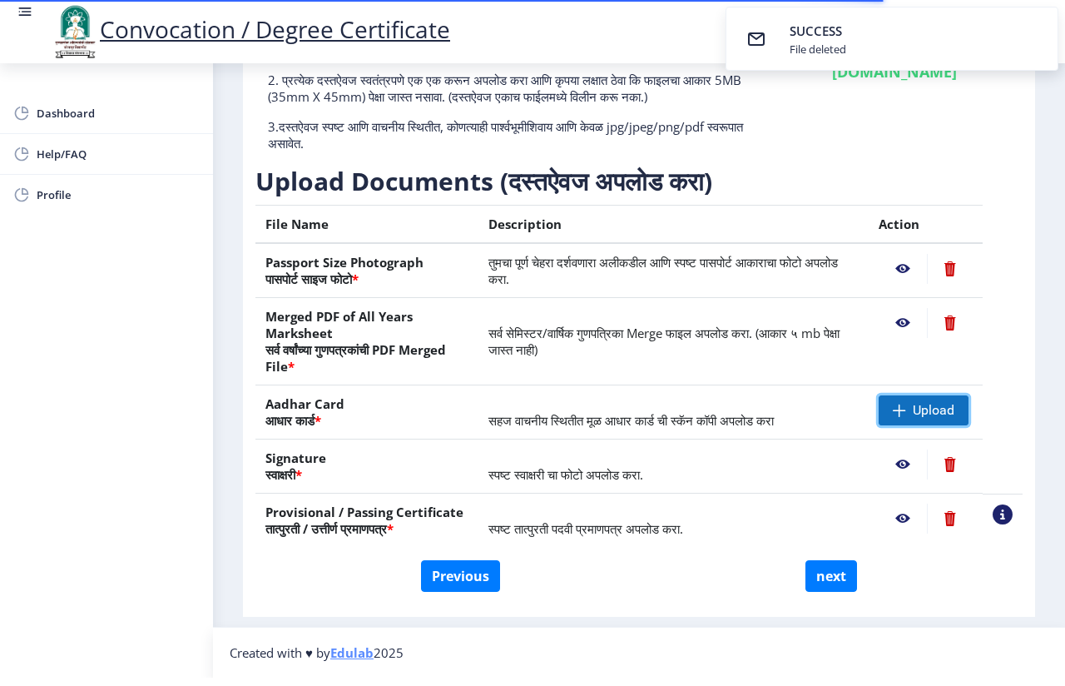
click at [914, 408] on span "Upload" at bounding box center [934, 410] width 42 height 17
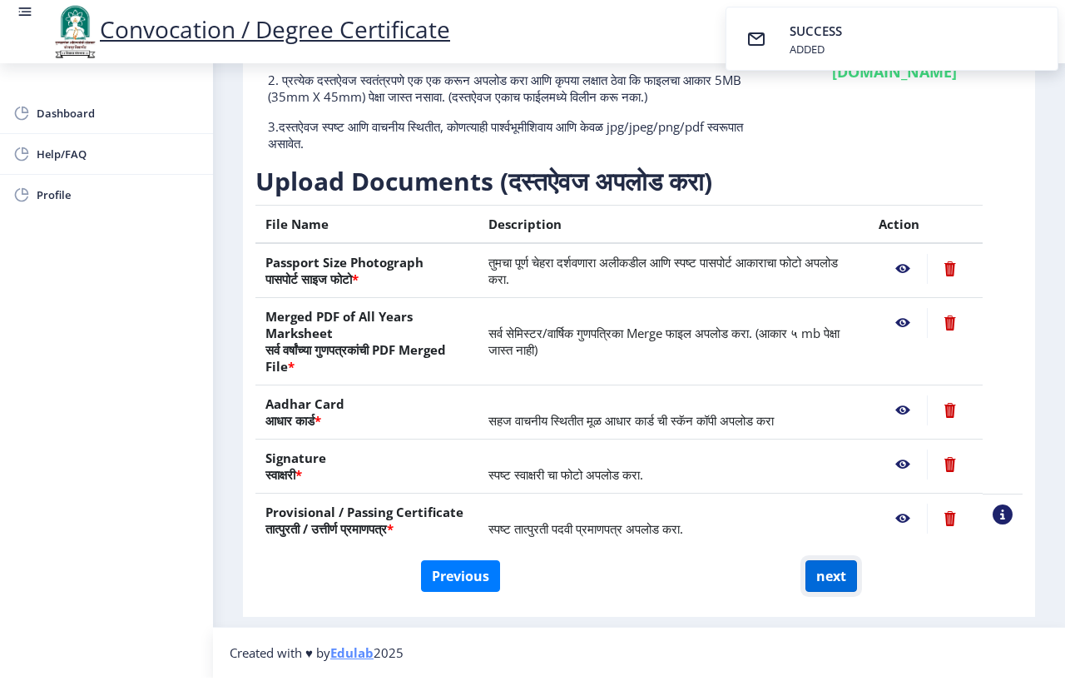
click at [821, 581] on button "next" at bounding box center [832, 576] width 52 height 32
select select
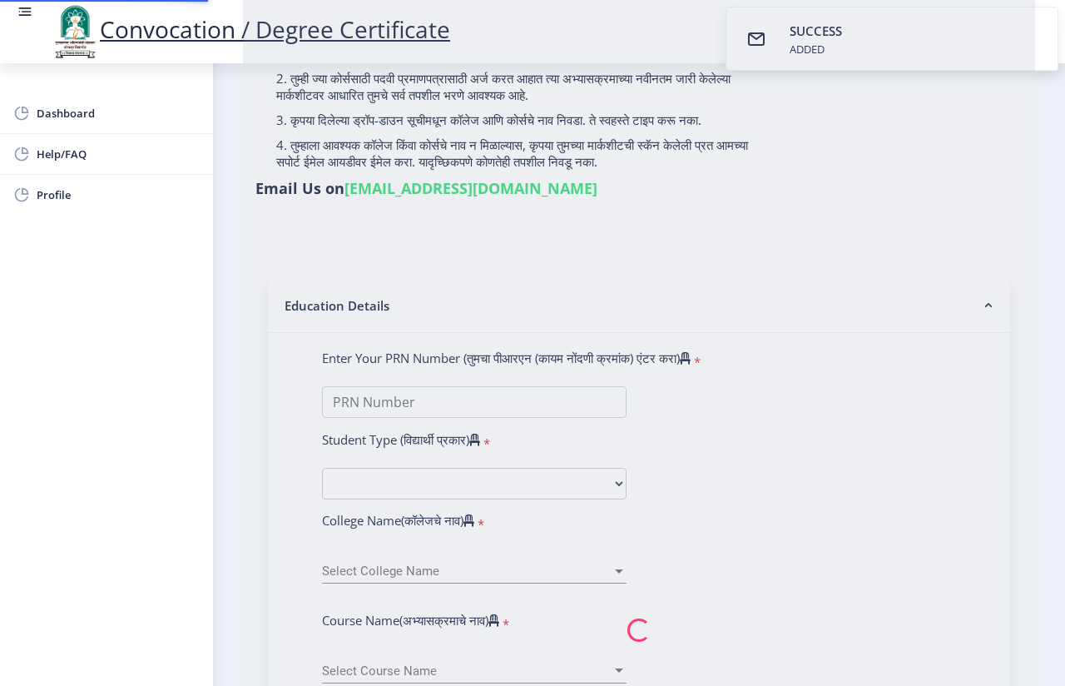
scroll to position [0, 0]
select select
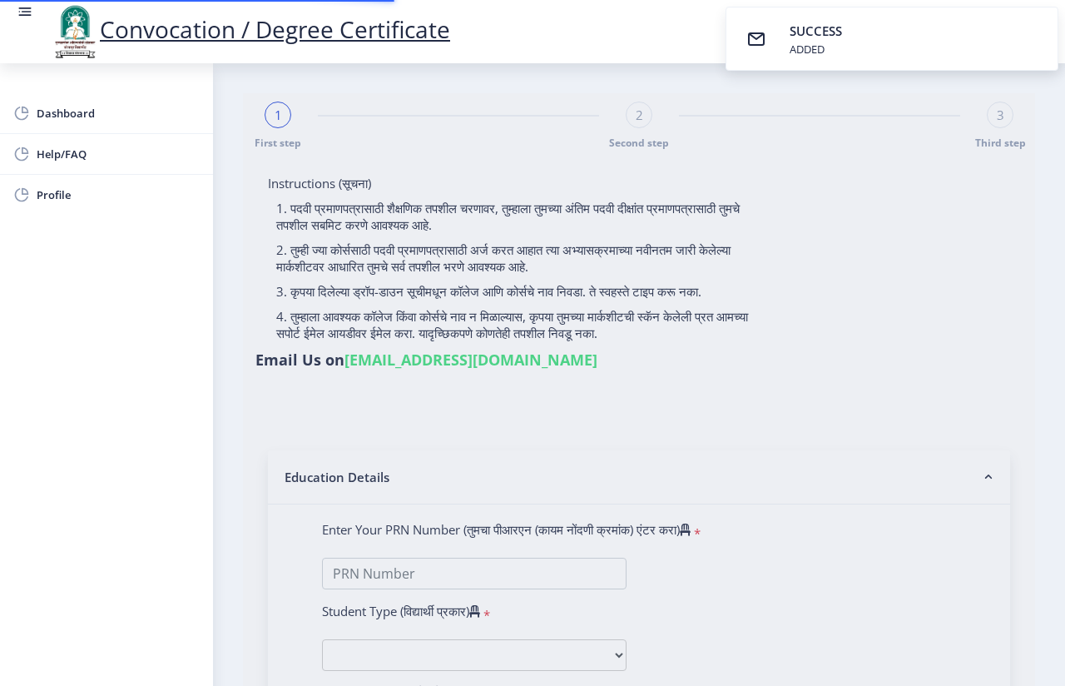
type input "Dipali Ashok Kumbhar"
type input "2016032500262664"
select select "External"
select select "2019"
select select "May"
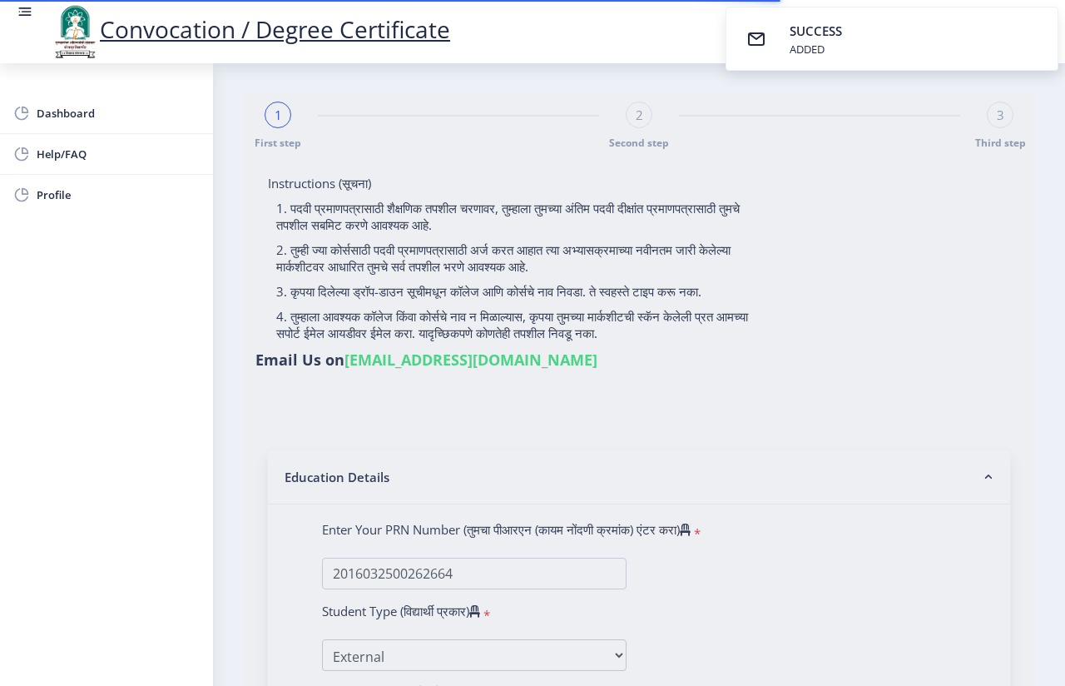
select select "FIRST CLASS"
type input "537428"
type input "Dipali Ashok Kumbhar"
type input "Keshar"
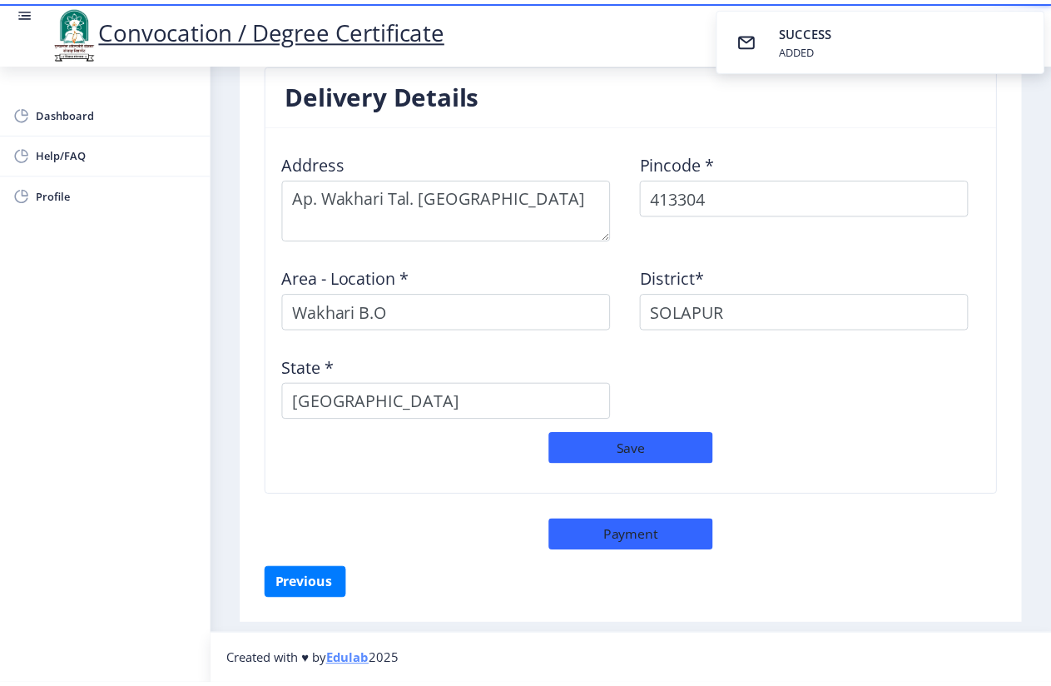
scroll to position [1328, 0]
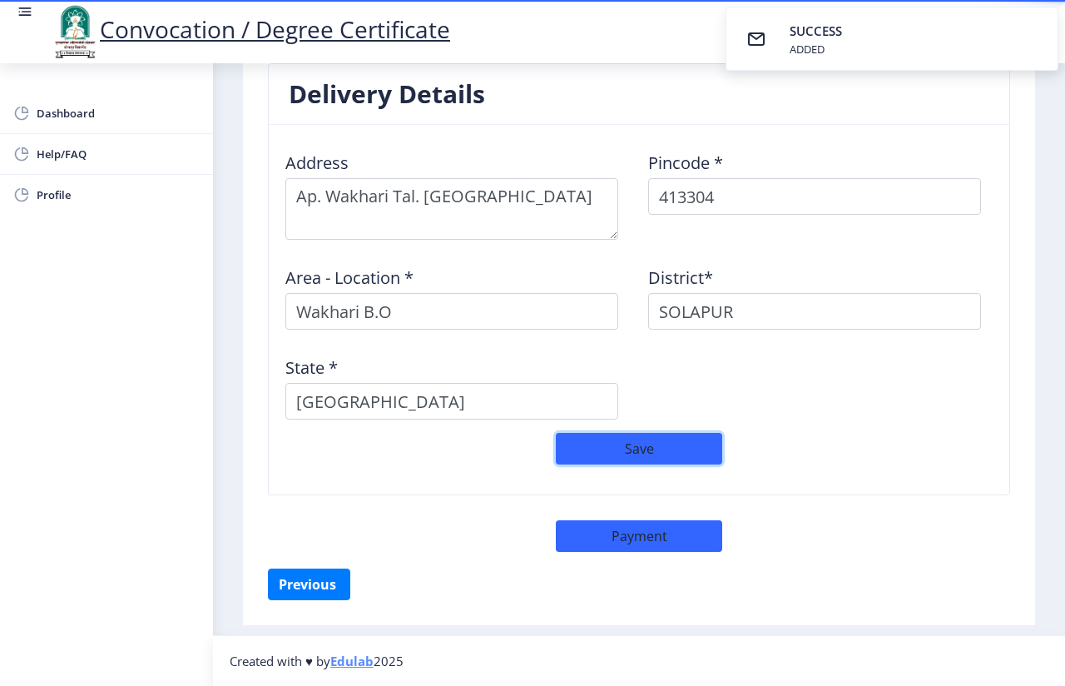
click at [623, 452] on button "Save" at bounding box center [639, 449] width 166 height 32
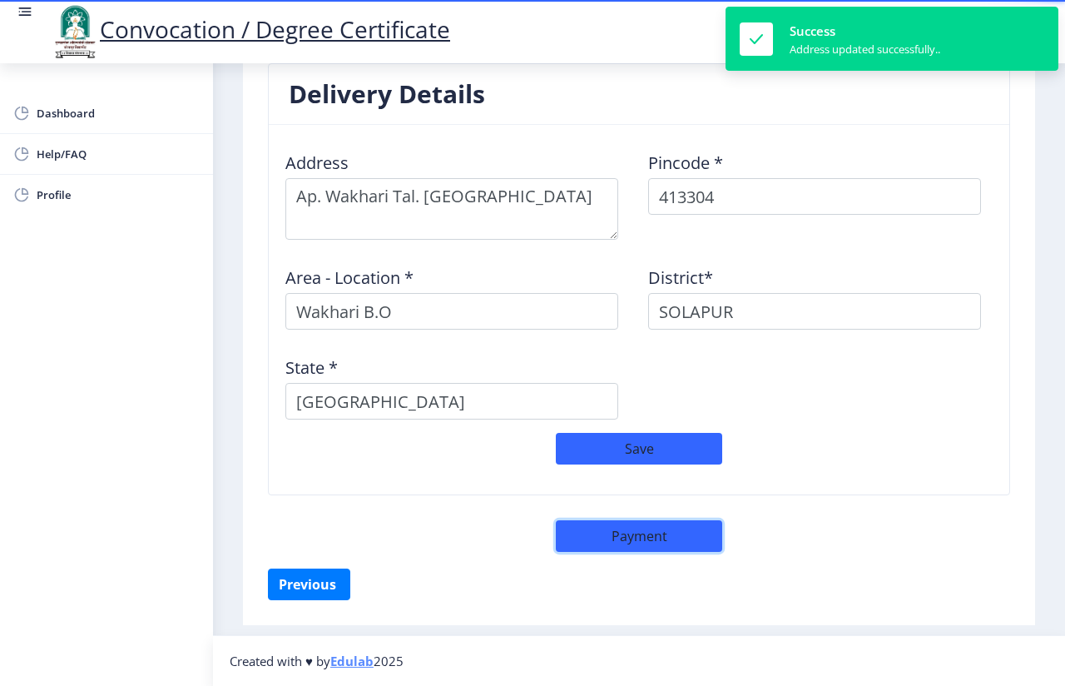
click at [630, 538] on button "Payment" at bounding box center [639, 536] width 166 height 32
select select "sealed"
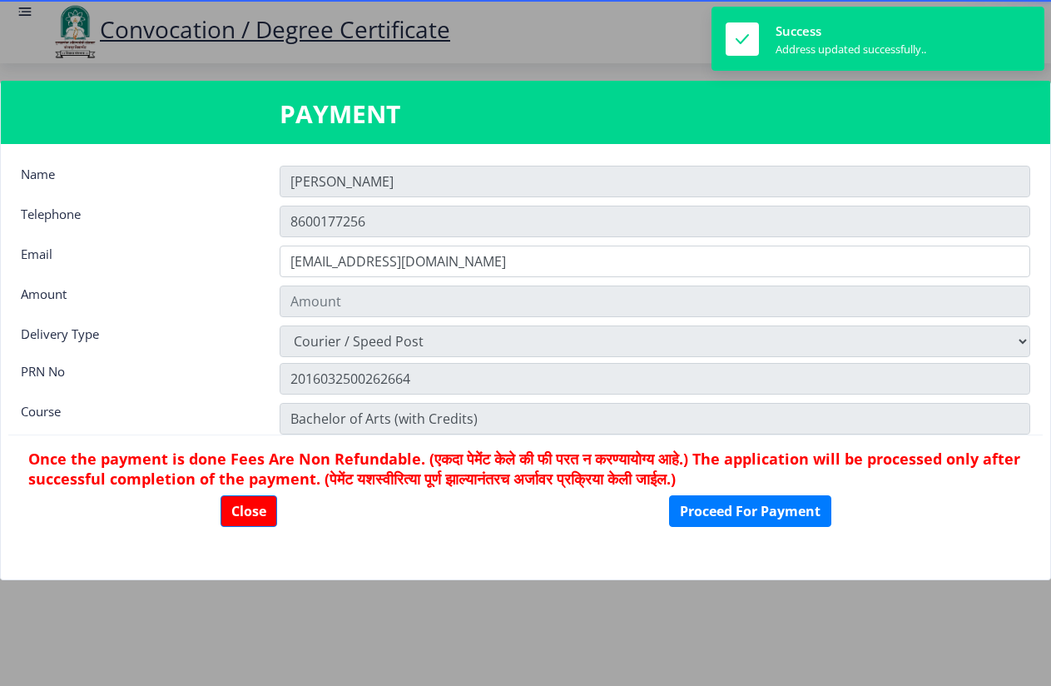
type input "1885"
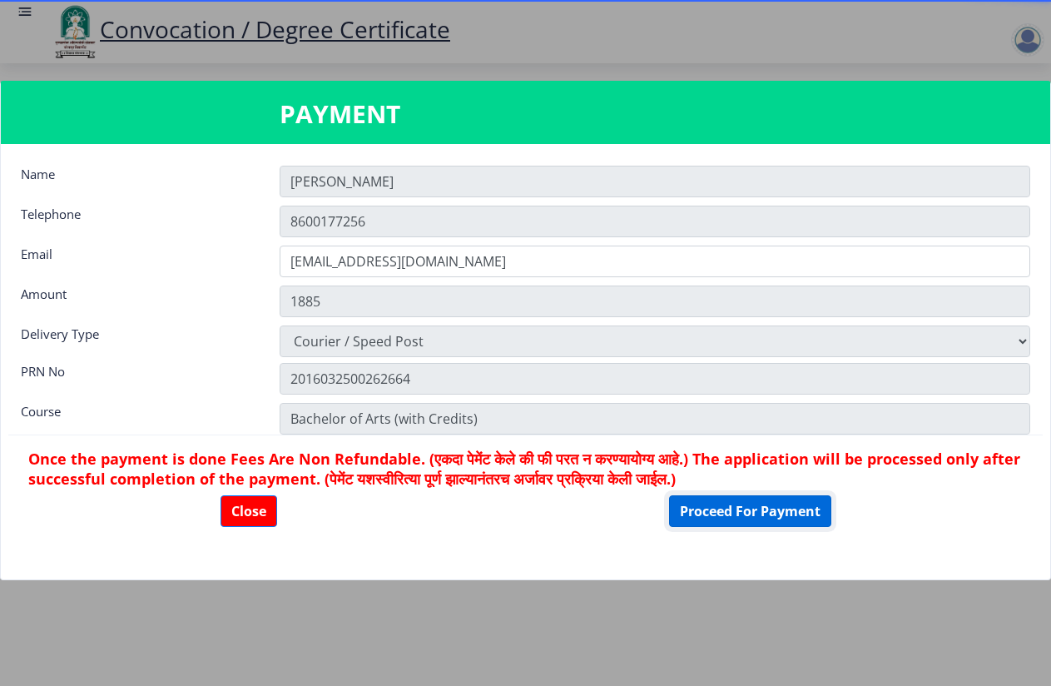
click at [703, 515] on button "Proceed For Payment" at bounding box center [750, 511] width 162 height 32
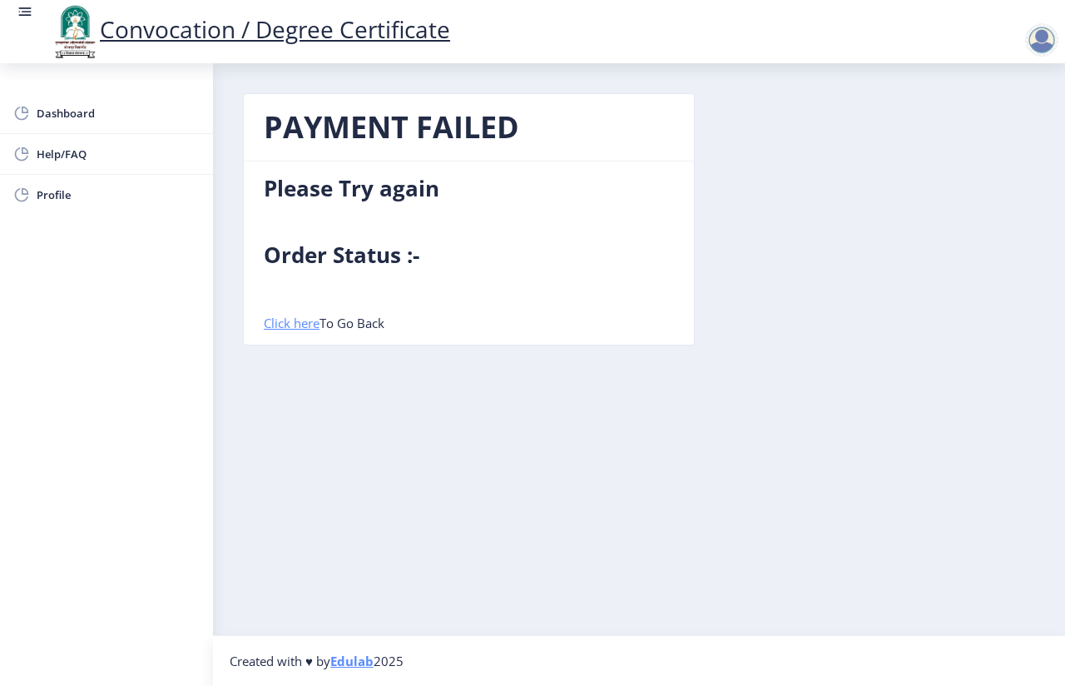
click at [287, 317] on link "Click here" at bounding box center [292, 323] width 56 height 17
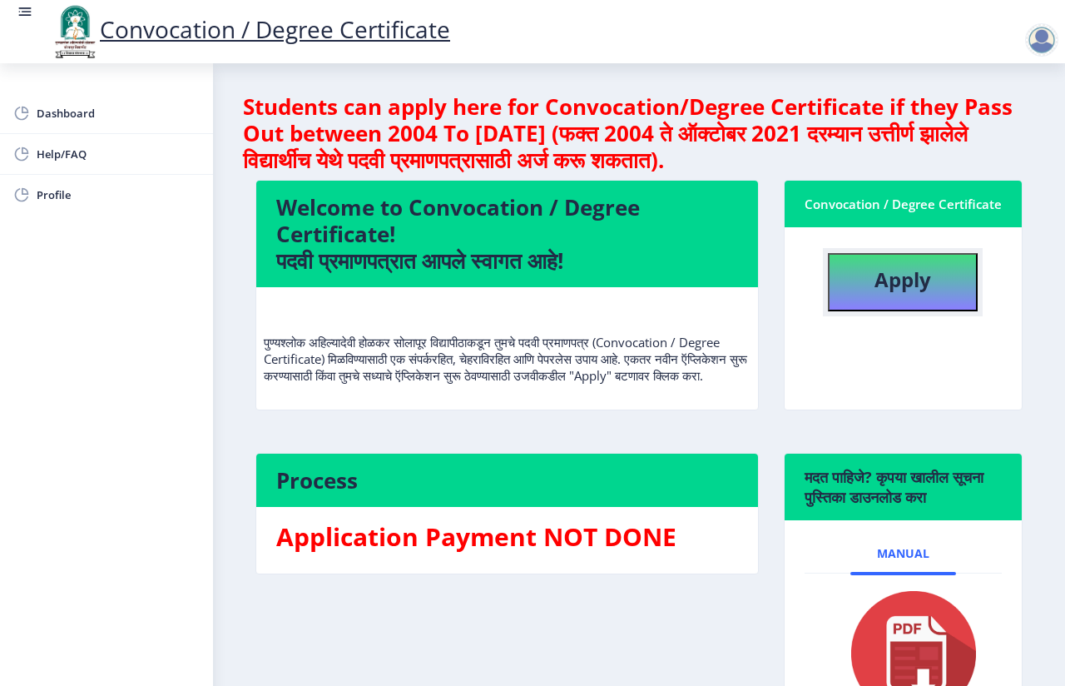
click at [875, 293] on b "Apply" at bounding box center [903, 279] width 57 height 27
select select
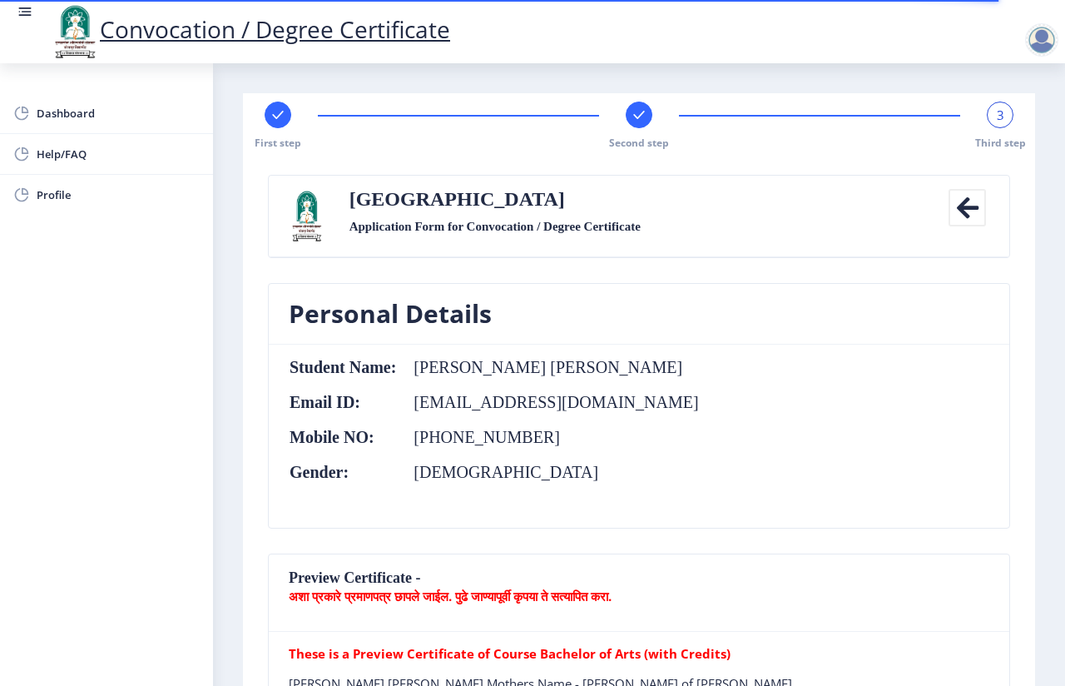
click at [997, 121] on span "3" at bounding box center [1000, 115] width 7 height 17
click at [997, 122] on span "3" at bounding box center [1000, 115] width 7 height 17
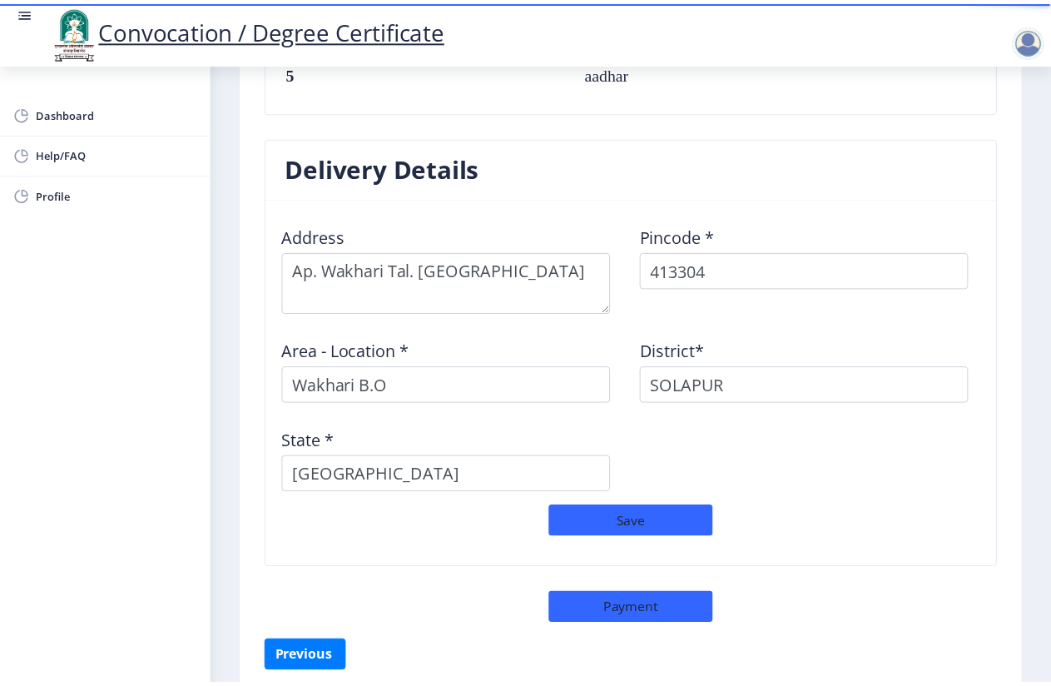
scroll to position [1328, 0]
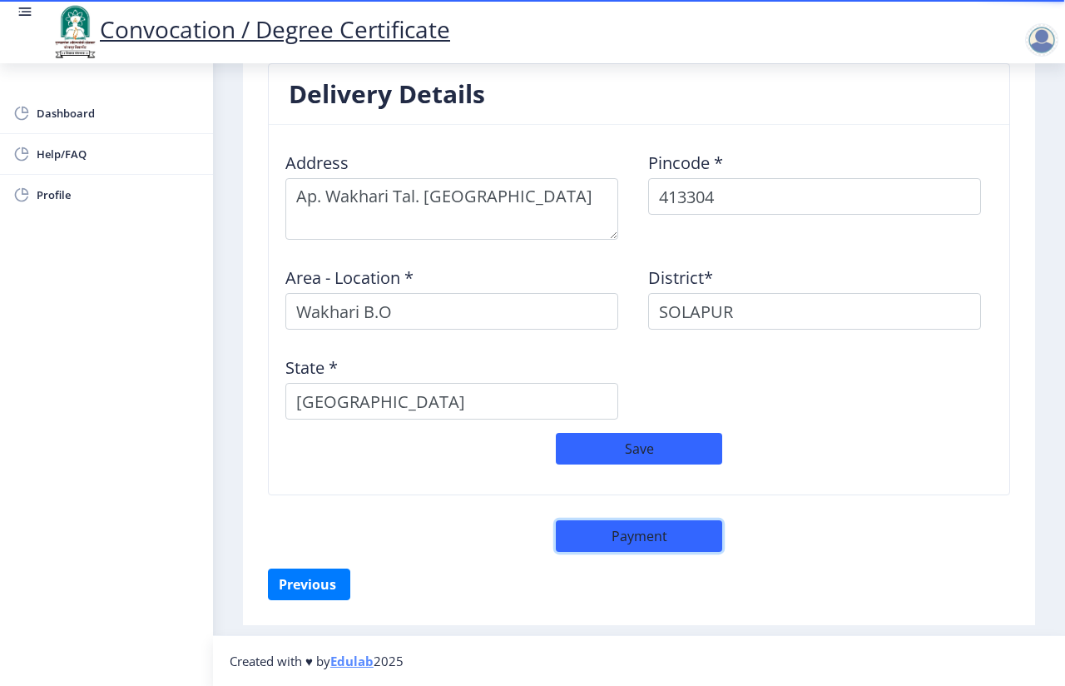
click at [621, 527] on button "Payment" at bounding box center [639, 536] width 166 height 32
select select "sealed"
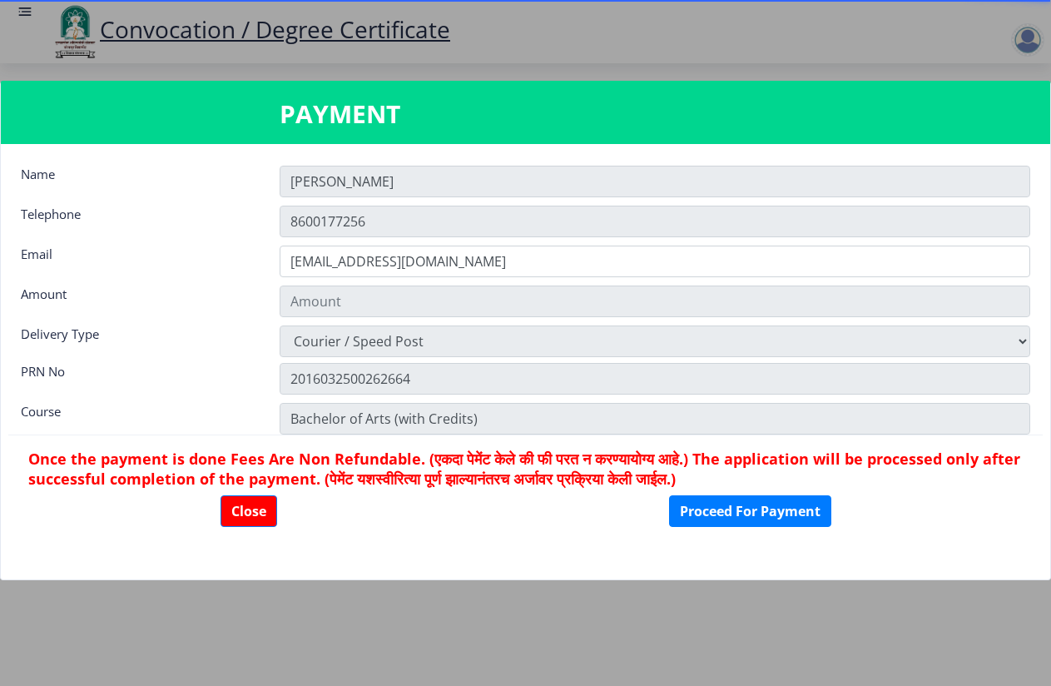
type input "1885"
click at [703, 502] on button "Proceed For Payment" at bounding box center [750, 511] width 162 height 32
click at [703, 501] on button "Proceed For Payment" at bounding box center [750, 511] width 162 height 32
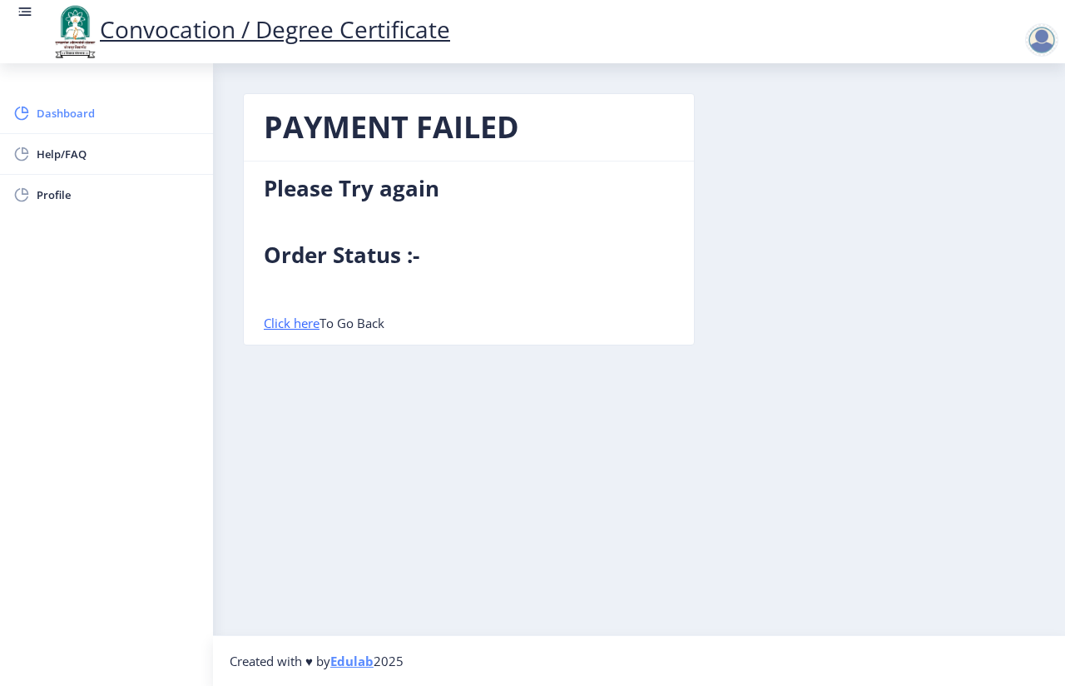
click at [66, 114] on span "Dashboard" at bounding box center [118, 113] width 163 height 20
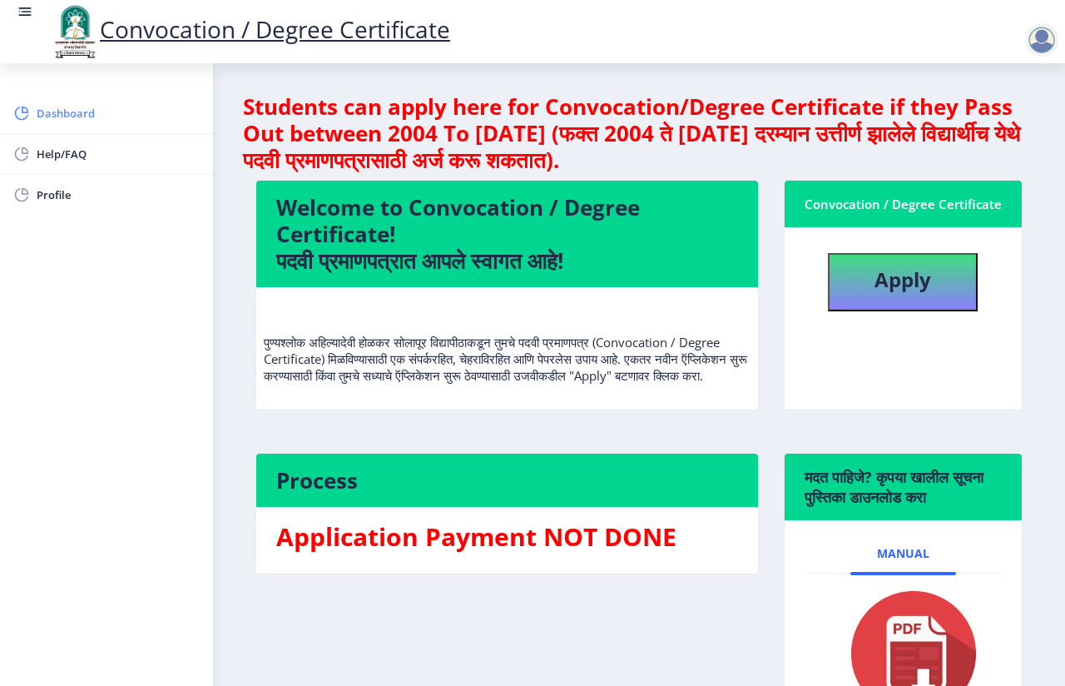
click at [71, 121] on span "Dashboard" at bounding box center [118, 113] width 163 height 20
click at [66, 158] on span "Help/FAQ" at bounding box center [118, 154] width 163 height 20
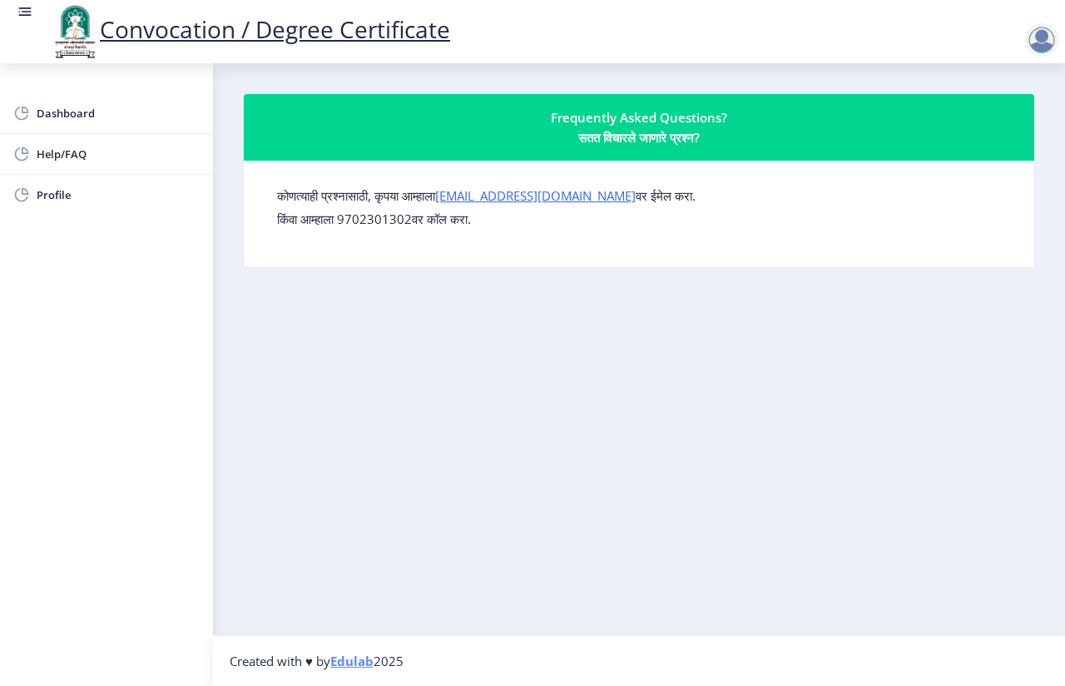
click at [385, 221] on p "किंवा आम्हाला 9702301302वर कॉल करा." at bounding box center [639, 219] width 724 height 17
click at [387, 265] on nb-card-body "कोणत्याही प्रश्नासाठी, कृपया आम्हाला [EMAIL_ADDRESS][DOMAIN_NAME] वर ईमेल करा. …" at bounding box center [639, 214] width 791 height 107
click at [18, 107] on icon at bounding box center [21, 113] width 13 height 13
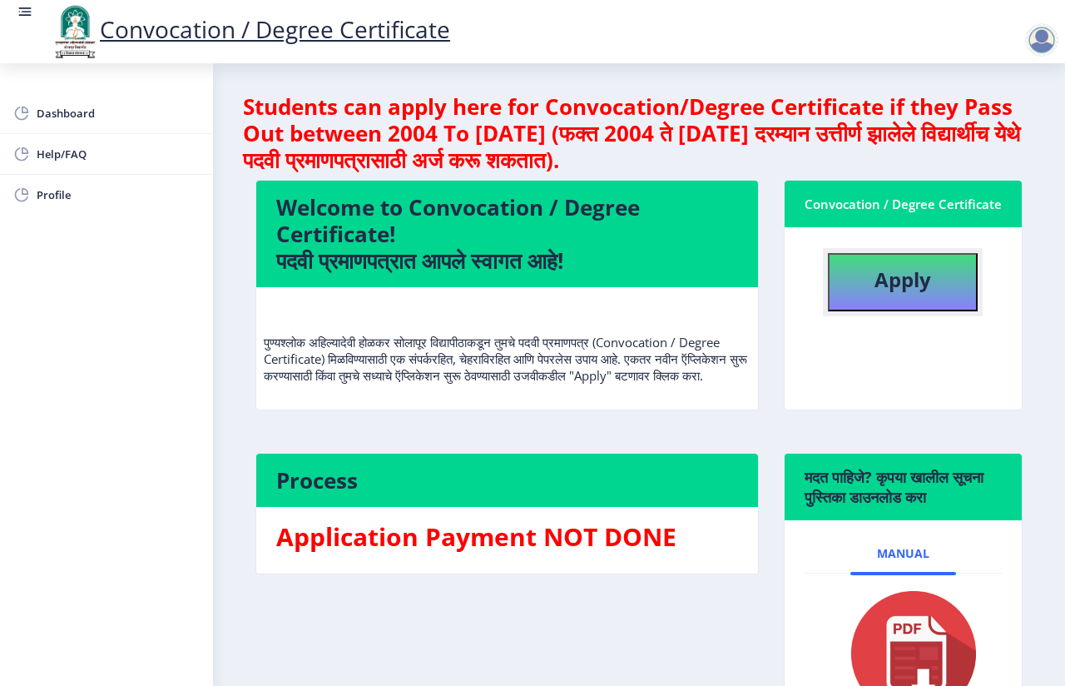
click at [877, 293] on b "Apply" at bounding box center [903, 279] width 57 height 27
select select
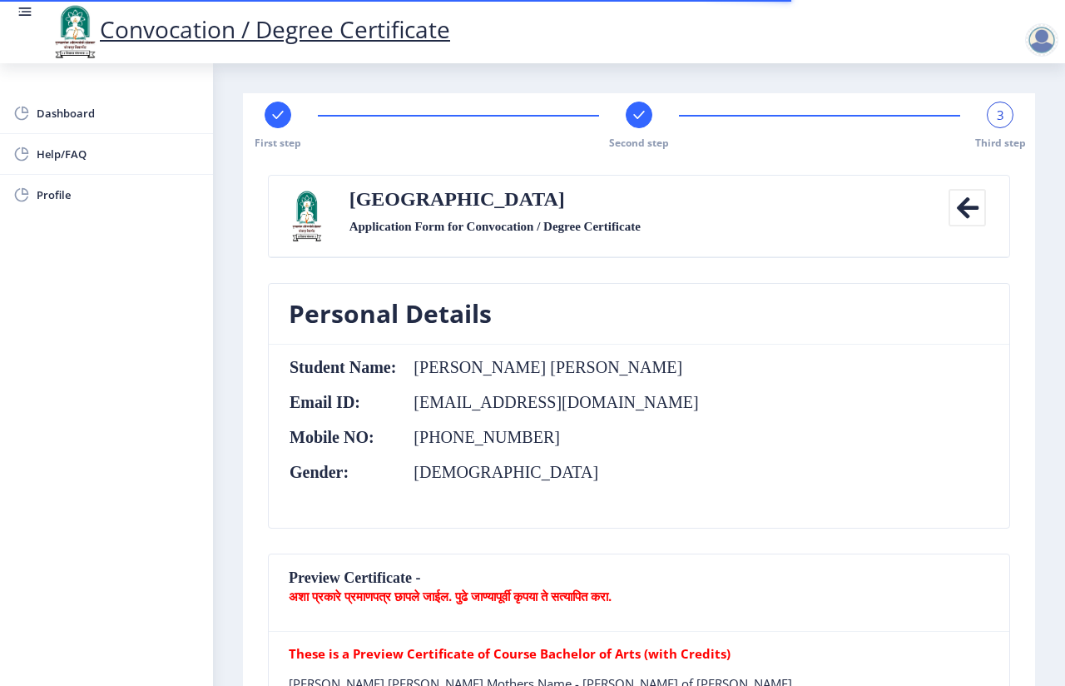
click at [1004, 129] on div "3 Third step" at bounding box center [1000, 126] width 27 height 48
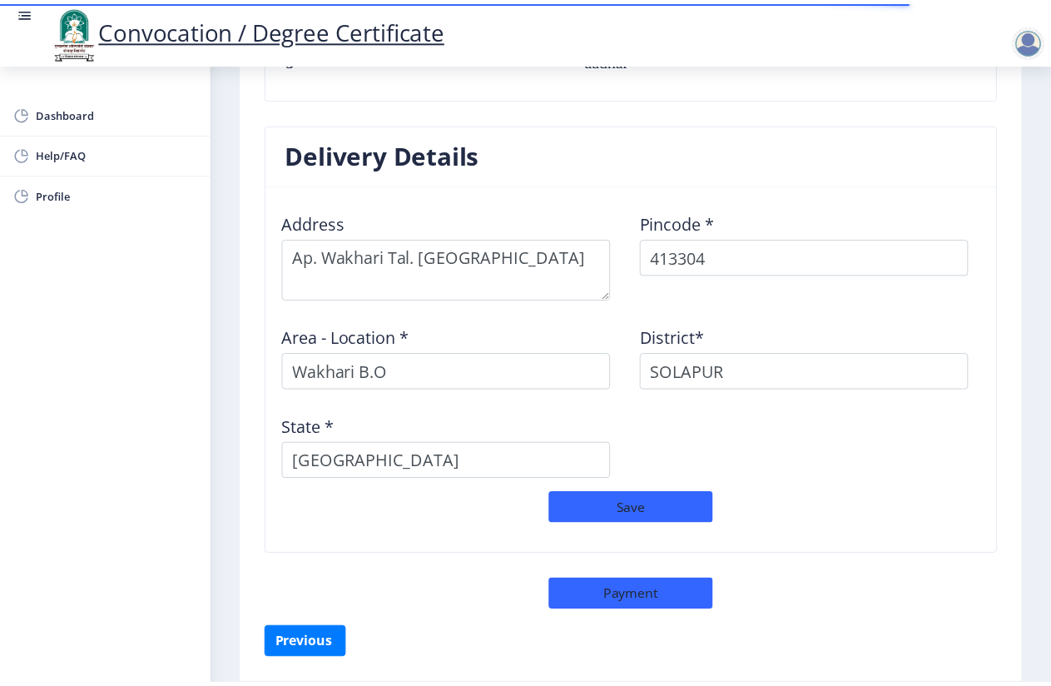
scroll to position [1328, 0]
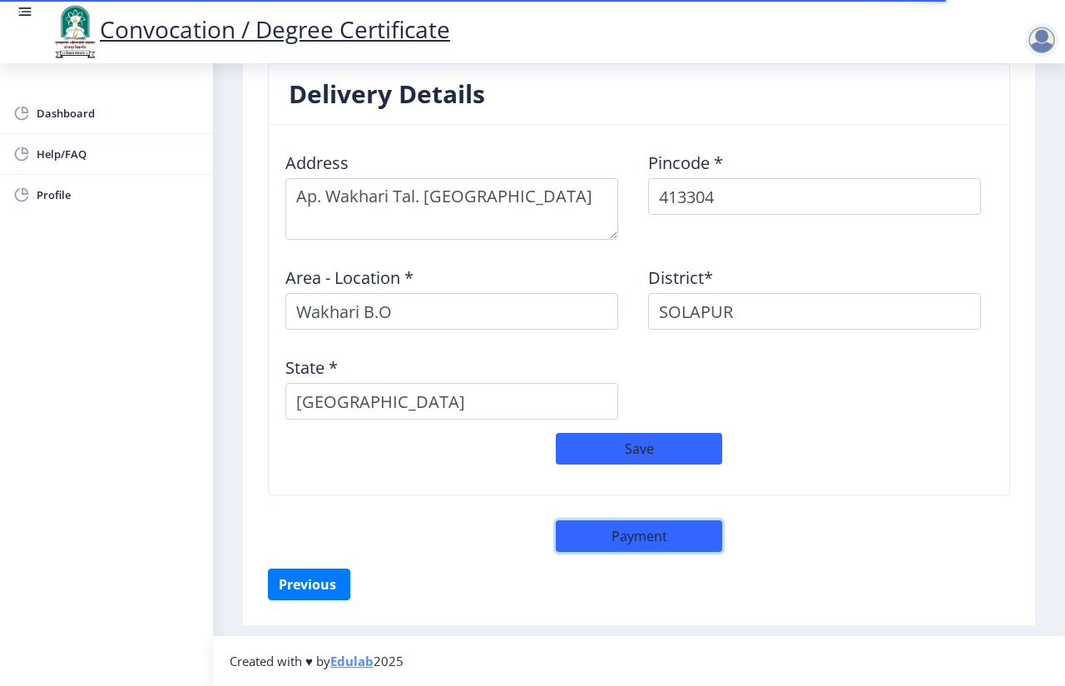
click at [643, 533] on button "Payment" at bounding box center [639, 536] width 166 height 32
select select "sealed"
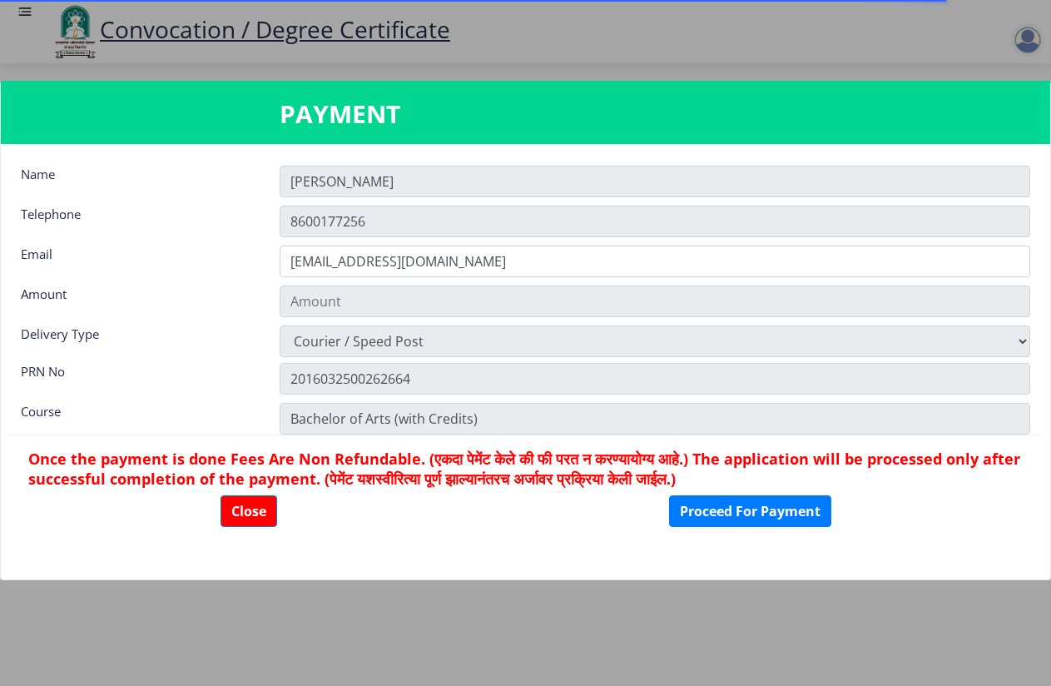
type input "1885"
click at [726, 509] on button "Proceed For Payment" at bounding box center [750, 511] width 162 height 32
click at [712, 514] on button "Proceed For Payment" at bounding box center [750, 511] width 162 height 32
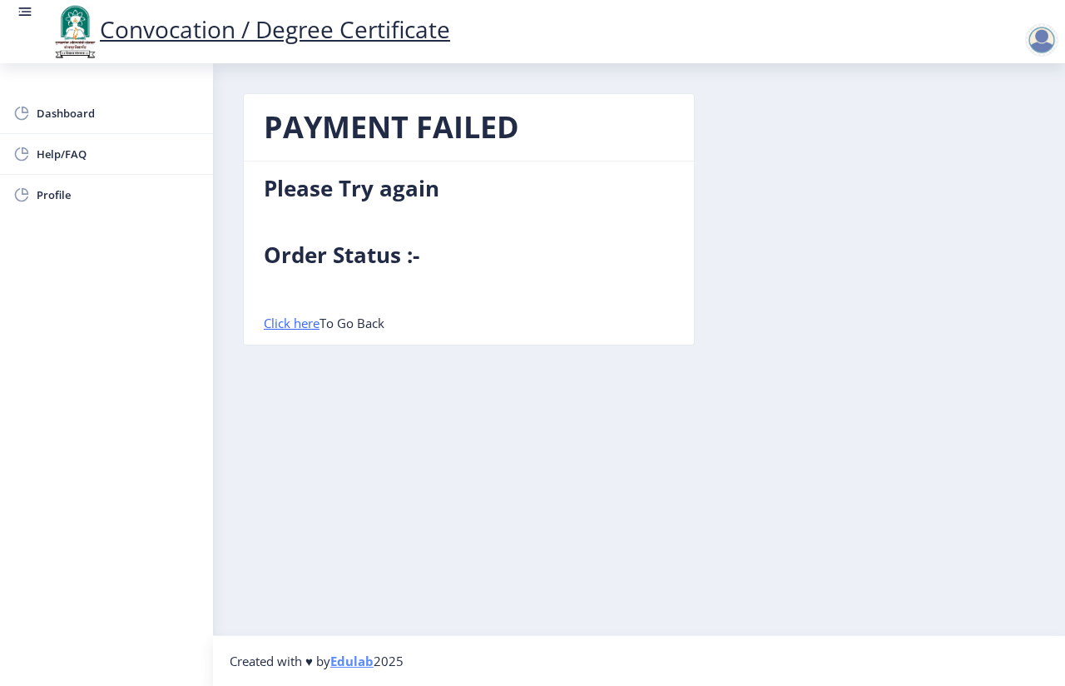
click at [310, 255] on b "Order Status :-" at bounding box center [342, 255] width 156 height 30
click at [67, 117] on span "Dashboard" at bounding box center [118, 113] width 163 height 20
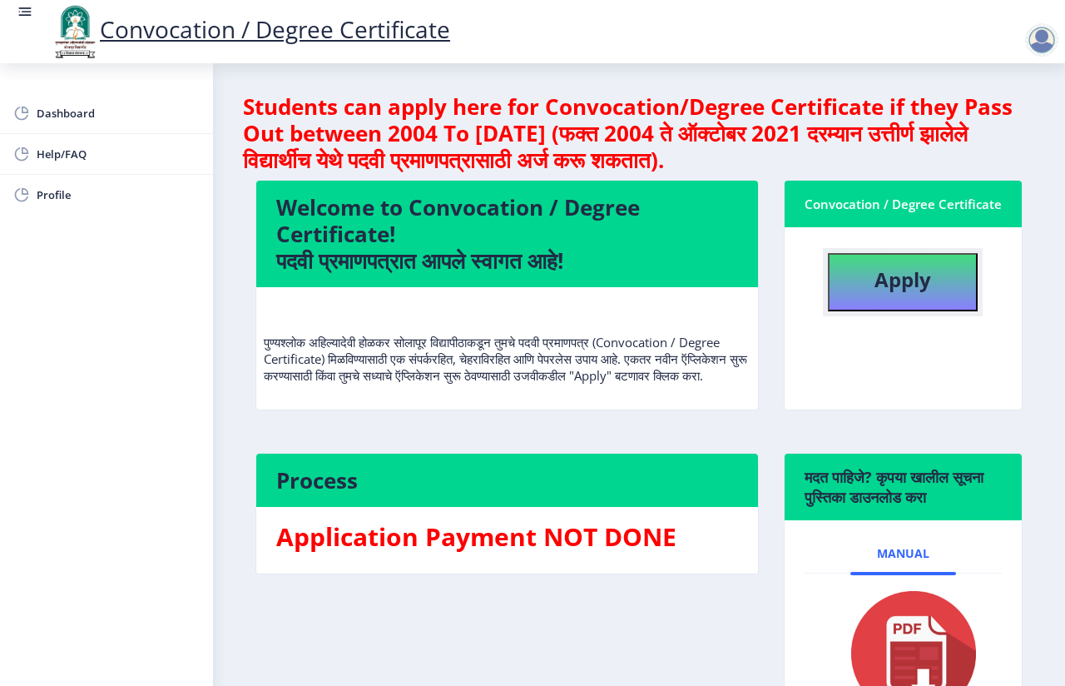
click at [911, 293] on b "Apply" at bounding box center [903, 279] width 57 height 27
select select
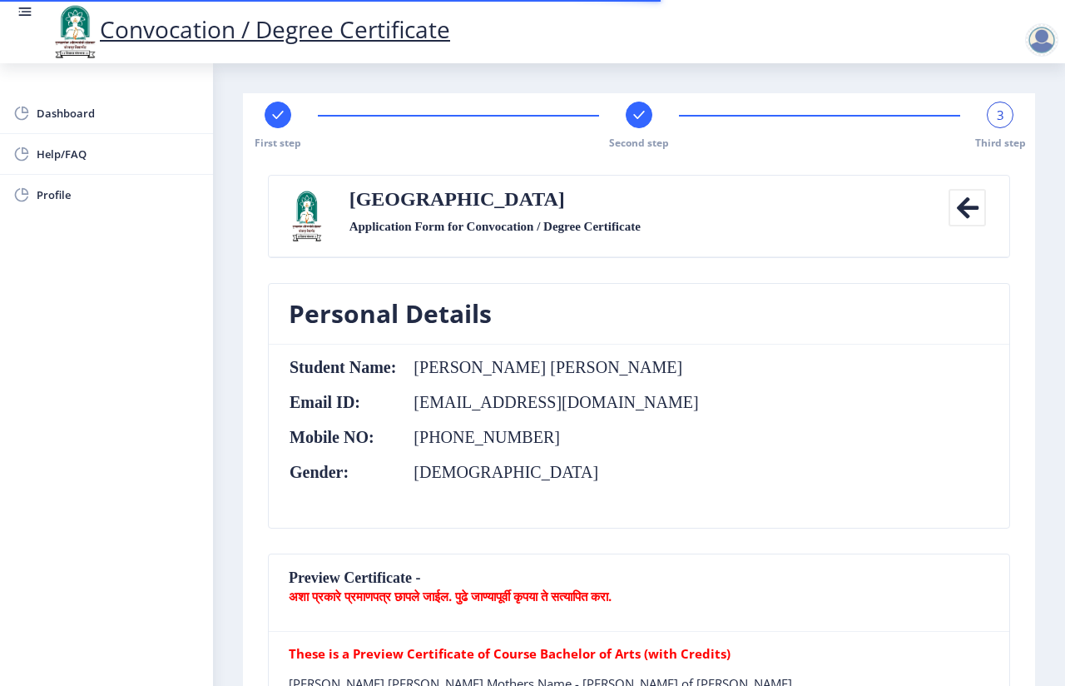
click at [997, 117] on span "3" at bounding box center [1000, 115] width 7 height 17
click at [1006, 123] on div "3" at bounding box center [1000, 115] width 27 height 27
click at [987, 122] on div "3" at bounding box center [1000, 115] width 27 height 27
click at [995, 129] on div "3 Third step" at bounding box center [1000, 126] width 27 height 48
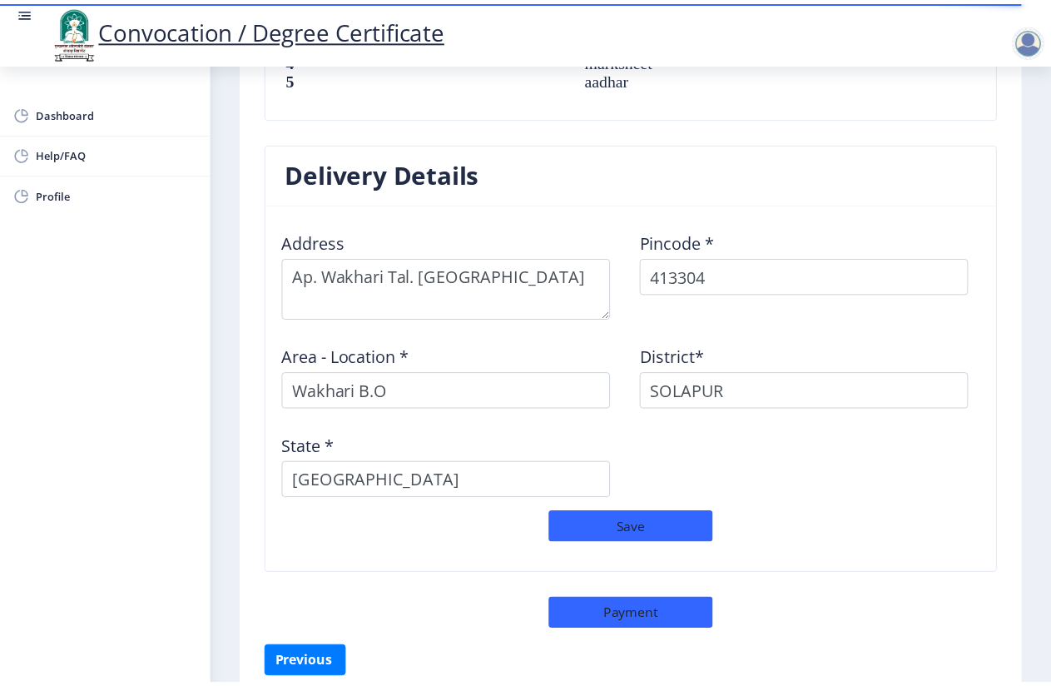
scroll to position [1328, 0]
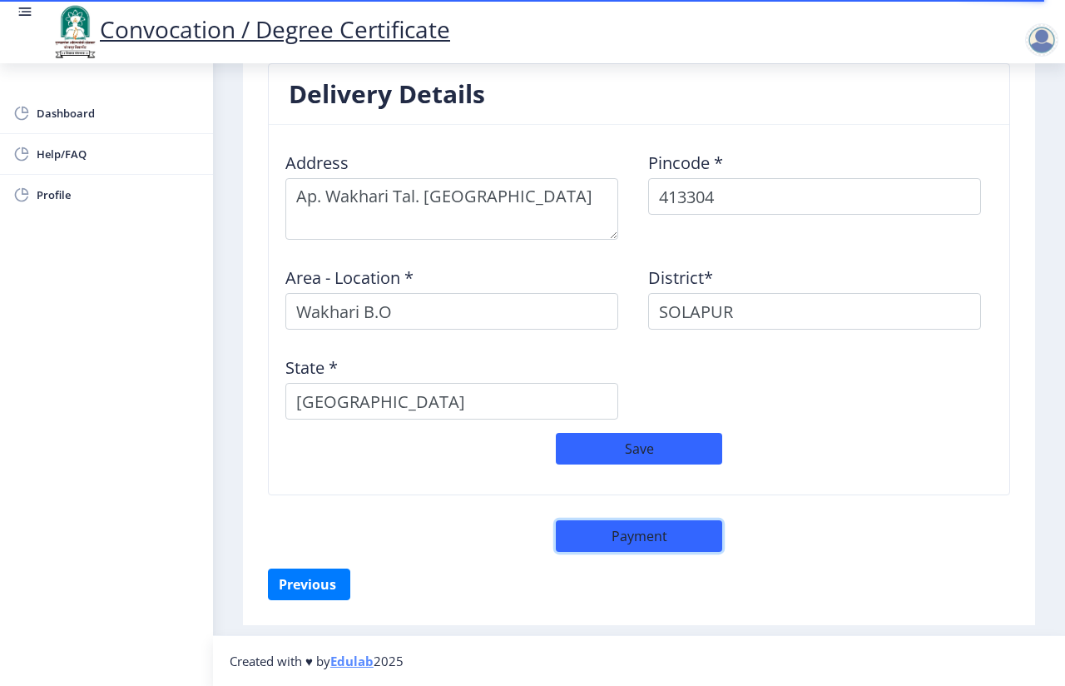
click at [623, 534] on button "Payment" at bounding box center [639, 536] width 166 height 32
select select "sealed"
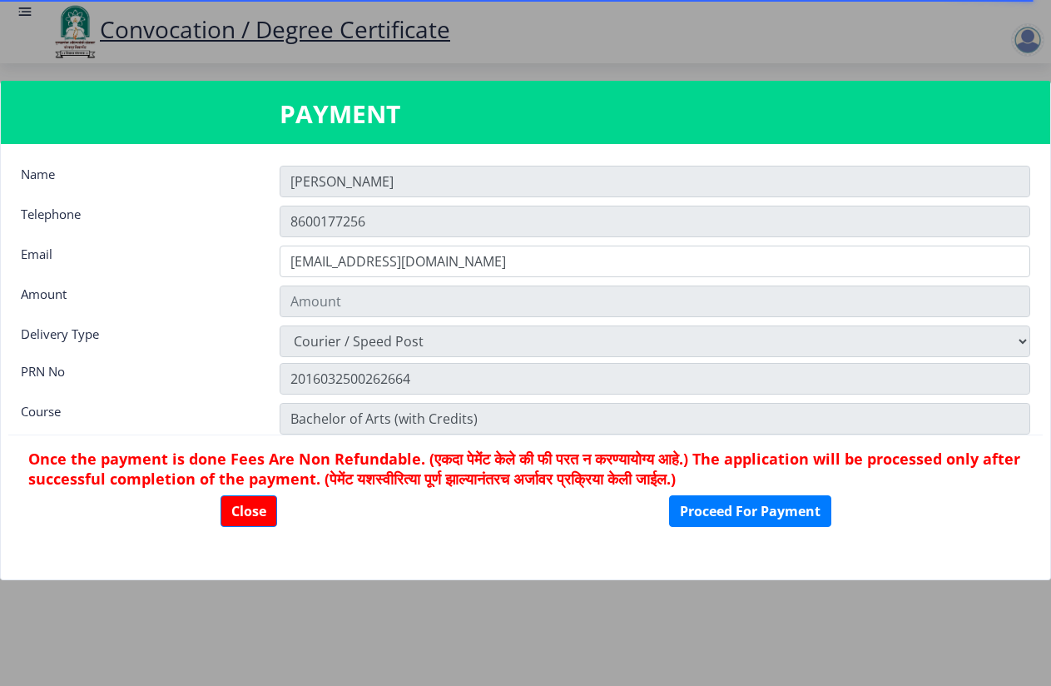
type input "1885"
click at [731, 509] on button "Proceed For Payment" at bounding box center [750, 511] width 162 height 32
